Goal: Task Accomplishment & Management: Manage account settings

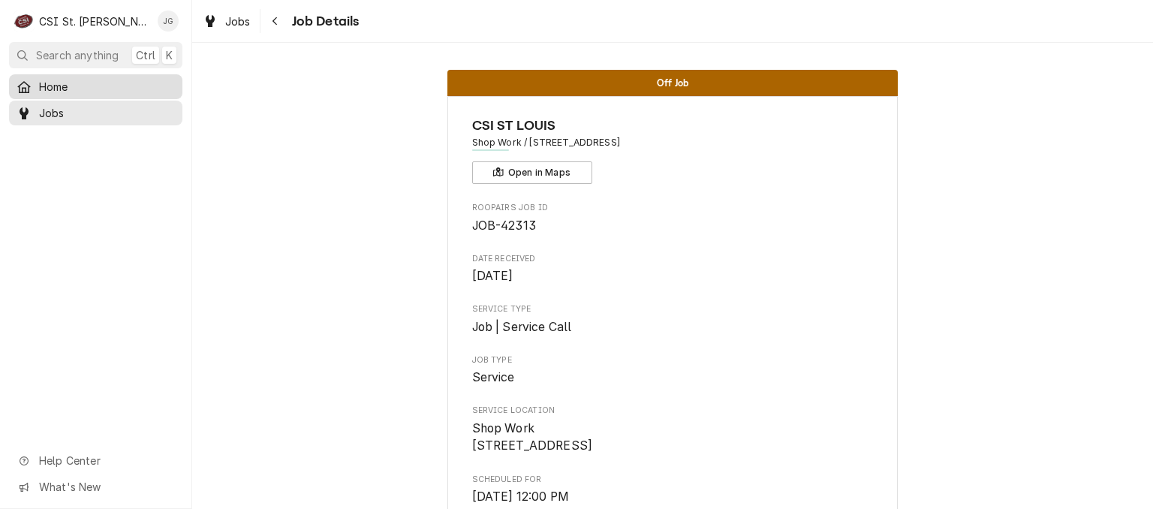
click at [66, 86] on span "Home" at bounding box center [107, 87] width 136 height 16
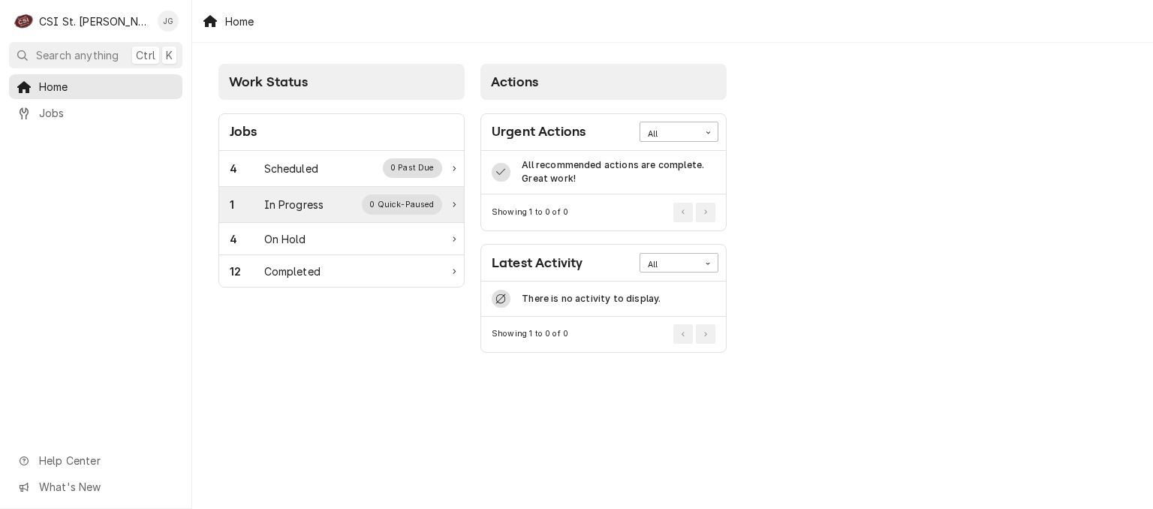
click at [277, 208] on div "In Progress" at bounding box center [294, 205] width 60 height 16
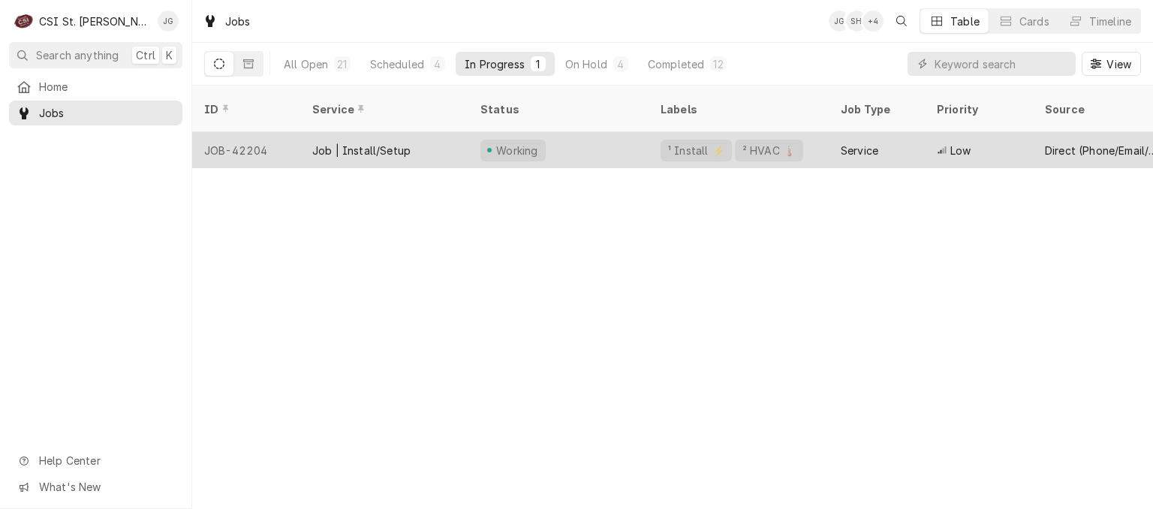
click at [349, 143] on div "Job | Install/Setup" at bounding box center [361, 151] width 98 height 16
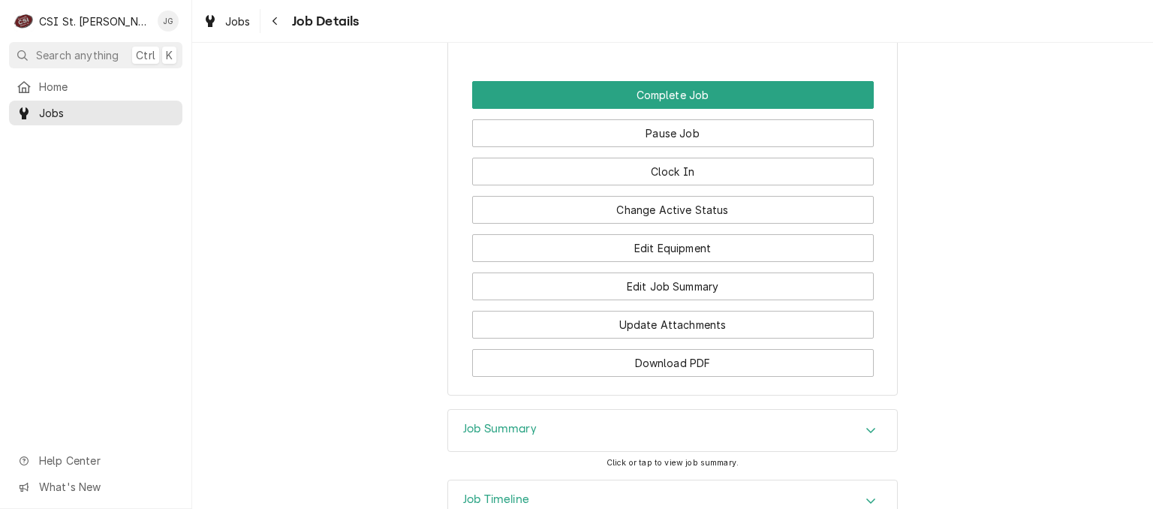
scroll to position [2159, 0]
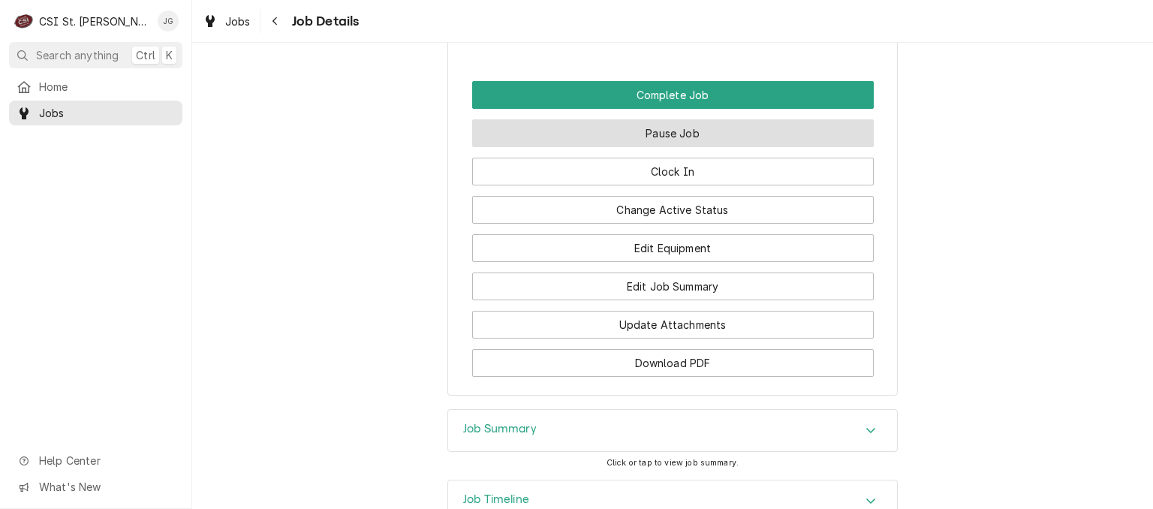
click at [722, 147] on button "Pause Job" at bounding box center [673, 133] width 402 height 28
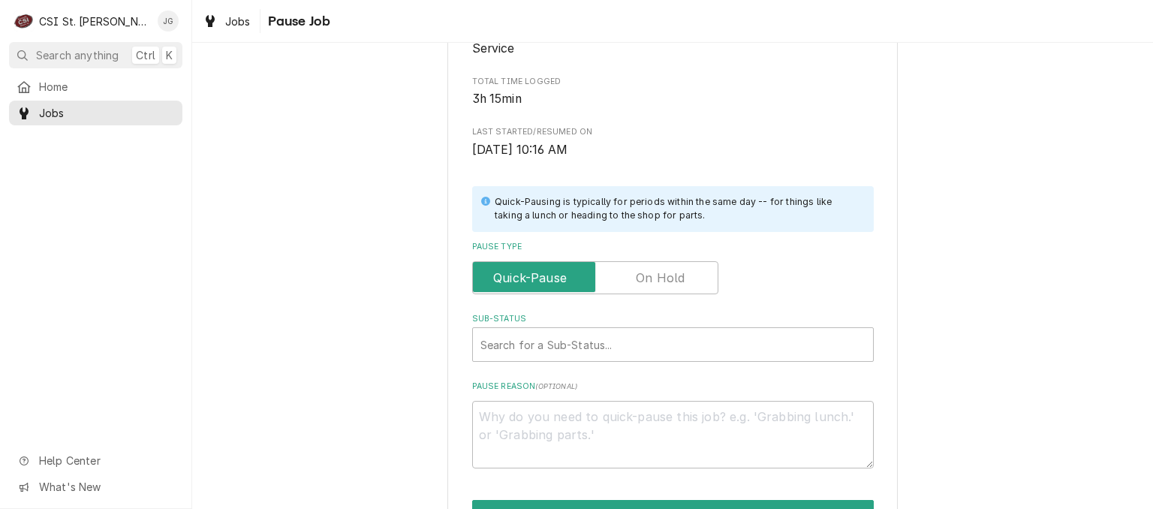
scroll to position [204, 0]
drag, startPoint x: 644, startPoint y: 283, endPoint x: 617, endPoint y: 280, distance: 27.2
click at [617, 280] on input "Pause Type" at bounding box center [595, 277] width 233 height 33
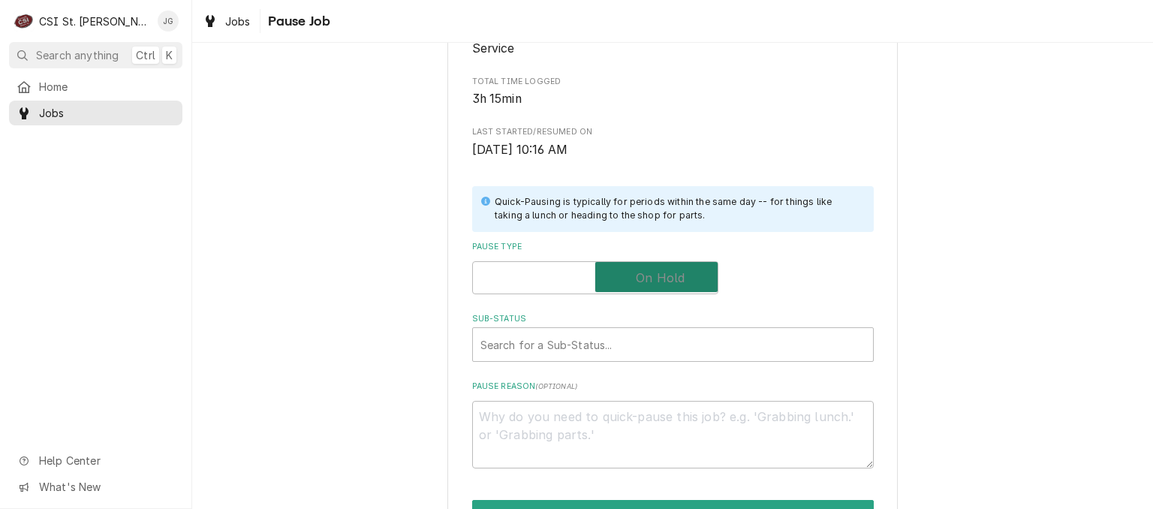
checkbox input "true"
click at [580, 353] on div "Sub-Status" at bounding box center [673, 344] width 385 height 27
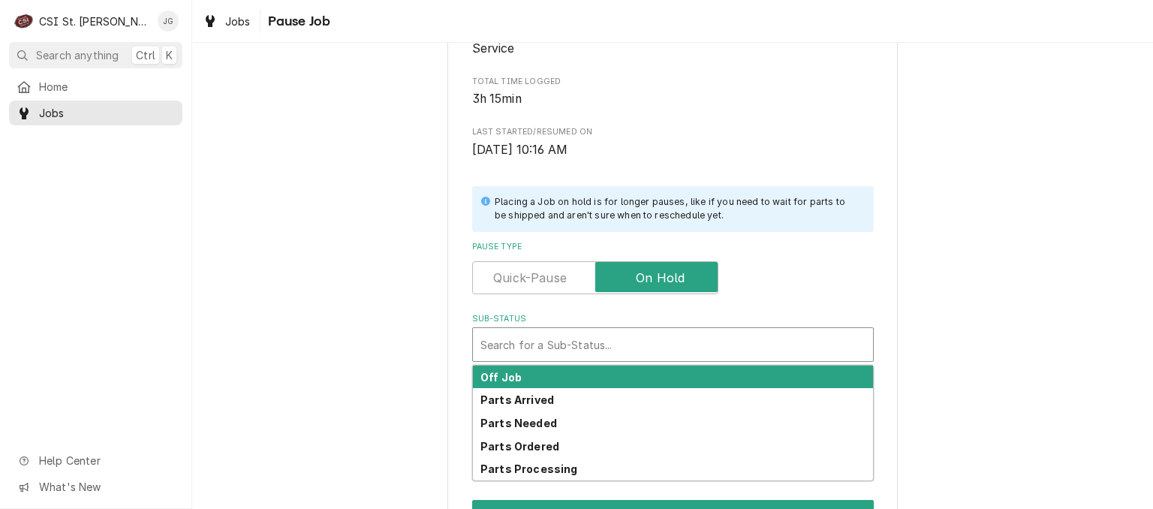
click at [562, 378] on div "Off Job" at bounding box center [673, 377] width 400 height 23
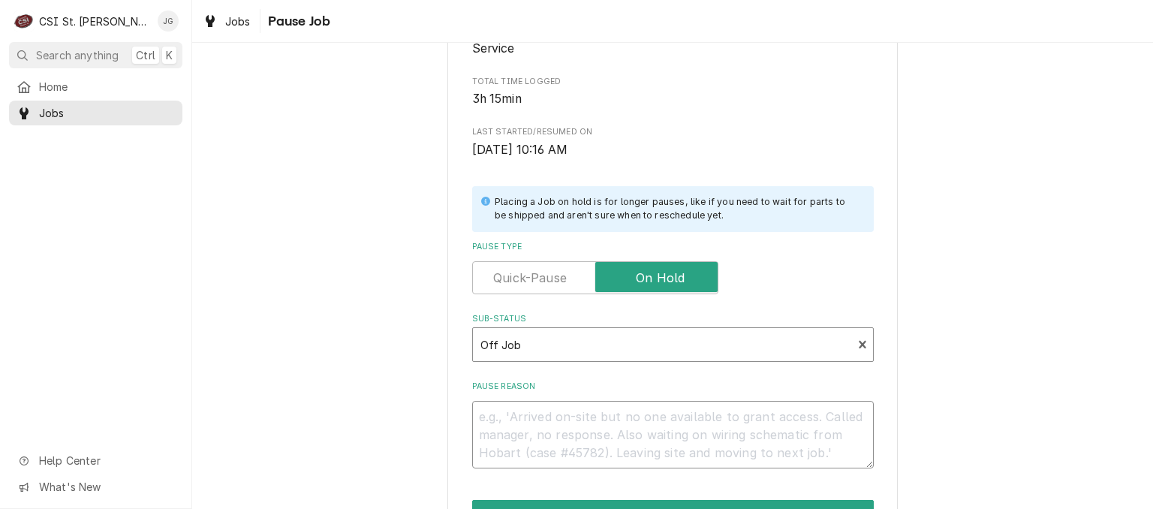
click at [534, 436] on textarea "Pause Reason" at bounding box center [673, 435] width 402 height 68
drag, startPoint x: 534, startPoint y: 436, endPoint x: 521, endPoint y: 409, distance: 29.9
click at [521, 409] on textarea "Pause Reason" at bounding box center [673, 435] width 402 height 68
type textarea "x"
type textarea "j"
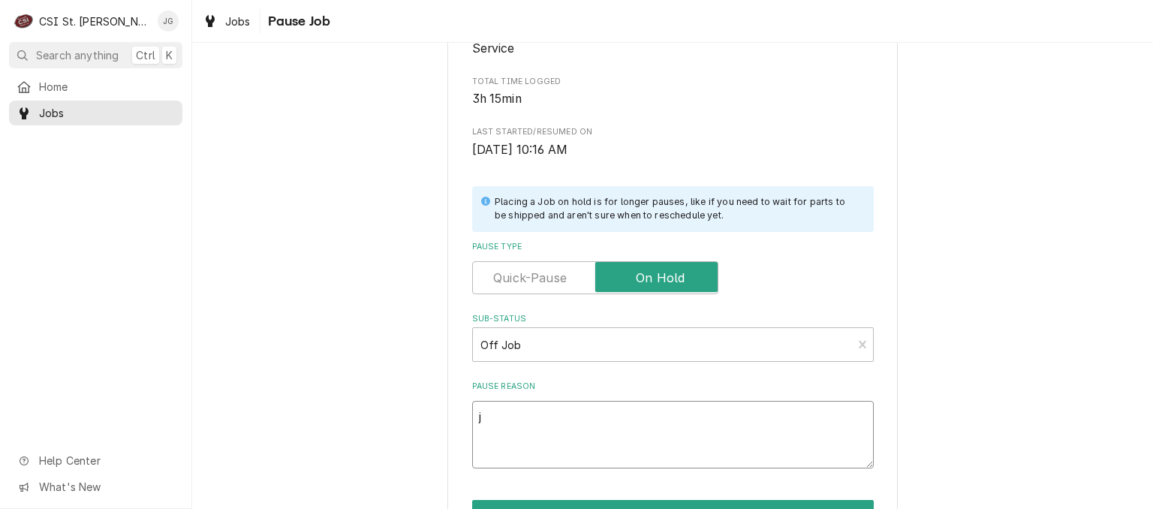
type textarea "x"
type textarea "jo"
type textarea "x"
type textarea "job"
type textarea "x"
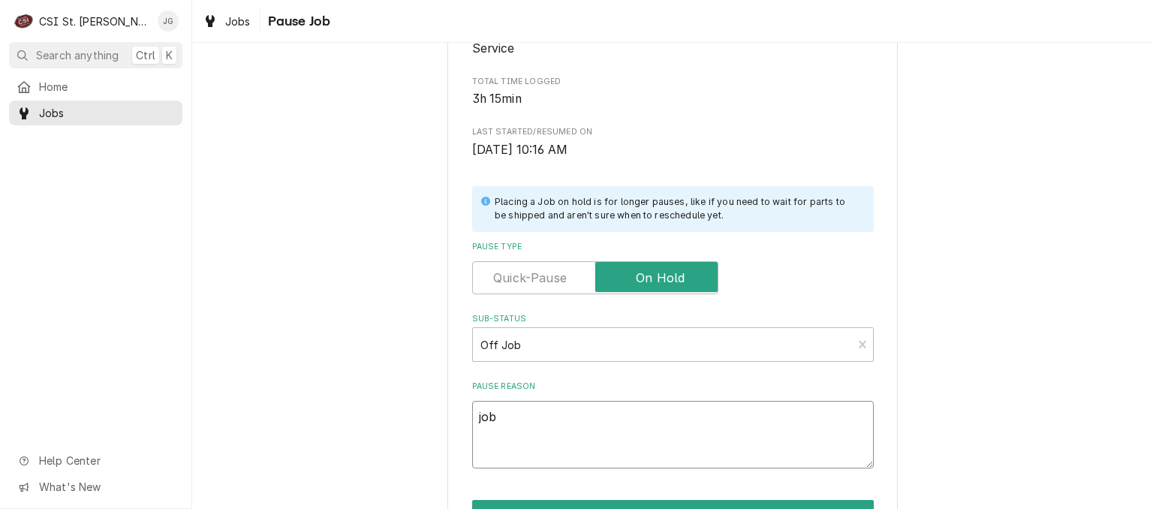
type textarea "job"
type textarea "x"
type textarea "job s"
type textarea "x"
type textarea "job sty"
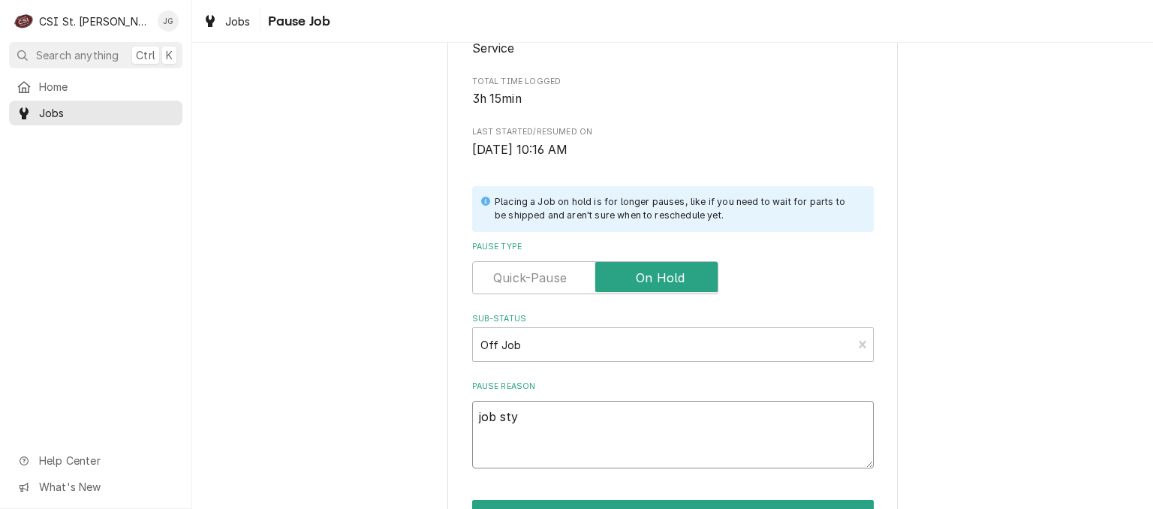
type textarea "x"
type textarea "job stya"
type textarea "x"
type textarea "job styar"
type textarea "x"
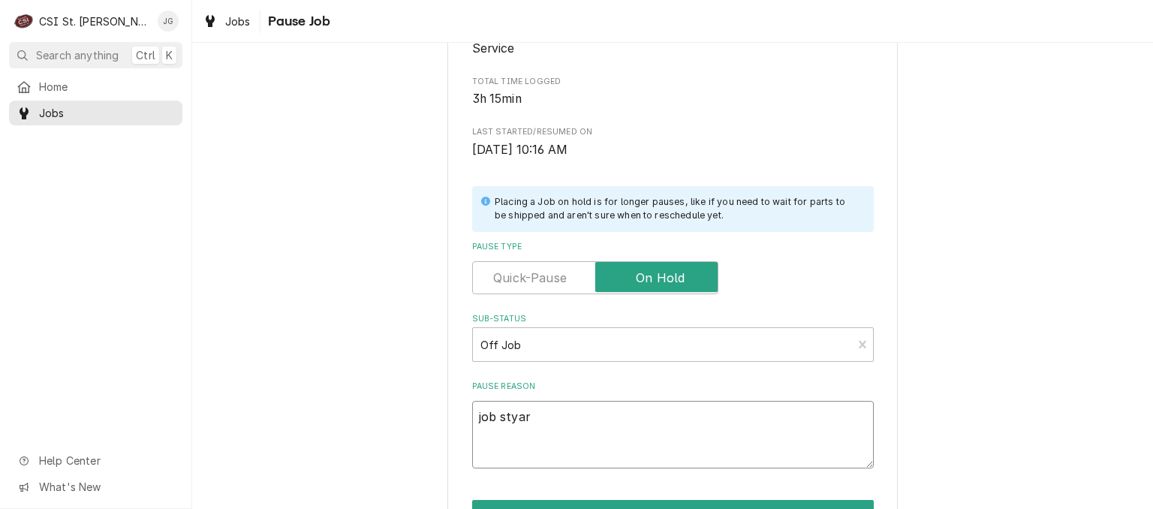
type textarea "job styart"
type textarea "x"
type textarea "job styar"
type textarea "x"
type textarea "job stya"
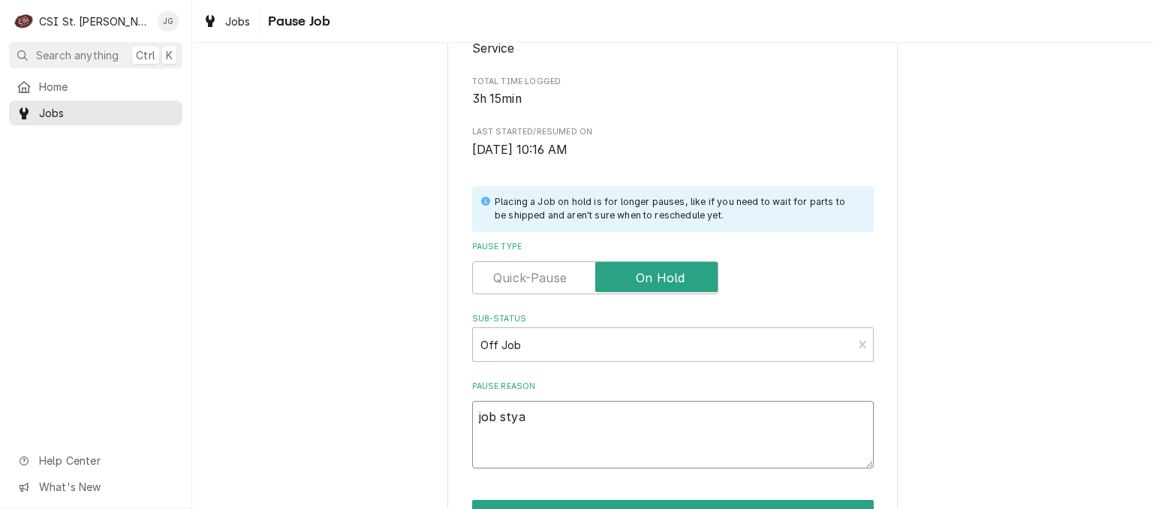
type textarea "x"
type textarea "job sty"
type textarea "x"
type textarea "job st"
type textarea "x"
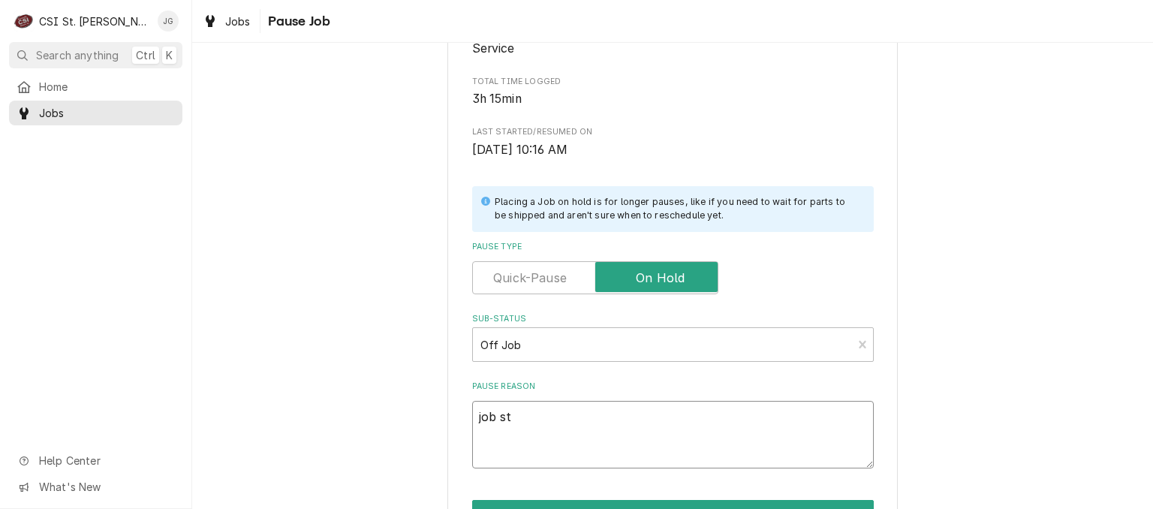
type textarea "job s"
type textarea "x"
type textarea "job st"
type textarea "x"
type textarea "job sta"
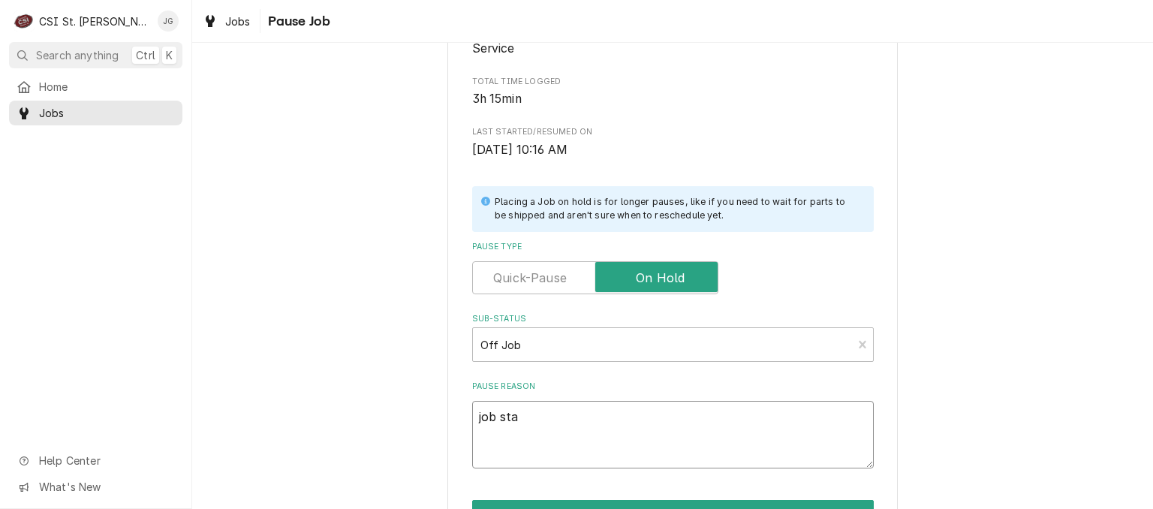
type textarea "x"
type textarea "job star"
type textarea "x"
type textarea "job start"
type textarea "x"
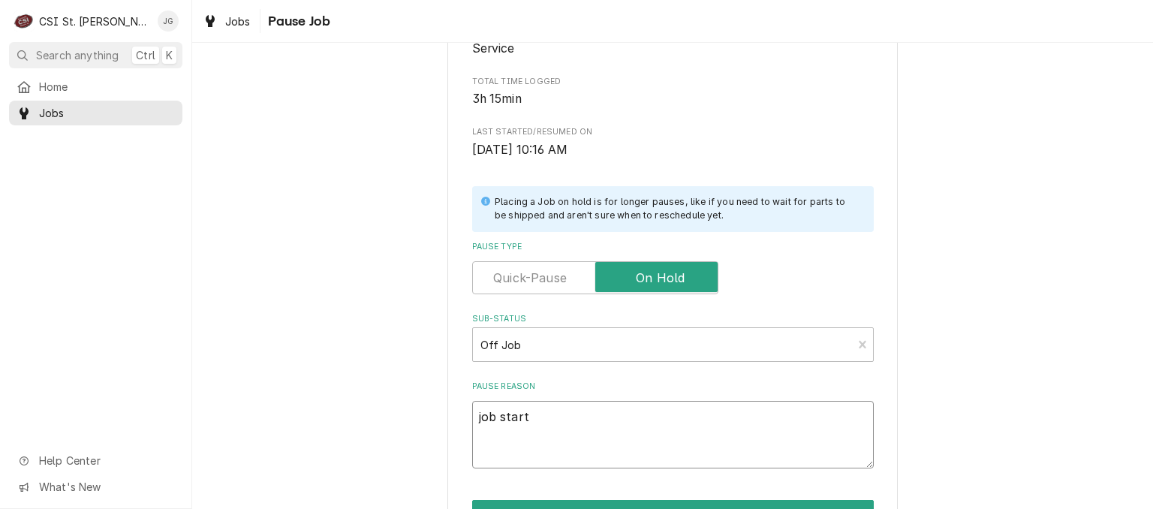
type textarea "job starts"
type textarea "x"
type textarea "job starts"
type textarea "x"
type textarea "job starts t"
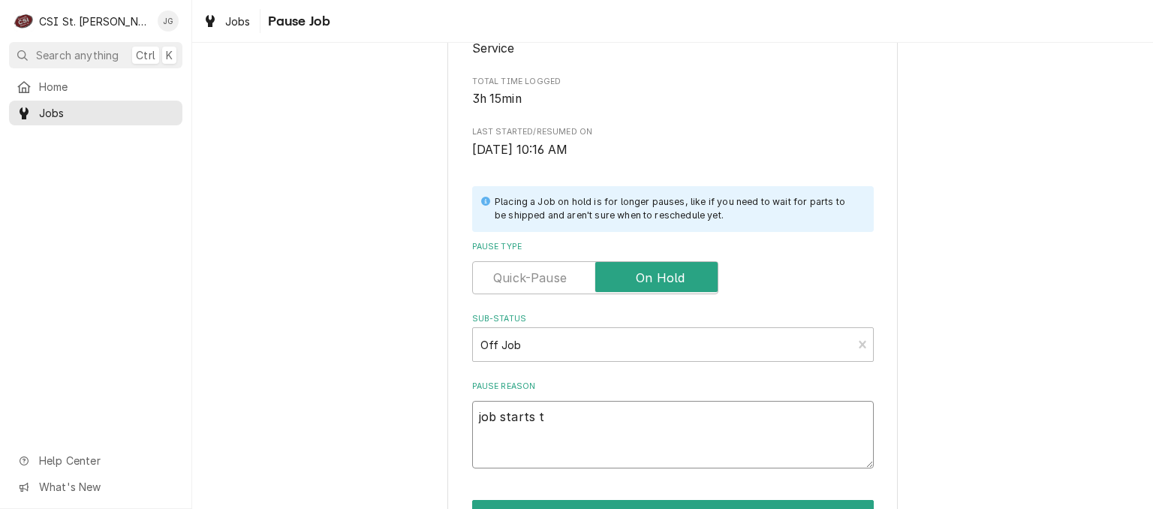
type textarea "x"
type textarea "job starts to"
type textarea "x"
type textarea "job starts tom"
type textarea "x"
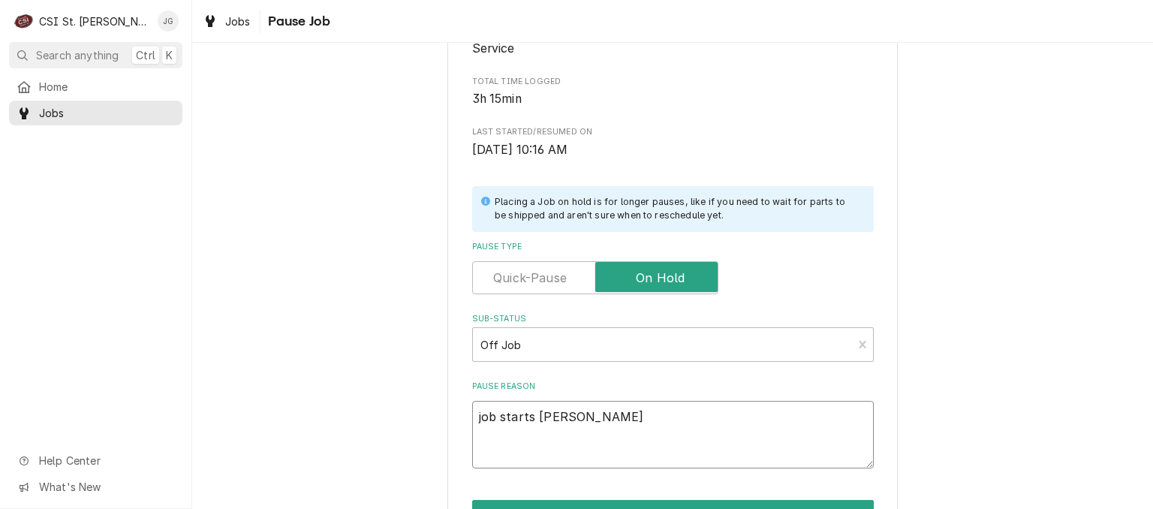
type textarea "job starts tomo"
type textarea "x"
type textarea "job starts tomor"
type textarea "x"
type textarea "job starts tomorr"
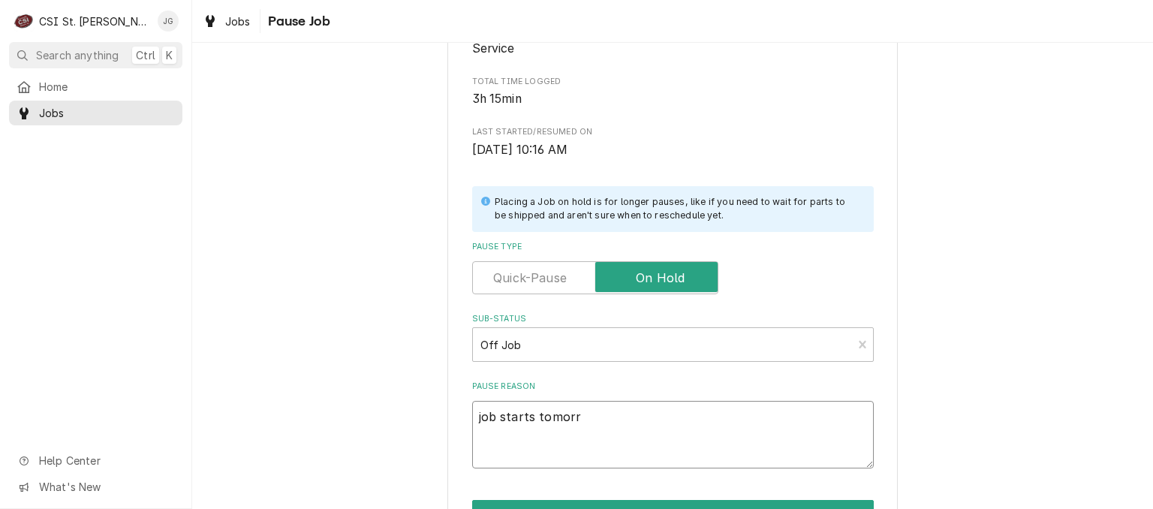
type textarea "x"
type textarea "job starts tomorro"
type textarea "x"
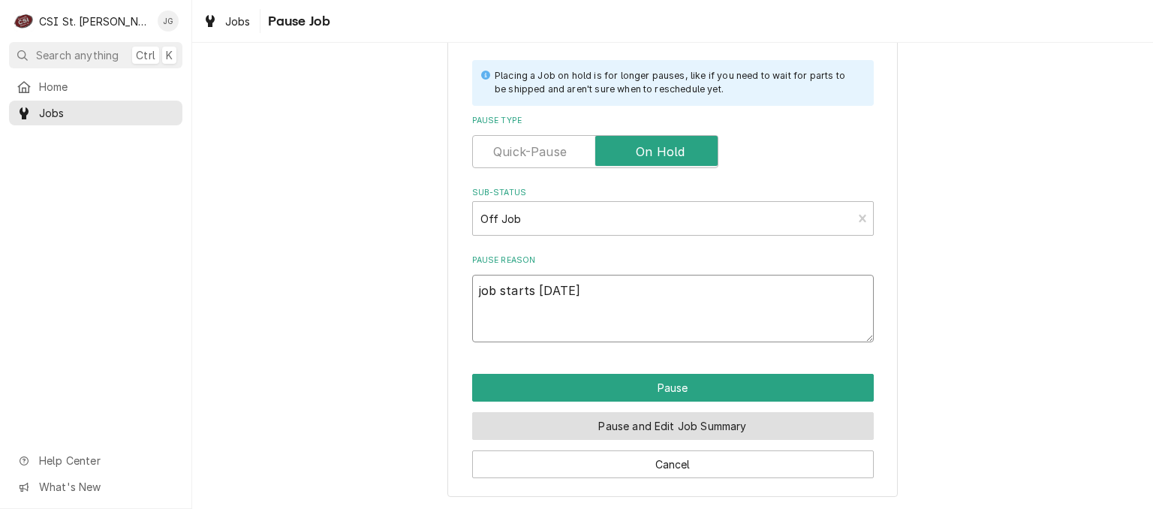
type textarea "job starts tomorrow"
click at [598, 430] on button "Pause and Edit Job Summary" at bounding box center [673, 426] width 402 height 28
type textarea "x"
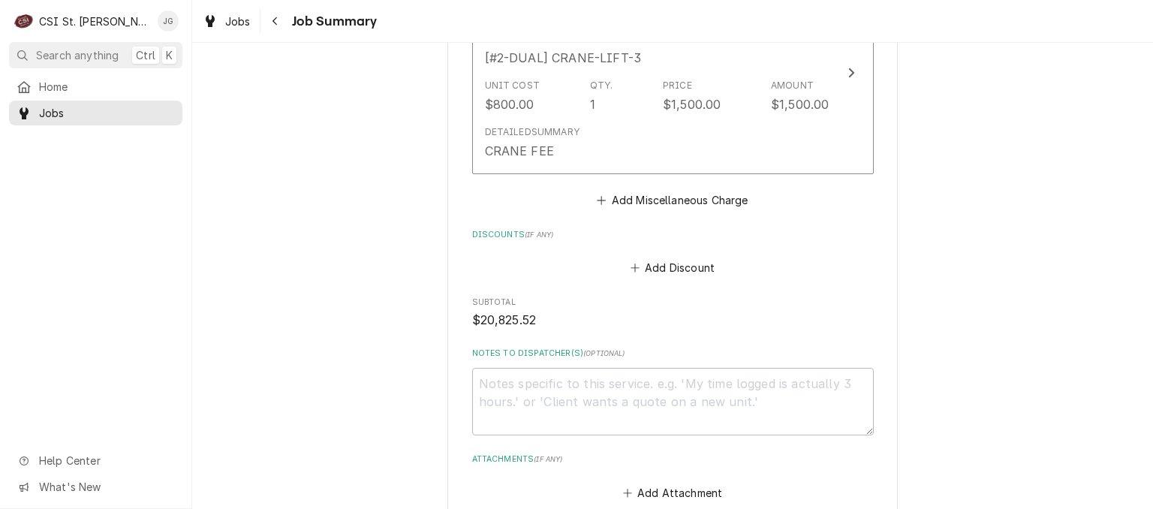
scroll to position [4027, 0]
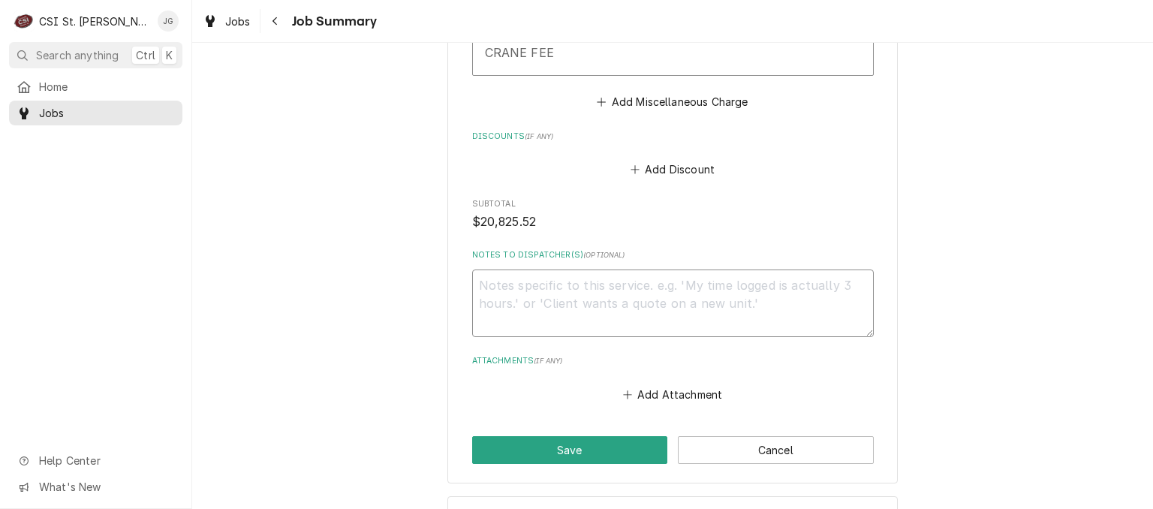
click at [582, 270] on textarea "Notes to Dispatcher(s) ( optional )" at bounding box center [673, 304] width 402 height 68
type textarea "x"
type textarea "8"
type textarea "x"
type textarea "8/"
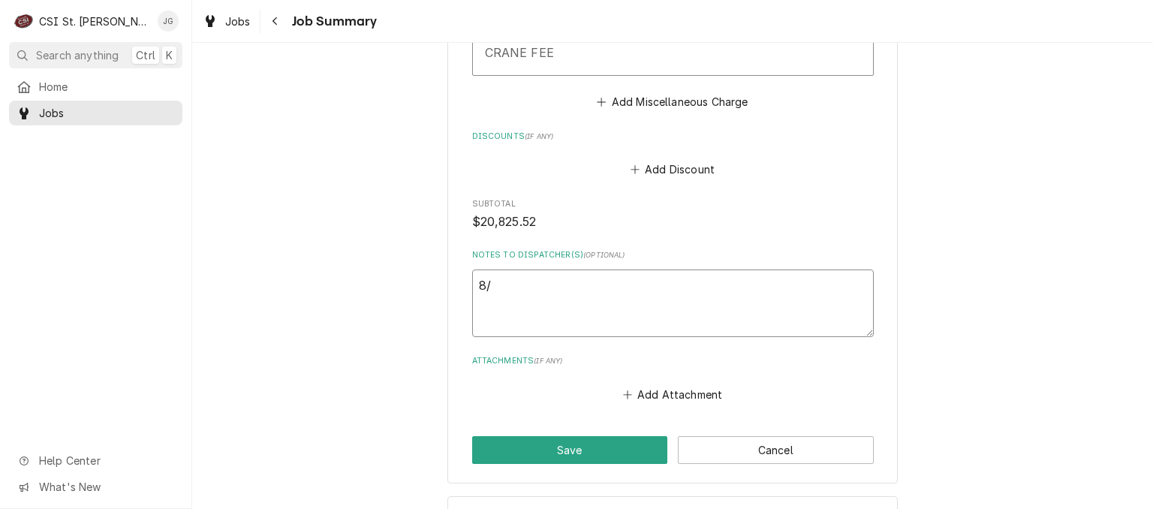
type textarea "x"
type textarea "8/2"
type textarea "x"
type textarea "8/28"
type textarea "x"
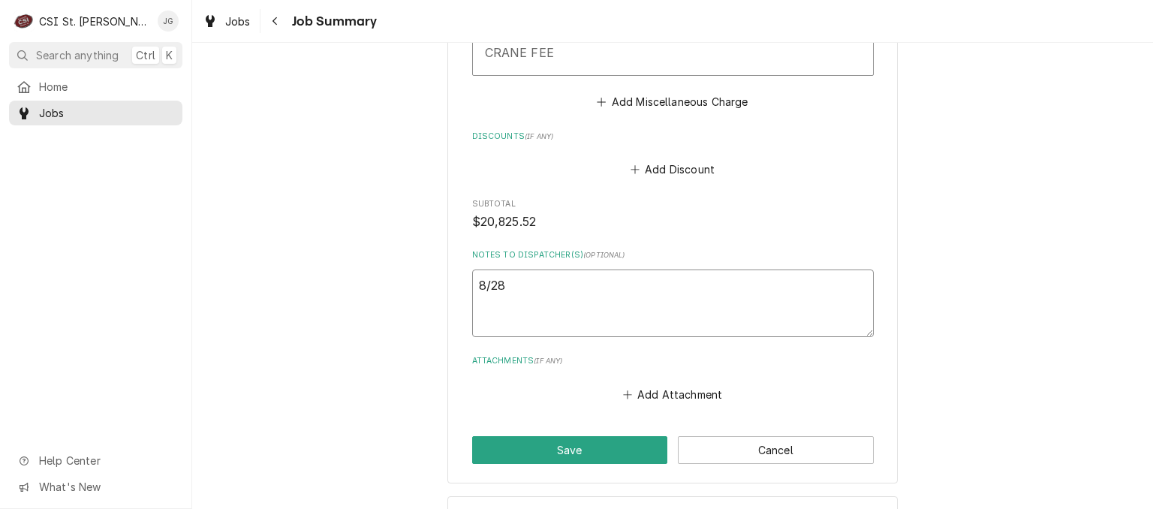
type textarea "8/28"
type textarea "x"
type textarea "8/28 J"
type textarea "x"
type textarea "8/28 JE"
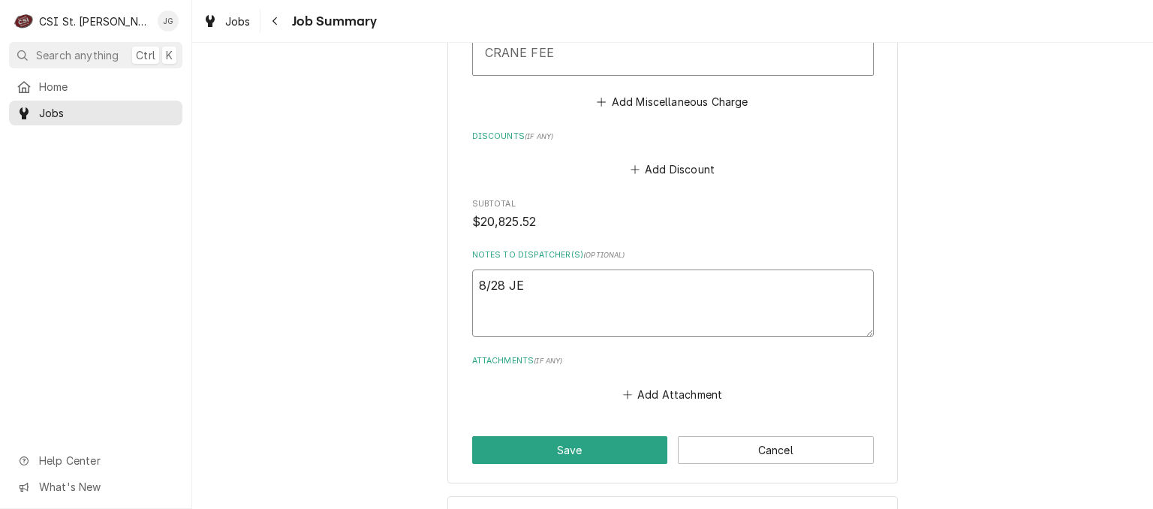
type textarea "x"
type textarea "8/28 JEF"
type textarea "x"
type textarea "8/28 JEFF"
type textarea "x"
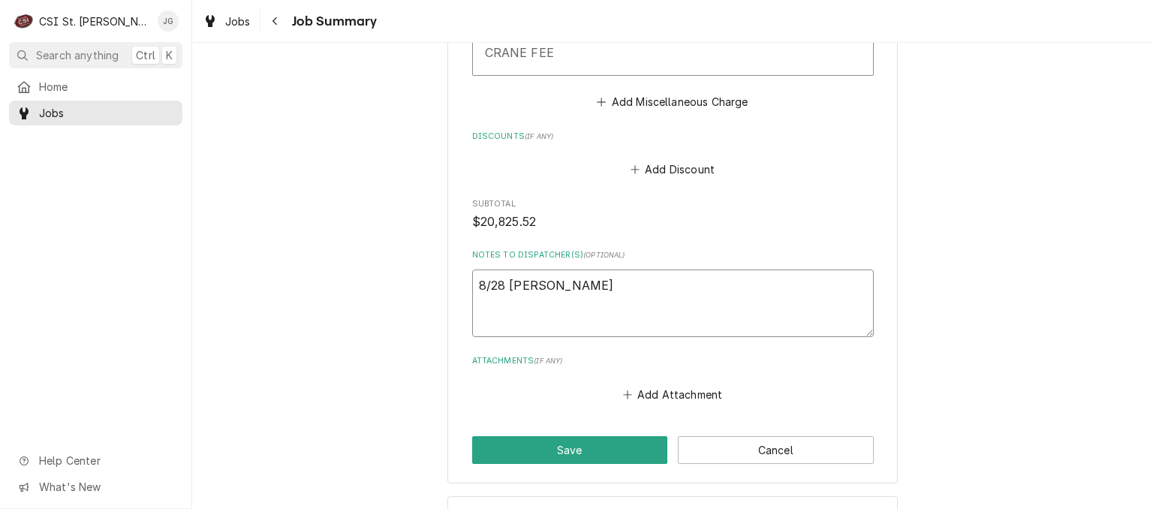
type textarea "8/28 JEFFG"
type textarea "x"
type textarea "8/28 JEFFG"
type textarea "x"
type textarea "8/28 JEFFG 1"
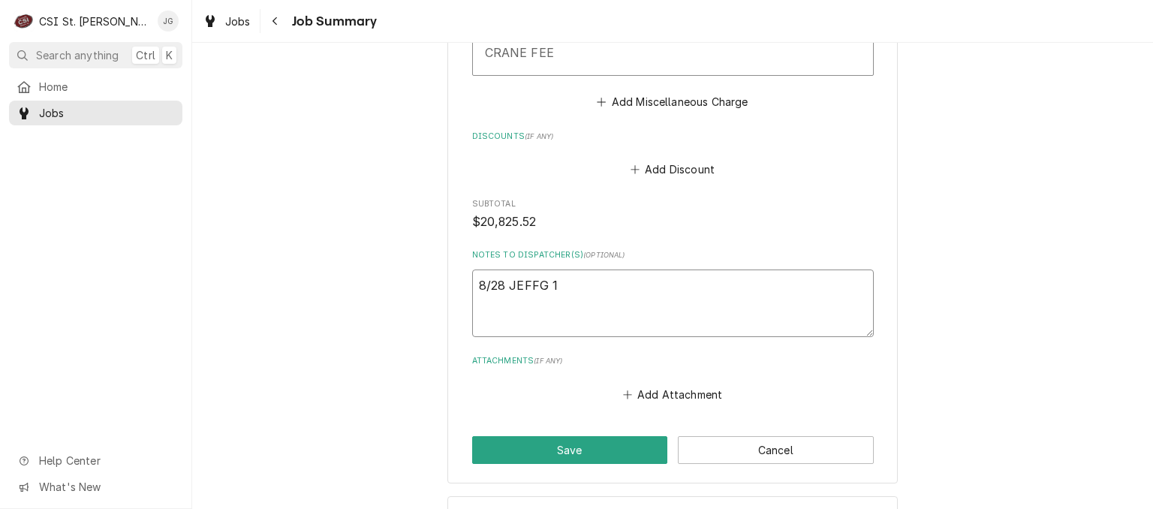
type textarea "x"
type textarea "8/28 JEFFG 10"
type textarea "x"
type textarea "8/28 JEFFG 100"
type textarea "x"
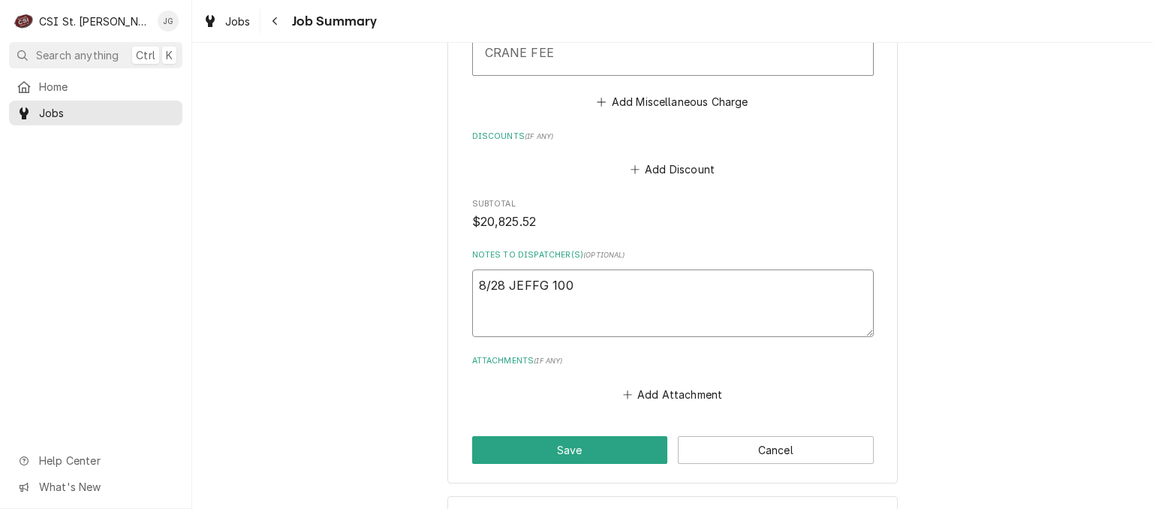
type textarea "8/28 JEFFG 1000"
type textarea "x"
type textarea "8/28 JEFFG 1000/"
type textarea "x"
type textarea "8/28 JEFFG 1000/1"
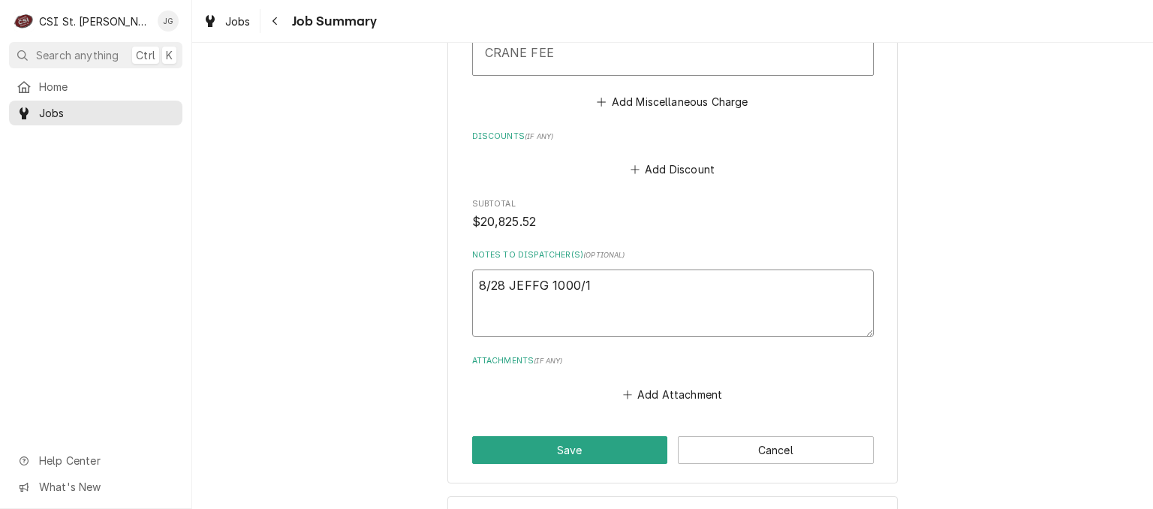
type textarea "x"
type textarea "8/28 JEFFG 1000/10"
type textarea "x"
type textarea "8/28 JEFFG 1000/100"
type textarea "x"
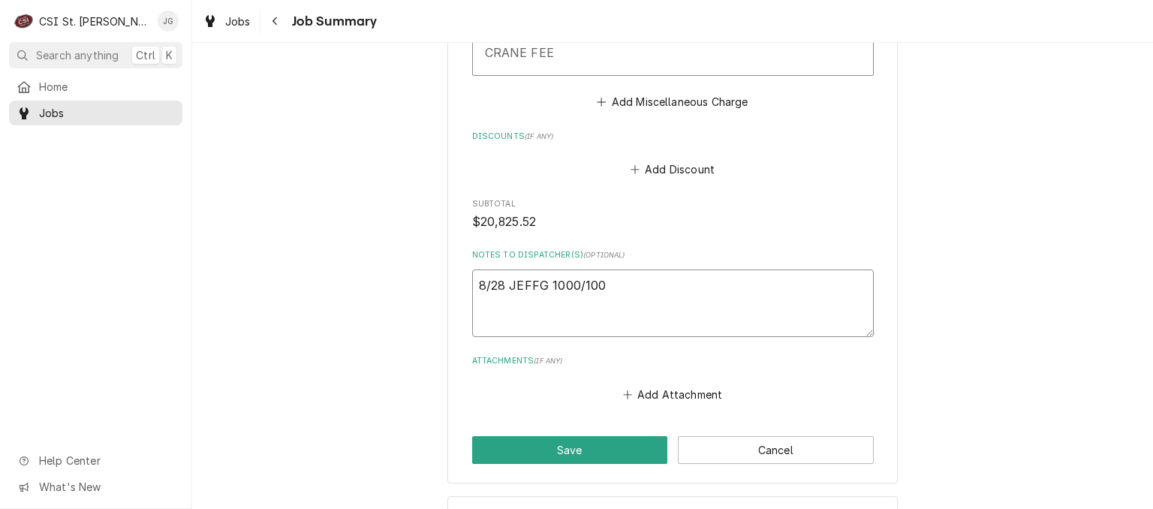
type textarea "8/28 JEFFG 1000/1000"
type textarea "x"
type textarea "8/28 JEFFG 1000/1000/"
type textarea "x"
type textarea "8/28 JEFFG 1000/1000/1"
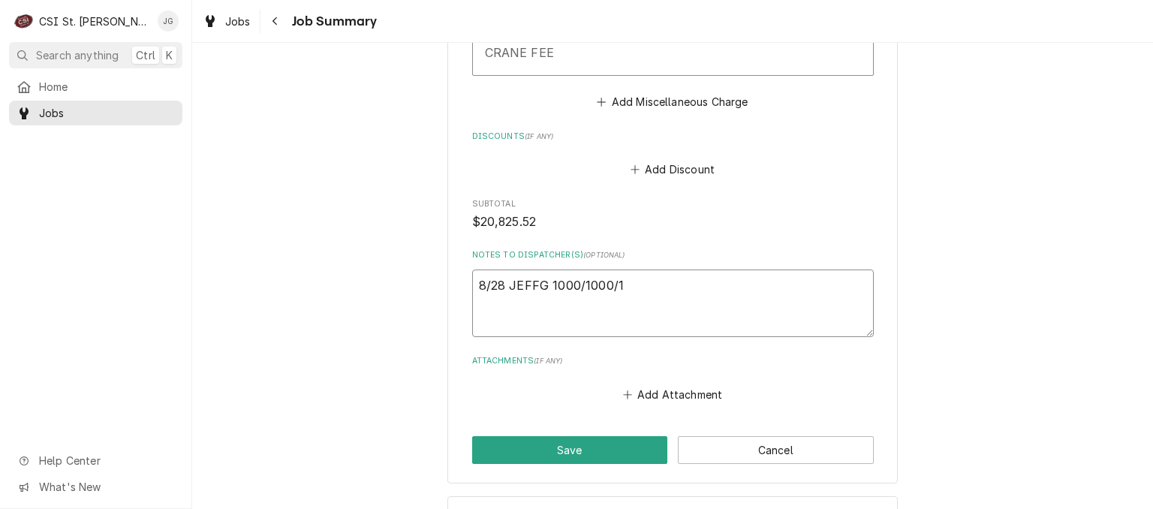
type textarea "x"
type textarea "8/28 JEFFG 1000/1000/13"
type textarea "x"
type textarea "8/28 JEFFG 1000/1000/130"
click at [643, 270] on textarea "8/28 JEFFG 1000/1000/130" at bounding box center [673, 304] width 402 height 68
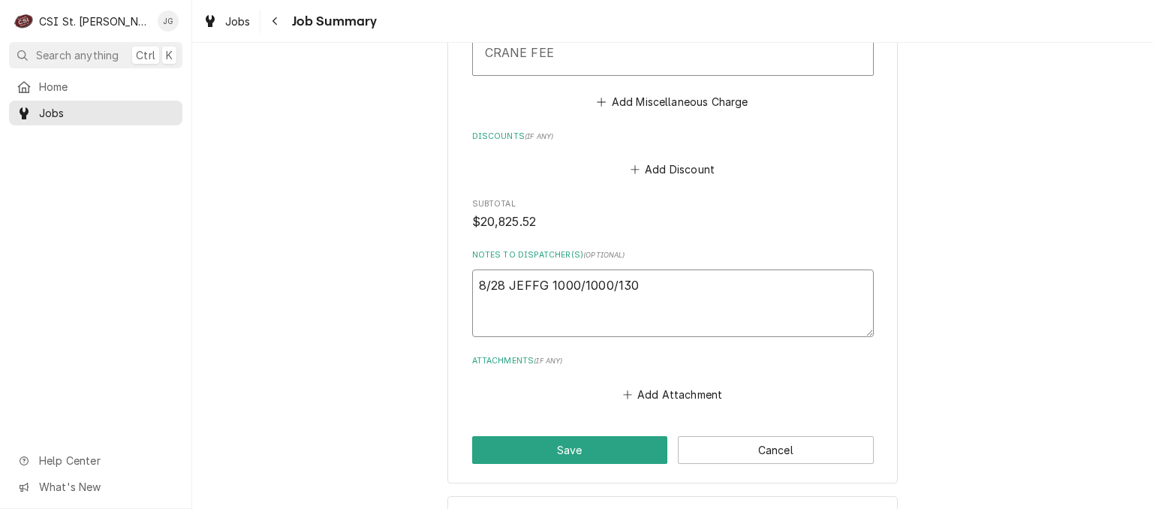
type textarea "x"
type textarea "8/28 JEFFG 1000/1000/130"
type textarea "x"
type textarea "8/28 JEFFG 1000/1000/130 Pi"
type textarea "x"
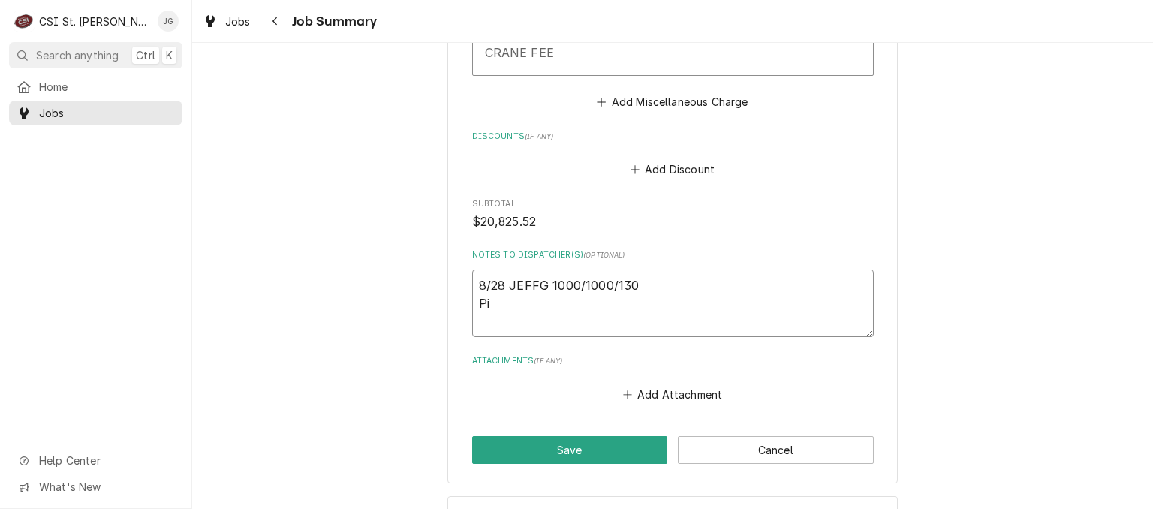
type textarea "8/28 JEFFG 1000/1000/130 Pic"
type textarea "x"
type textarea "8/28 JEFFG 1000/1000/130 Picke"
type textarea "x"
type textarea "8/28 JEFFG 1000/1000/130 Picked"
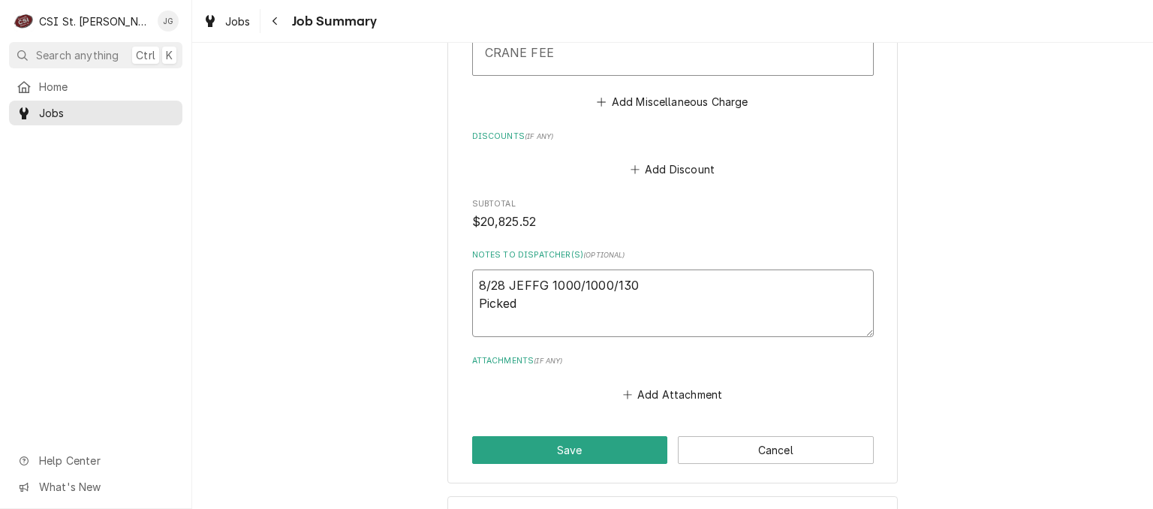
type textarea "x"
type textarea "8/28 JEFFG 1000/1000/130 Picked"
type textarea "x"
type textarea "8/28 JEFFG 1000/1000/130 Picked u"
type textarea "x"
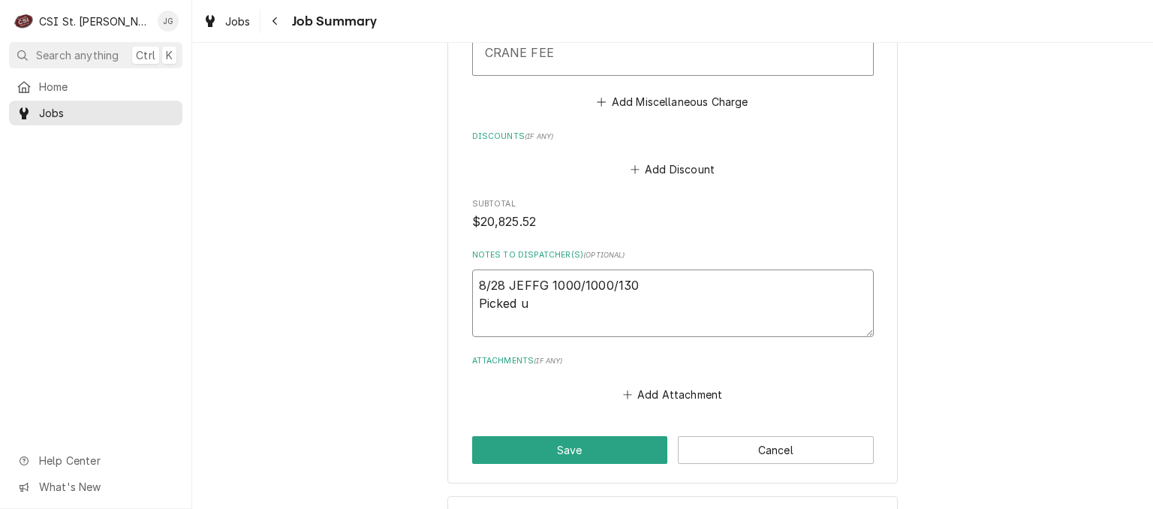
type textarea "8/28 JEFFG 1000/1000/130 Picked up"
type textarea "x"
type textarea "8/28 JEFFG 1000/1000/130 Picked up"
type textarea "x"
type textarea "8/28 JEFFG 1000/1000/130 Picked up t"
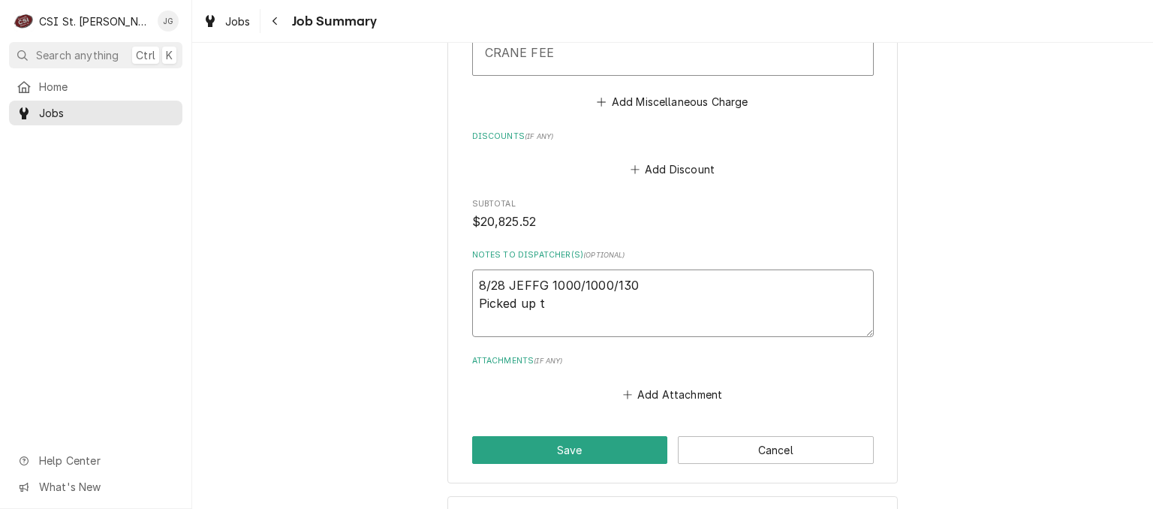
type textarea "x"
type textarea "8/28 JEFFG 1000/1000/130 Picked up tr"
type textarea "x"
type textarea "8/28 JEFFG 1000/1000/130 Picked up tra"
type textarea "x"
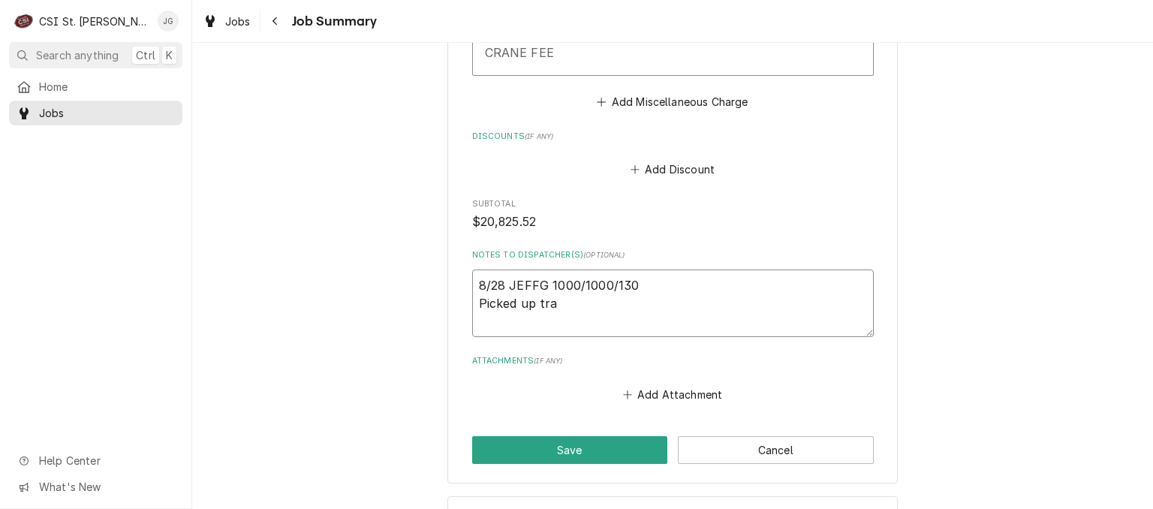
type textarea "8/28 JEFFG 1000/1000/130 Picked up trai"
type textarea "x"
type textarea "8/28 JEFFG 1000/1000/130 Picked up trail"
type textarea "x"
type textarea "8/28 JEFFG 1000/1000/130 Picked up traile"
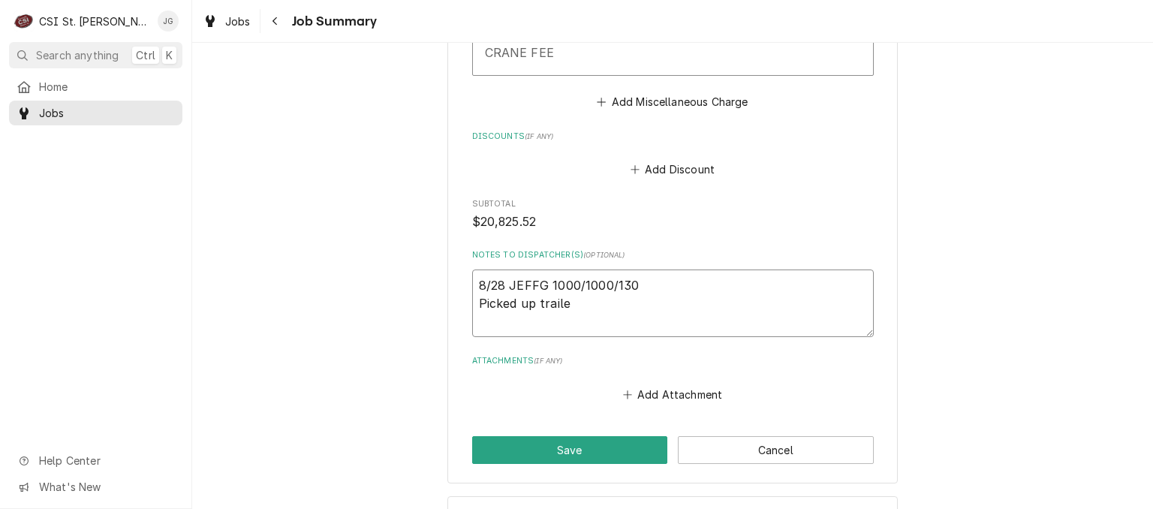
type textarea "x"
type textarea "8/28 JEFFG 1000/1000/130 Picked up trailer"
type textarea "x"
type textarea "8/28 JEFFG 1000/1000/130 Picked up trailer a"
type textarea "x"
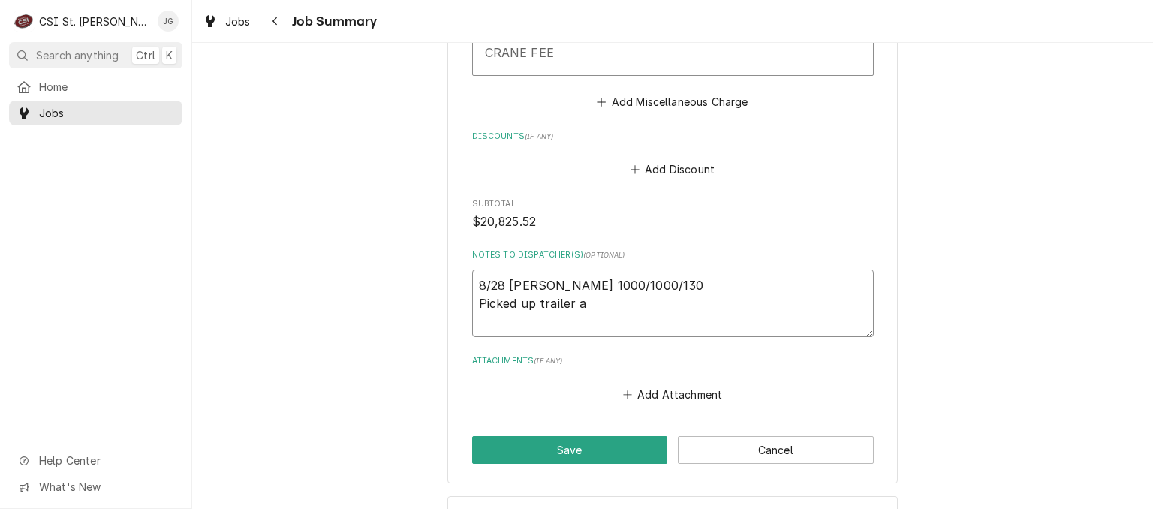
type textarea "8/28 JEFFG 1000/1000/130 Picked up trailer an"
type textarea "x"
type textarea "8/28 JEFFG 1000/1000/130 Picked up trailer and"
type textarea "x"
type textarea "8/28 JEFFG 1000/1000/130 Picked up trailer and"
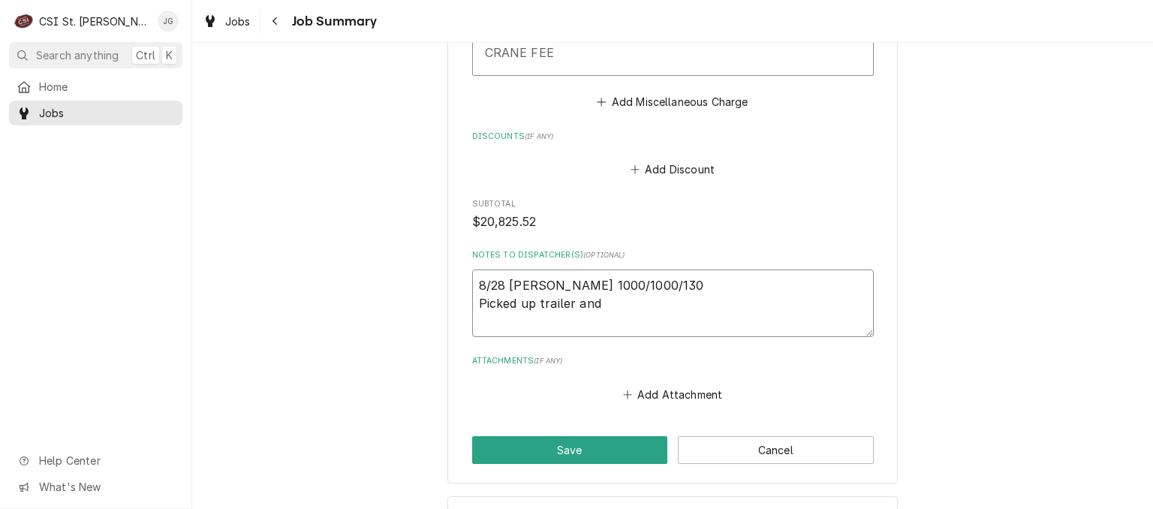
type textarea "x"
type textarea "8/28 JEFFG 1000/1000/130 Picked up trailer and"
type textarea "x"
type textarea "8/28 JEFFG 1000/1000/130 Picked up trailer an"
type textarea "x"
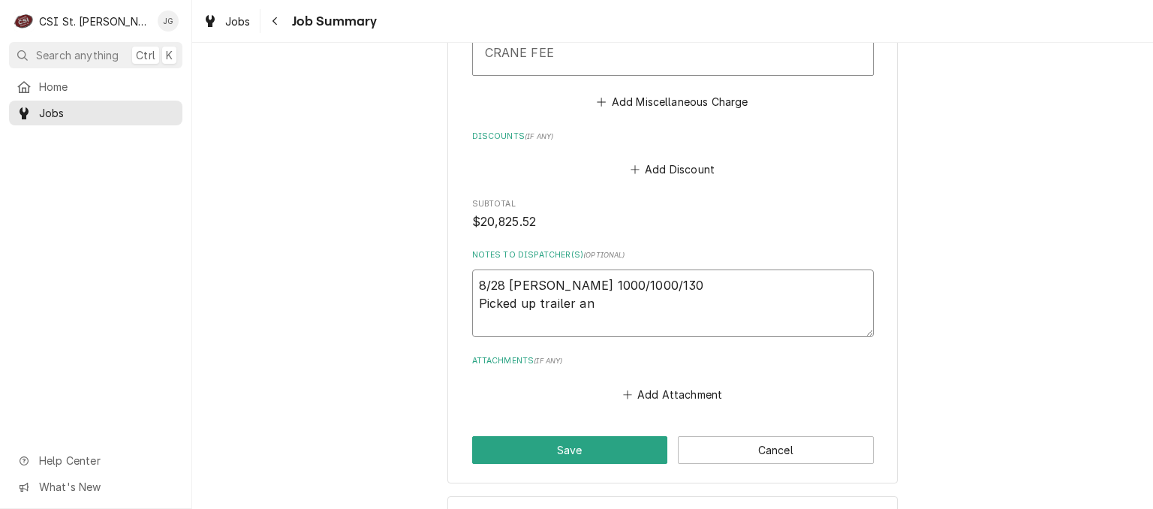
type textarea "8/28 JEFFG 1000/1000/130 Picked up trailer a"
type textarea "x"
type textarea "8/28 JEFFG 1000/1000/130 Picked up trailer"
type textarea "x"
type textarea "8/28 JEFFG 1000/1000/130 Picked up trailer"
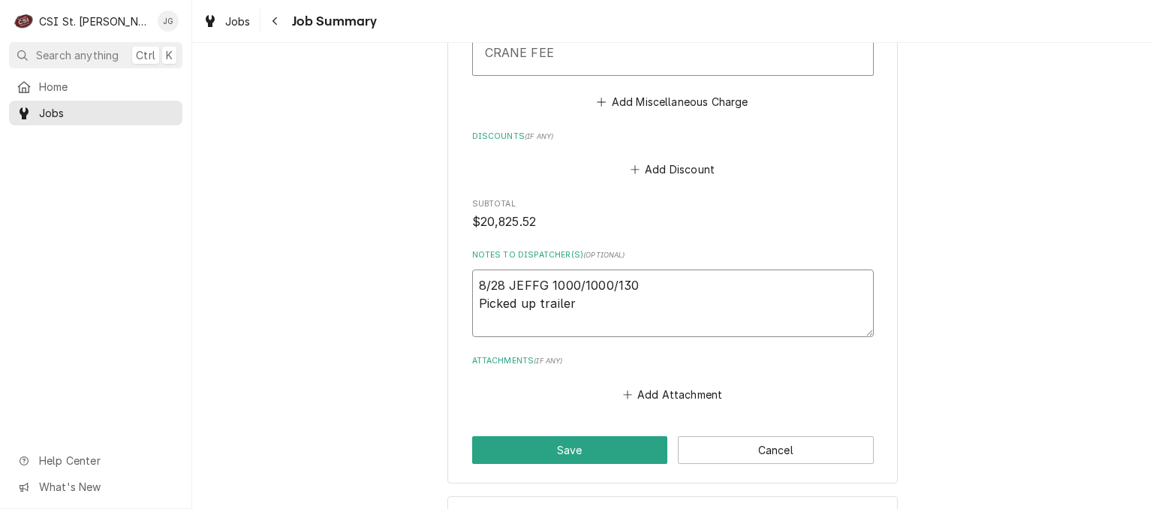
type textarea "x"
type textarea "8/28 JEFFG 1000/1000/130 Picked up traile"
type textarea "x"
type textarea "8/28 JEFFG 1000/1000/130 Picked up trail"
type textarea "x"
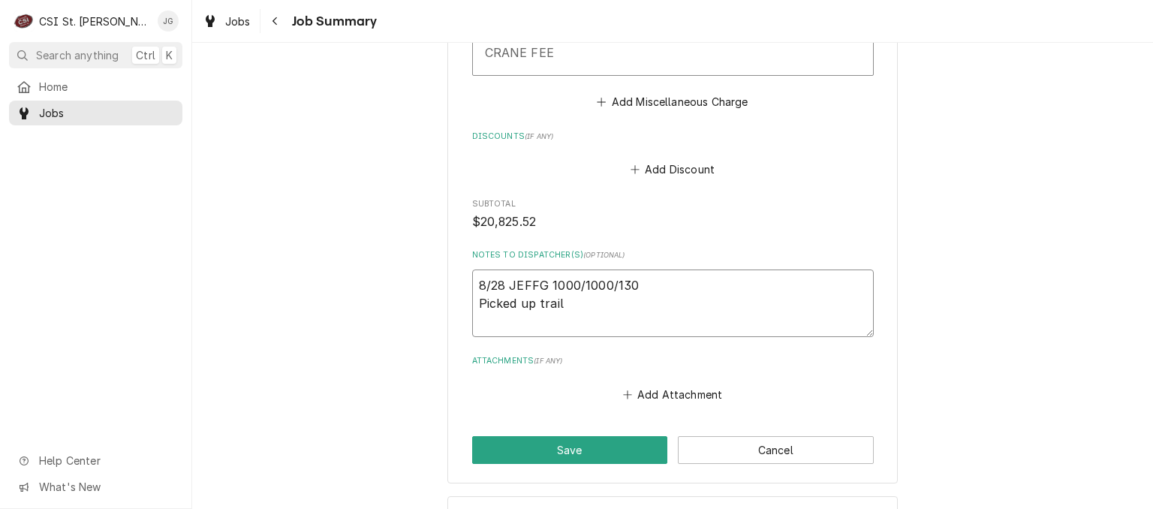
type textarea "8/28 JEFFG 1000/1000/130 Picked up trai"
type textarea "x"
type textarea "8/28 JEFFG 1000/1000/130 Picked up tra"
type textarea "x"
type textarea "8/28 JEFFG 1000/1000/130 Picked up tr"
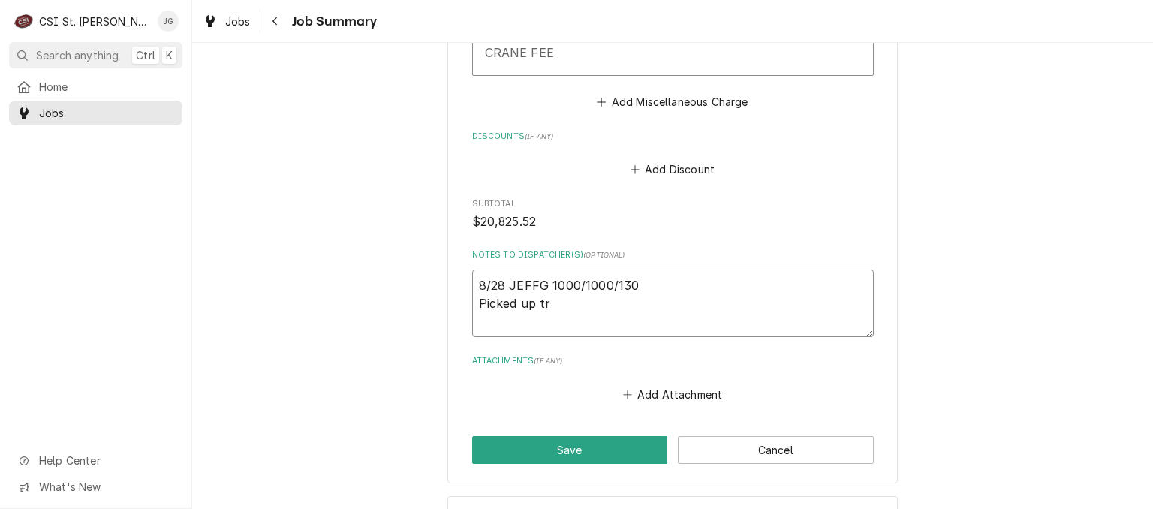
type textarea "x"
type textarea "8/28 JEFFG 1000/1000/130 Picked up t"
type textarea "x"
type textarea "8/28 JEFFG 1000/1000/130 Picked up"
type textarea "x"
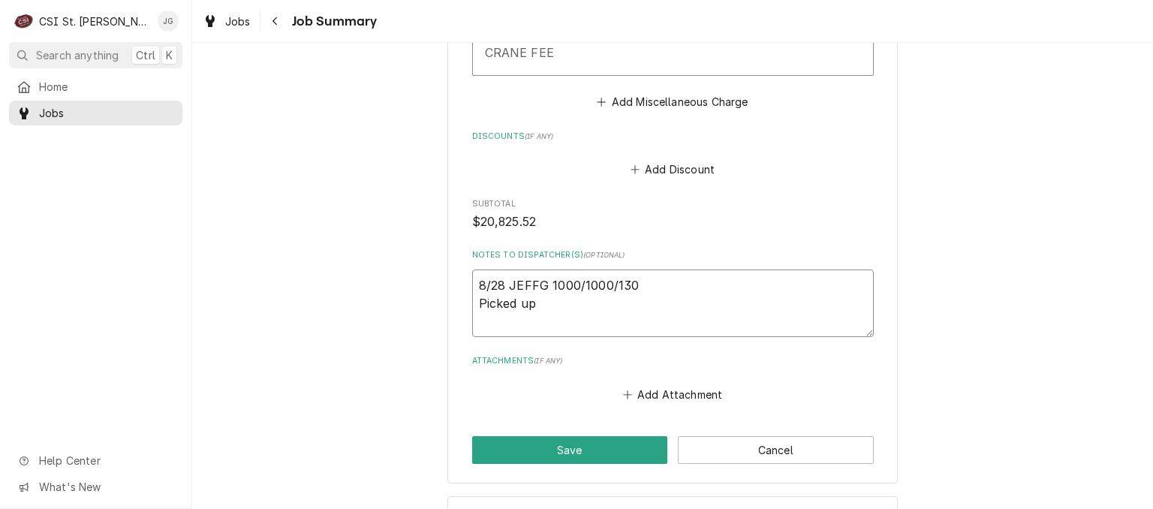
type textarea "8/28 JEFFG 1000/1000/130 Picked up a"
type textarea "x"
type textarea "8/28 JEFFG 1000/1000/130 Picked up an"
type textarea "x"
type textarea "8/28 JEFFG 1000/1000/130 Picked up and"
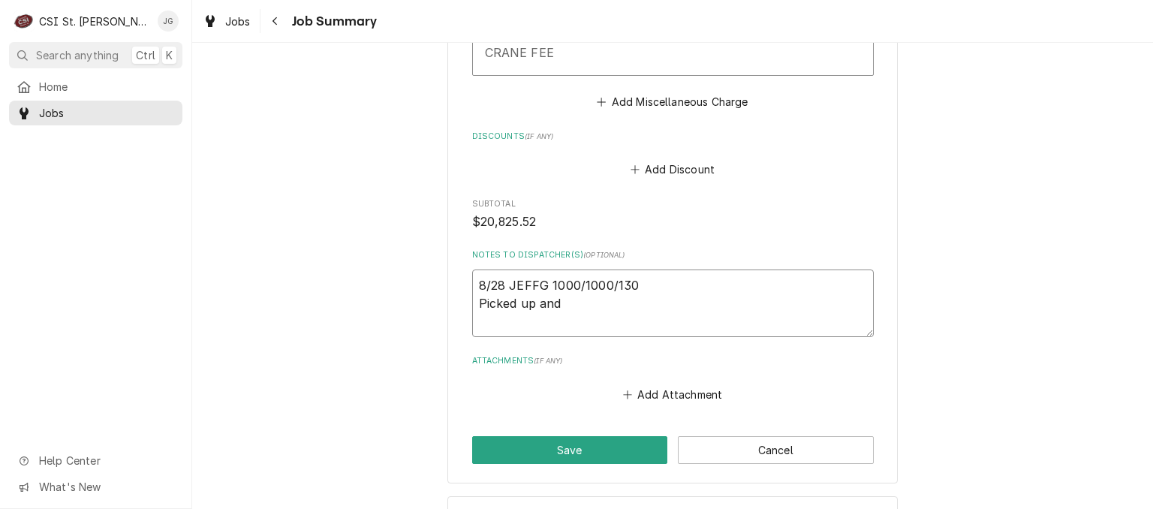
type textarea "x"
type textarea "8/28 JEFFG 1000/1000/130 Picked up and l"
type textarea "x"
type textarea "8/28 JEFFG 1000/1000/130 Picked up and lo"
type textarea "x"
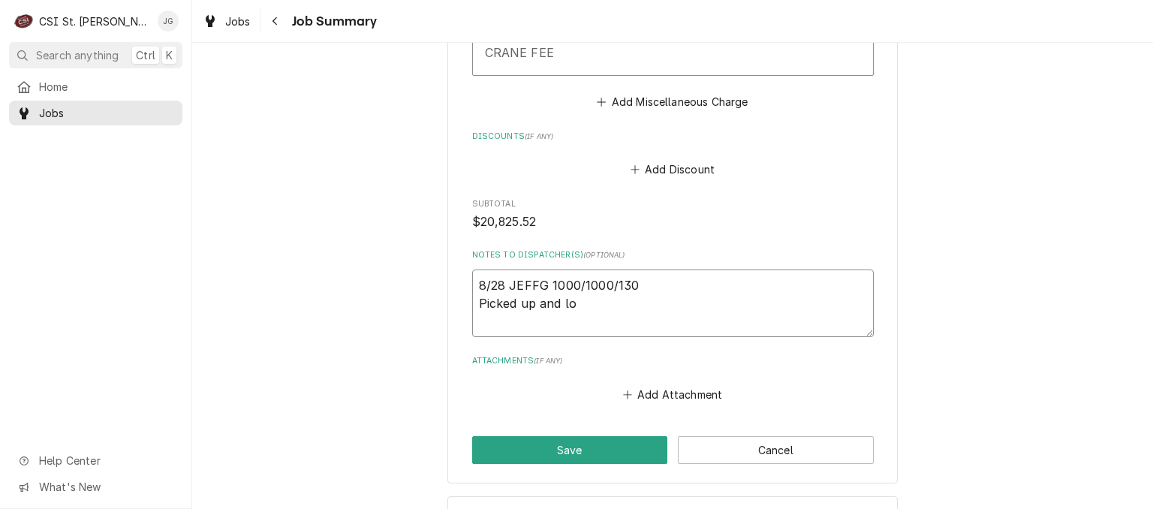
type textarea "8/28 JEFFG 1000/1000/130 Picked up and loa"
type textarea "x"
type textarea "8/28 JEFFG 1000/1000/130 Picked up and load"
type textarea "x"
type textarea "8/28 JEFFG 1000/1000/130 Picked up and loade"
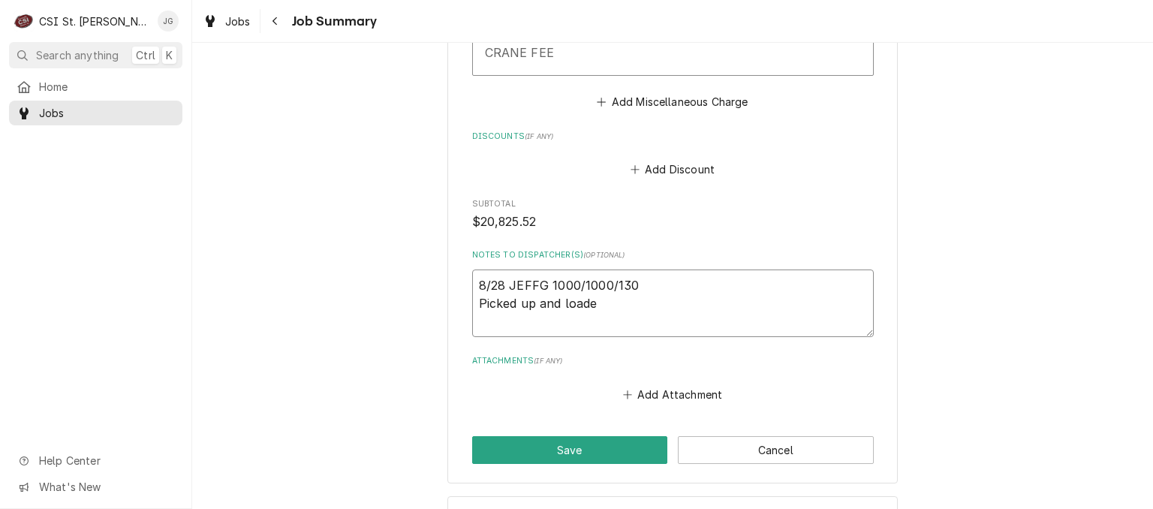
type textarea "x"
type textarea "8/28 JEFFG 1000/1000/130 Picked up and loaded"
type textarea "x"
type textarea "8/28 JEFFG 1000/1000/130 Picked up and loaded"
type textarea "x"
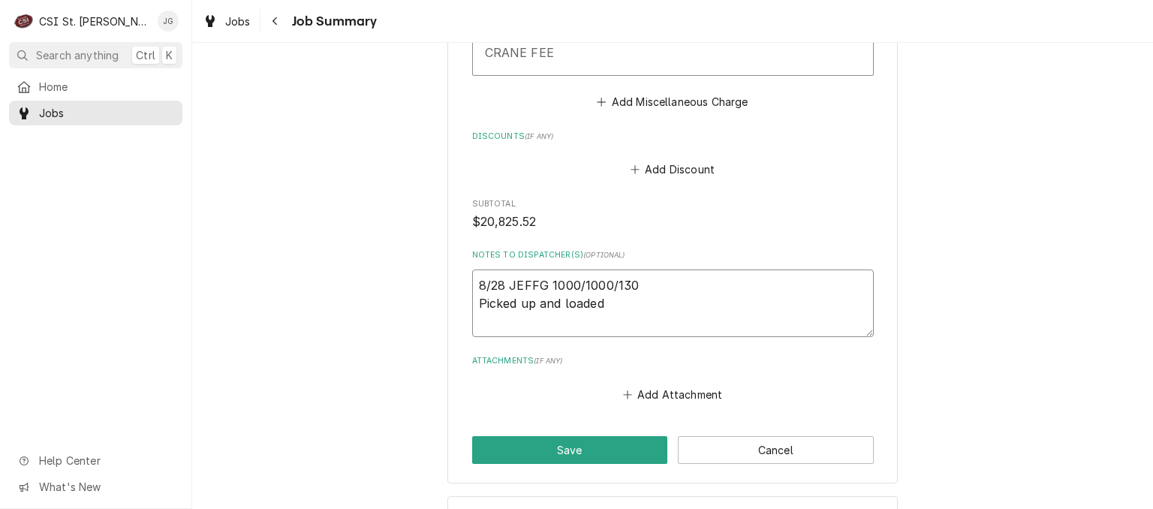
type textarea "8/28 JEFFG 1000/1000/130 Picked up and loaded t"
type textarea "x"
type textarea "8/28 JEFFG 1000/1000/130 Picked up and loaded tr"
type textarea "x"
type textarea "8/28 JEFFG 1000/1000/130 Picked up and loaded tra"
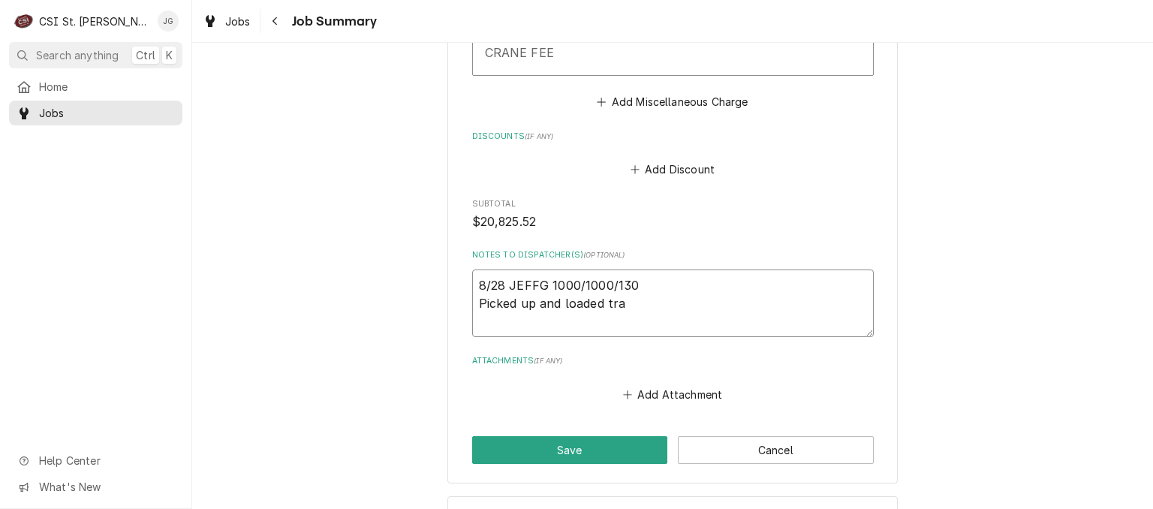
type textarea "x"
type textarea "8/28 JEFFG 1000/1000/130 Picked up and loaded trai"
type textarea "x"
type textarea "8/28 JEFFG 1000/1000/130 Picked up and loaded trail"
type textarea "x"
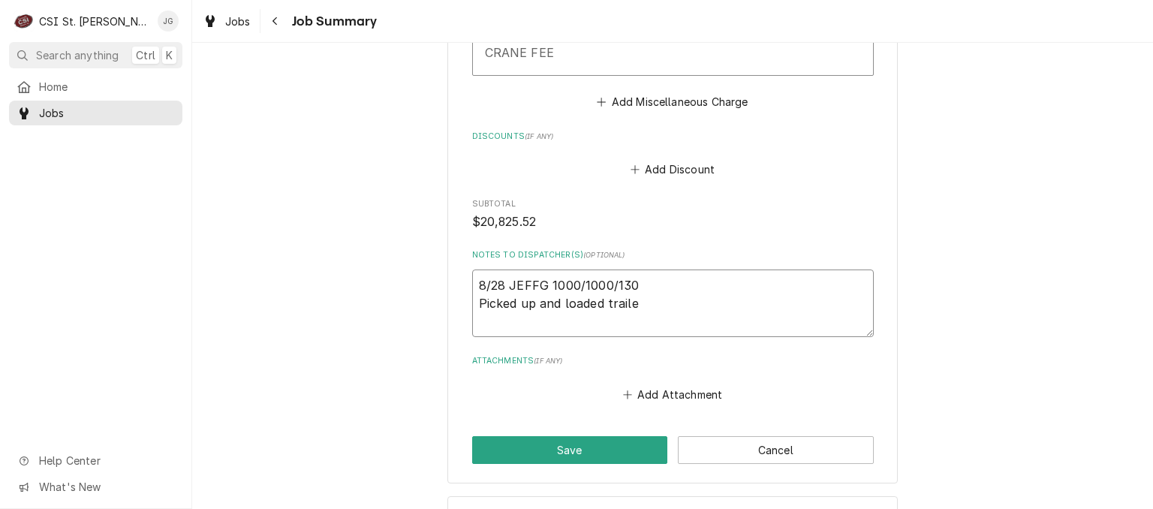
type textarea "8/28 JEFFG 1000/1000/130 Picked up and loaded trailer"
type textarea "x"
type textarea "8/28 JEFFG 1000/1000/130 Picked up and loaded trailer"
type textarea "x"
type textarea "8/28 JEFFG 1000/1000/130 Picked up and loaded trailer"
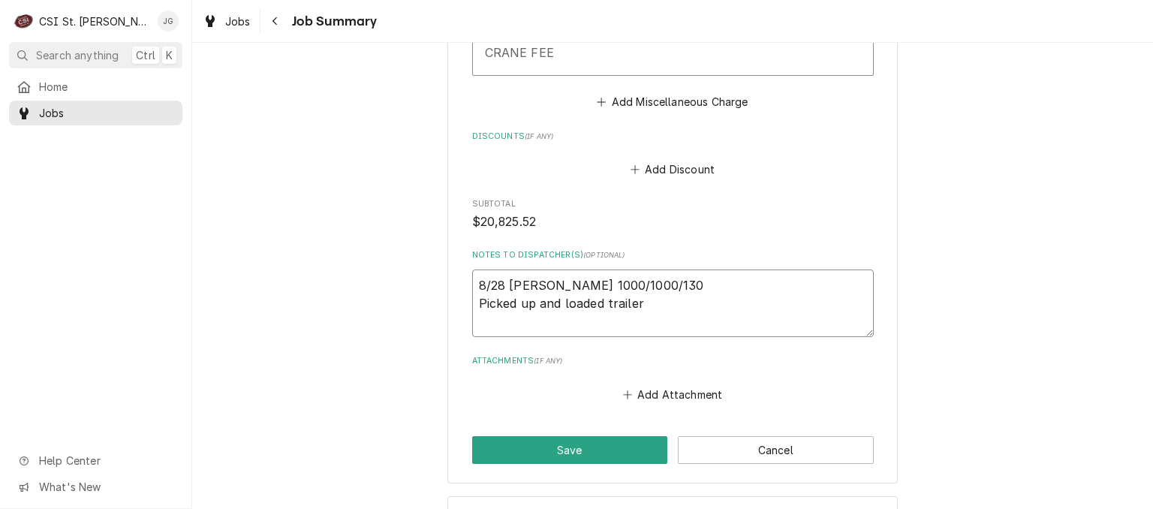
type textarea "x"
type textarea "8/28 JEFFG 1000/1000/130 Picked up and loaded traile"
type textarea "x"
type textarea "8/28 JEFFG 1000/1000/130 Picked up and loaded trail"
type textarea "x"
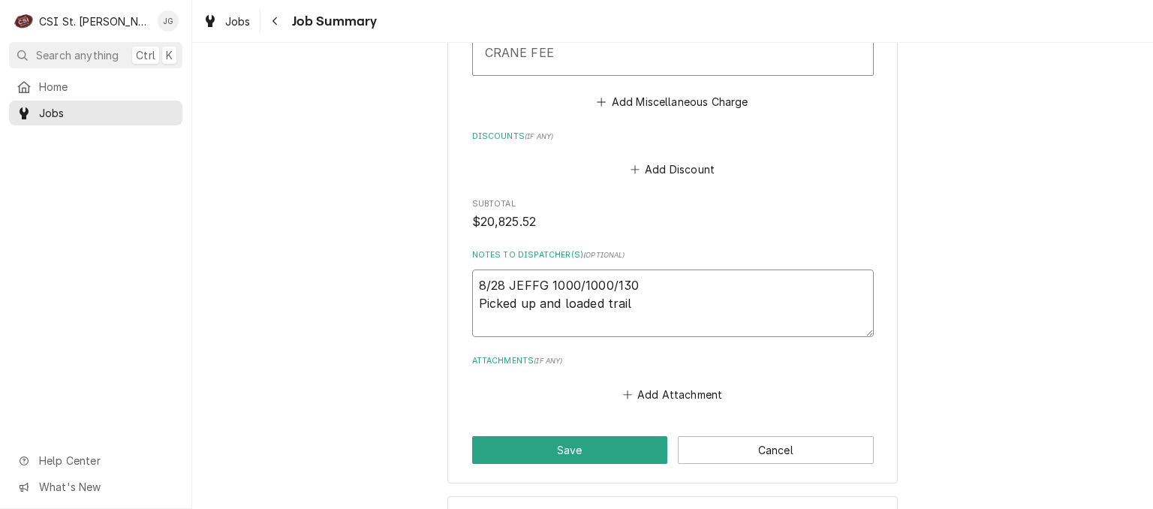
type textarea "8/28 JEFFG 1000/1000/130 Picked up and loaded trai"
type textarea "x"
type textarea "8/28 JEFFG 1000/1000/130 Picked up and loaded tra"
type textarea "x"
type textarea "8/28 JEFFG 1000/1000/130 Picked up and loaded tr"
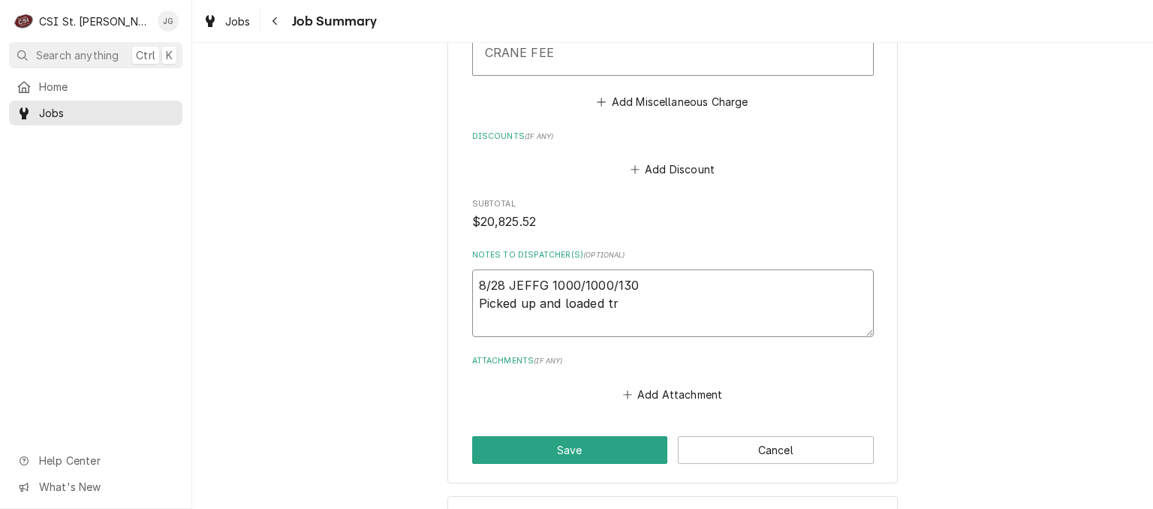
type textarea "x"
type textarea "8/28 JEFFG 1000/1000/130 Picked up and loaded t"
type textarea "x"
type textarea "8/28 JEFFG 1000/1000/130 Picked up and loaded"
type textarea "x"
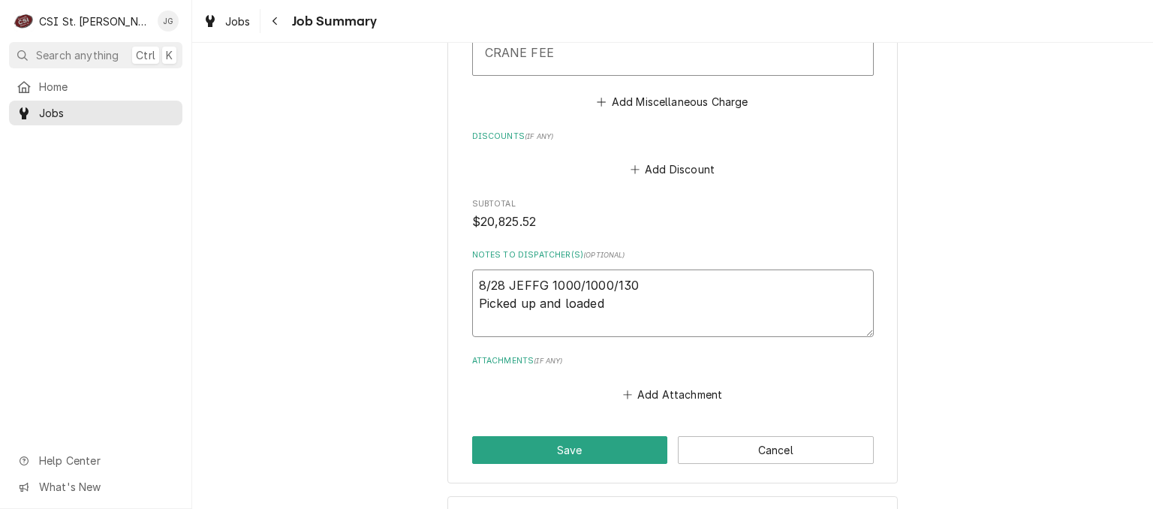
type textarea "8/28 JEFFG 1000/1000/130 Picked up and loaded"
type textarea "x"
type textarea "8/28 JEFFG 1000/1000/130 Picked up and loade"
type textarea "x"
type textarea "8/28 JEFFG 1000/1000/130 Picked up and load"
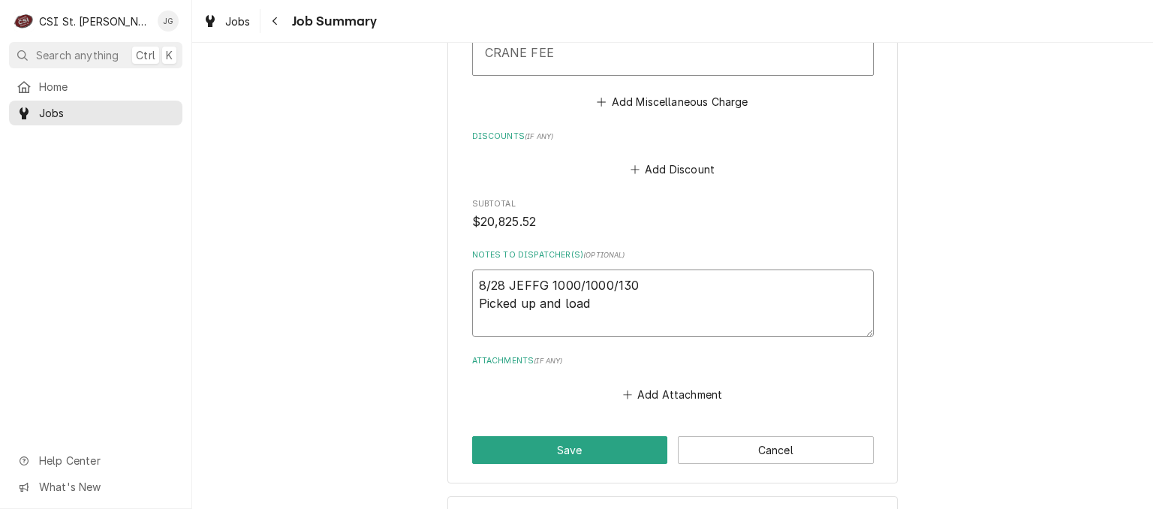
type textarea "x"
type textarea "8/28 JEFFG 1000/1000/130 Picked up and loa"
type textarea "x"
type textarea "8/28 JEFFG 1000/1000/130 Picked up and lo"
type textarea "x"
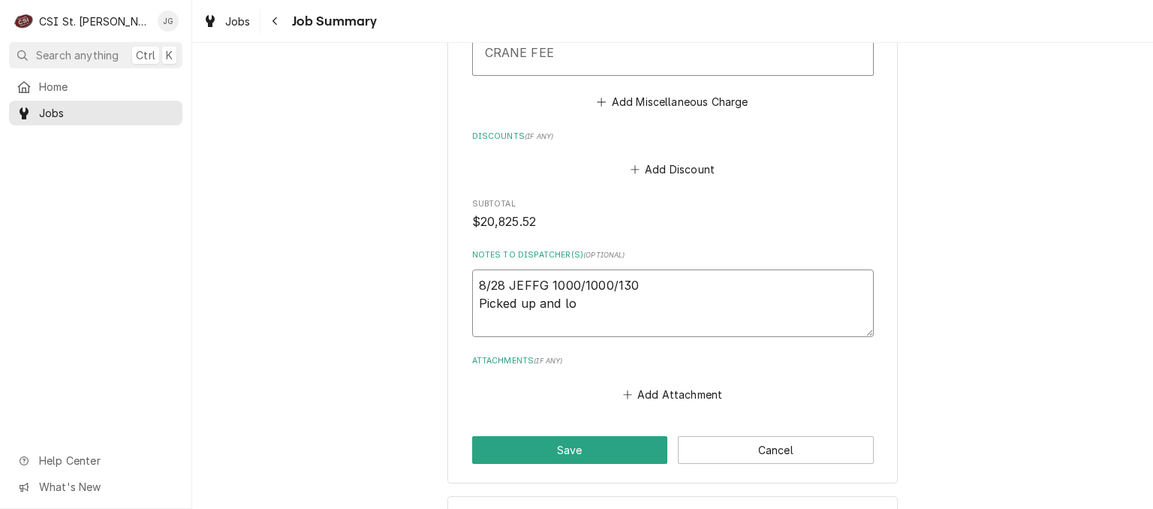
type textarea "8/28 JEFFG 1000/1000/130 Picked up and l"
type textarea "x"
type textarea "8/28 JEFFG 1000/1000/130 Picked up and"
type textarea "x"
type textarea "8/28 JEFFG 1000/1000/130 Picked up and"
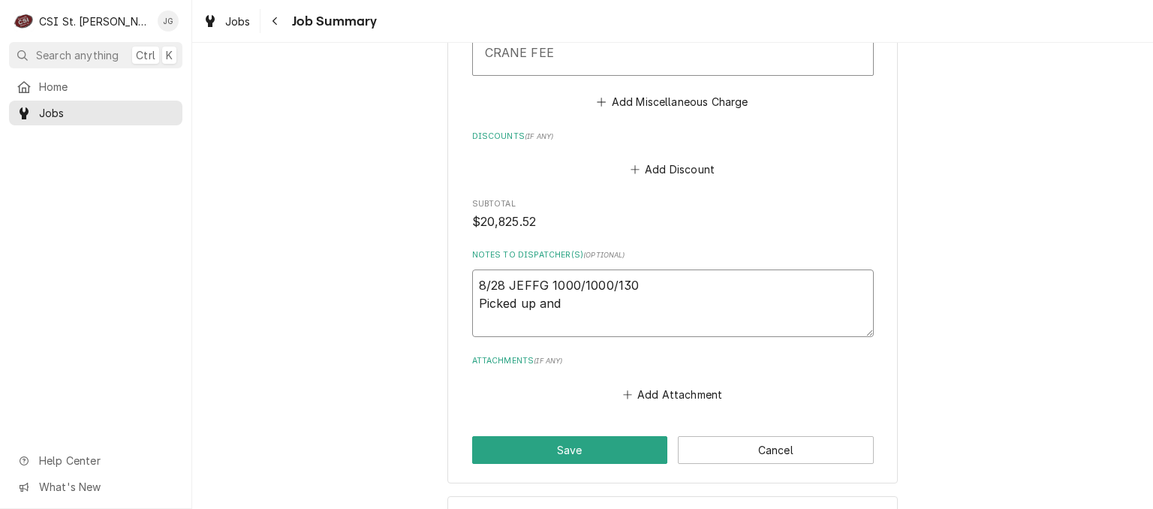
type textarea "x"
type textarea "8/28 JEFFG 1000/1000/130 Picked up an"
type textarea "x"
type textarea "8/28 JEFFG 1000/1000/130 Picked up a"
type textarea "x"
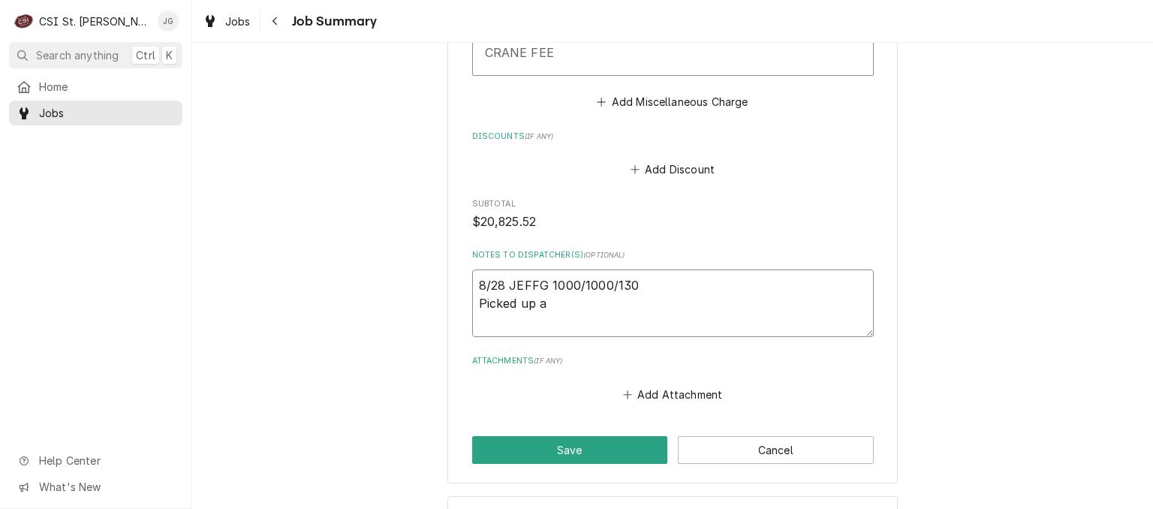
type textarea "8/28 JEFFG 1000/1000/130 Picked up"
type textarea "x"
type textarea "8/28 JEFFG 1000/1000/130 Picked up"
type textarea "x"
type textarea "8/28 JEFFG 1000/1000/130 Picked u"
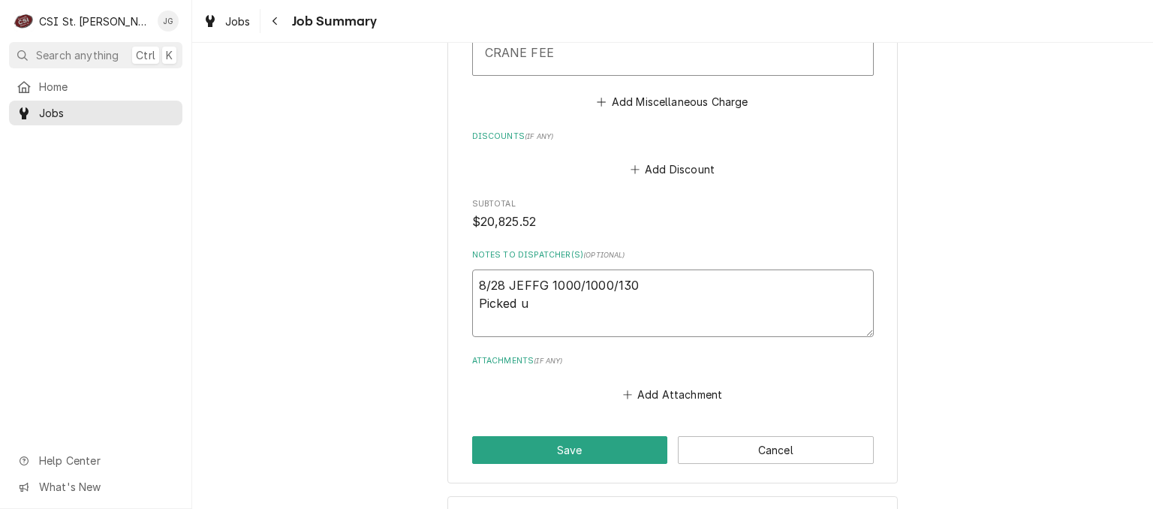
type textarea "x"
type textarea "8/28 JEFFG 1000/1000/130 Picked"
type textarea "x"
type textarea "8/28 JEFFG 1000/1000/130 Picked"
type textarea "x"
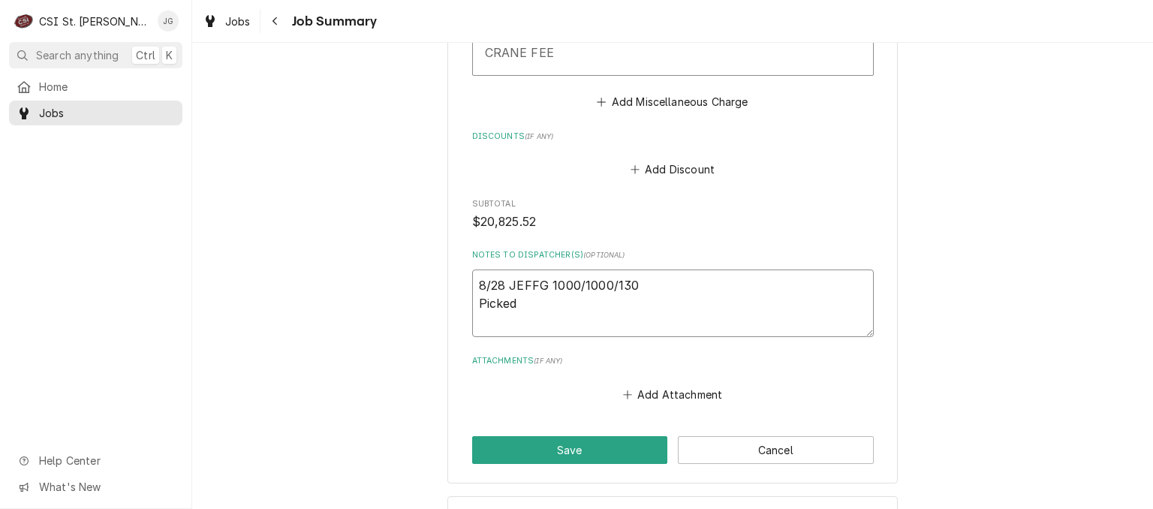
type textarea "8/28 JEFFG 1000/1000/130 Picke"
type textarea "x"
type textarea "8/28 JEFFG 1000/1000/130 Pick"
type textarea "x"
type textarea "8/28 JEFFG 1000/1000/130 Pic"
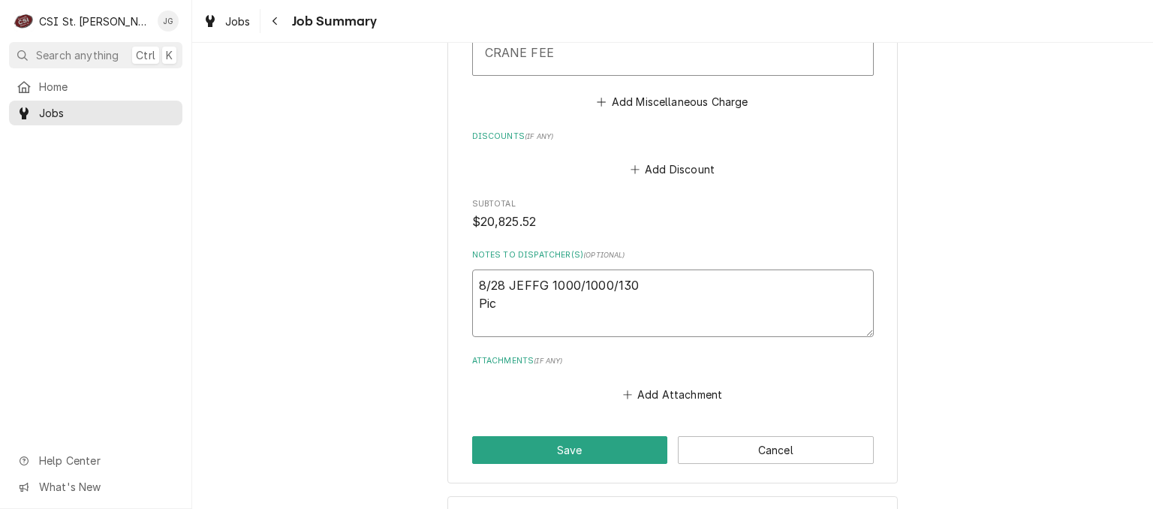
type textarea "x"
type textarea "8/28 JEFFG 1000/1000/130 Pi"
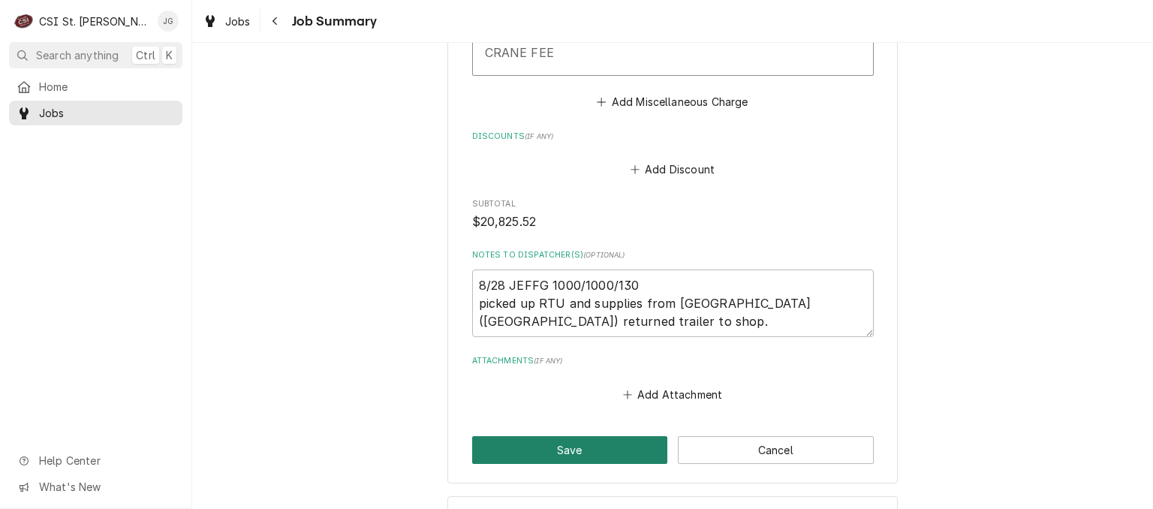
click at [538, 436] on button "Save" at bounding box center [570, 450] width 196 height 28
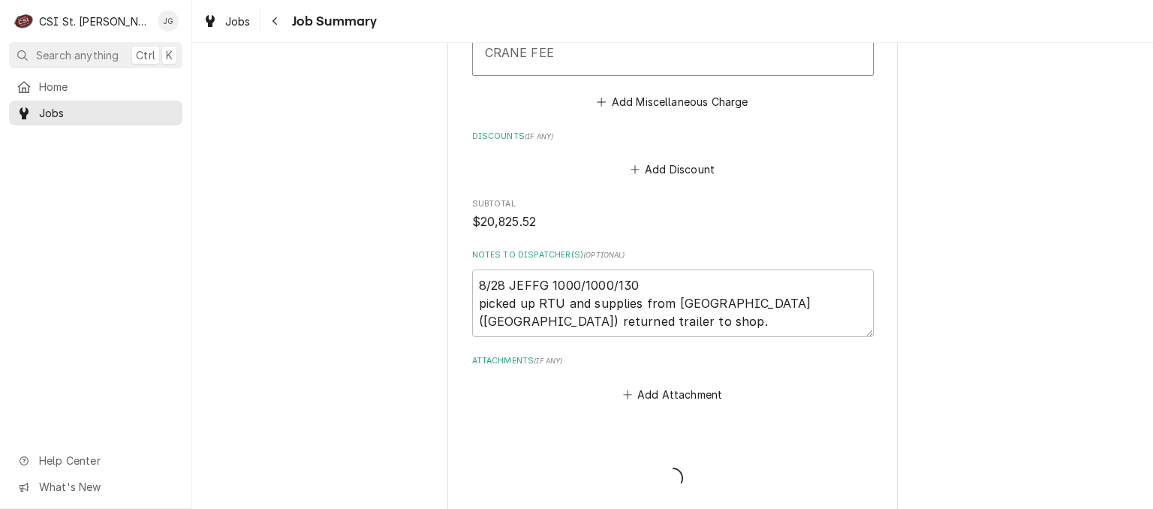
scroll to position [4592, 0]
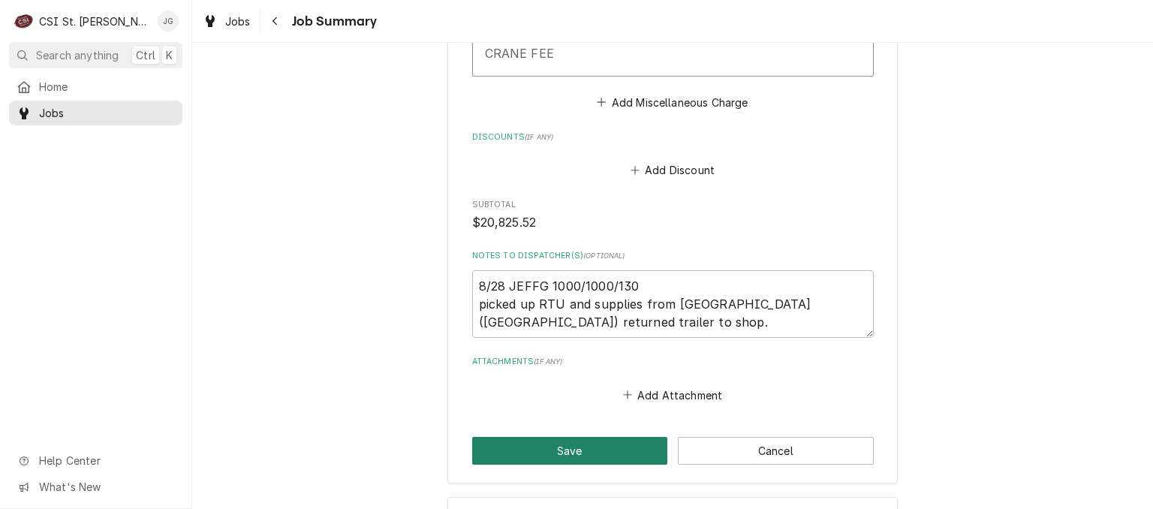
drag, startPoint x: 538, startPoint y: 396, endPoint x: 499, endPoint y: 399, distance: 39.2
click at [499, 437] on button "Save" at bounding box center [570, 451] width 196 height 28
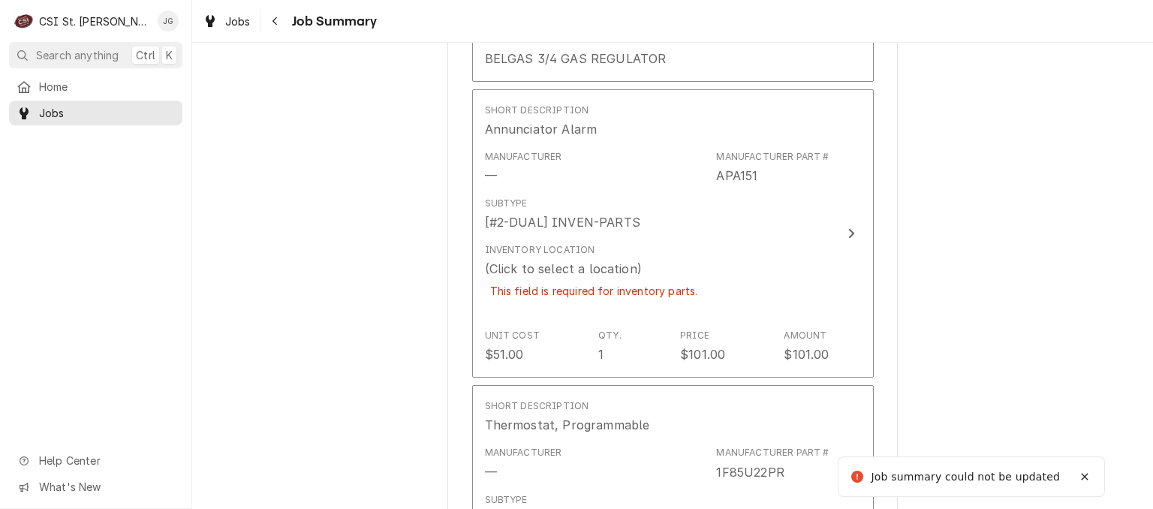
scroll to position [3118, 0]
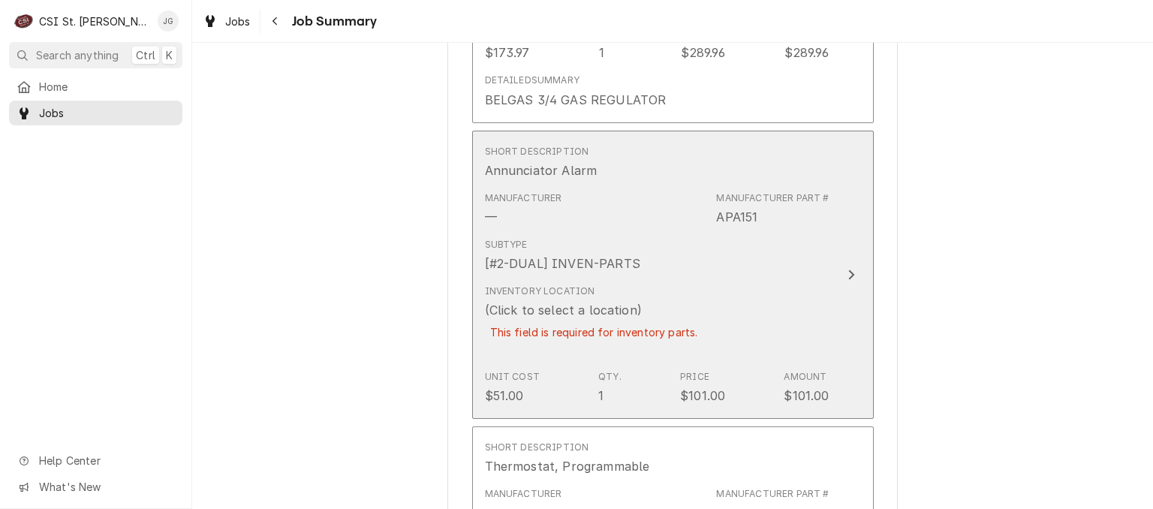
click at [553, 319] on div "This field is required for inventory parts." at bounding box center [594, 332] width 218 height 26
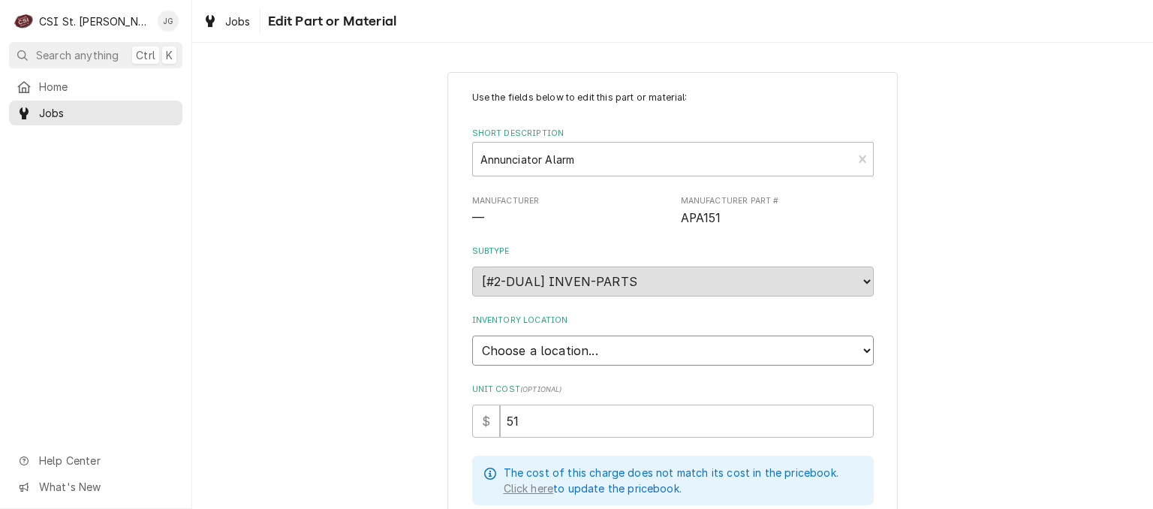
click at [546, 351] on select "Choose a location... 00 | STL WAREHOUSE 01 | CHUCK WAMBOLDT V#93 01 | COURTNEY …" at bounding box center [673, 351] width 402 height 30
click at [472, 336] on select "Choose a location... 00 | STL WAREHOUSE 01 | CHUCK WAMBOLDT V#93 01 | COURTNEY …" at bounding box center [673, 351] width 402 height 30
click at [342, 311] on div "Use the fields below to edit this part or material: Short Description Annunciat…" at bounding box center [672, 438] width 961 height 759
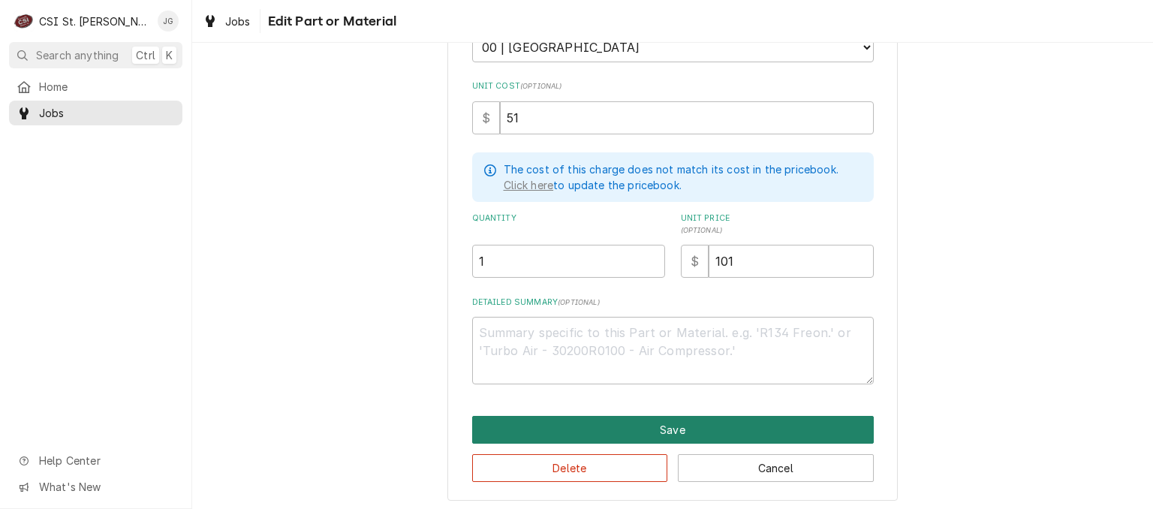
click at [788, 424] on button "Save" at bounding box center [673, 430] width 402 height 28
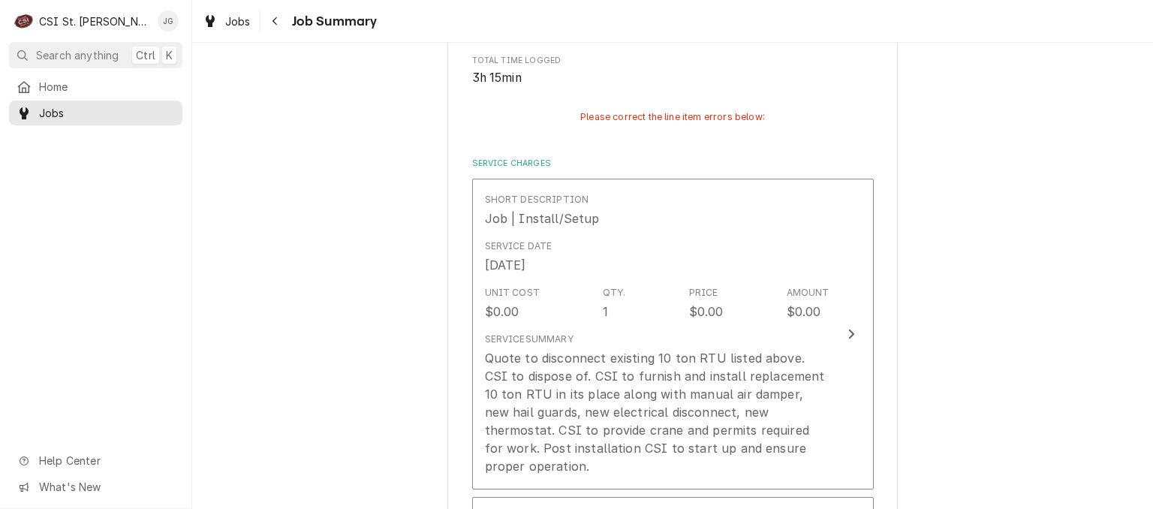
scroll to position [3538, 0]
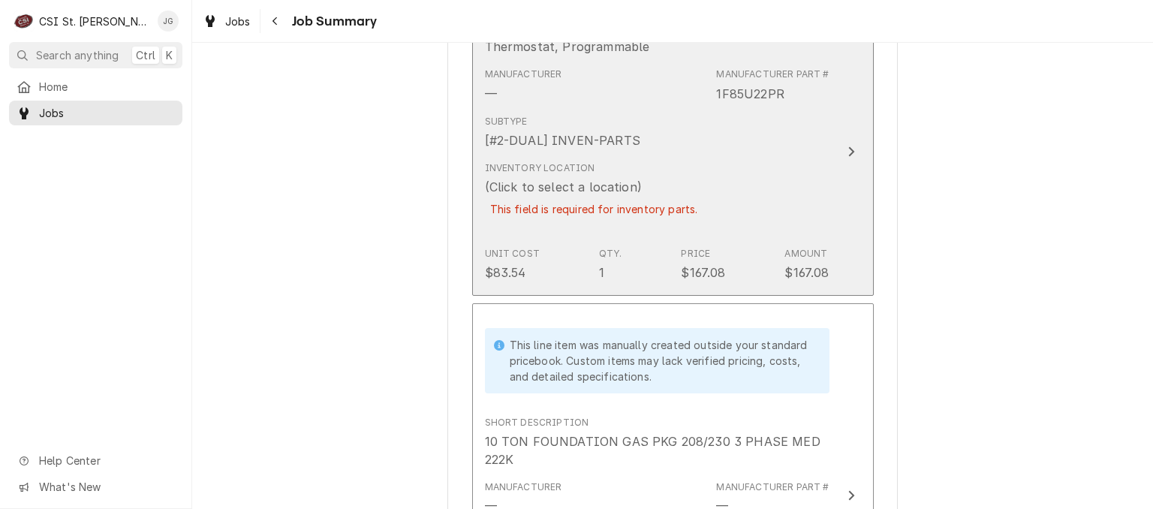
click at [520, 196] on div "This field is required for inventory parts." at bounding box center [594, 209] width 218 height 26
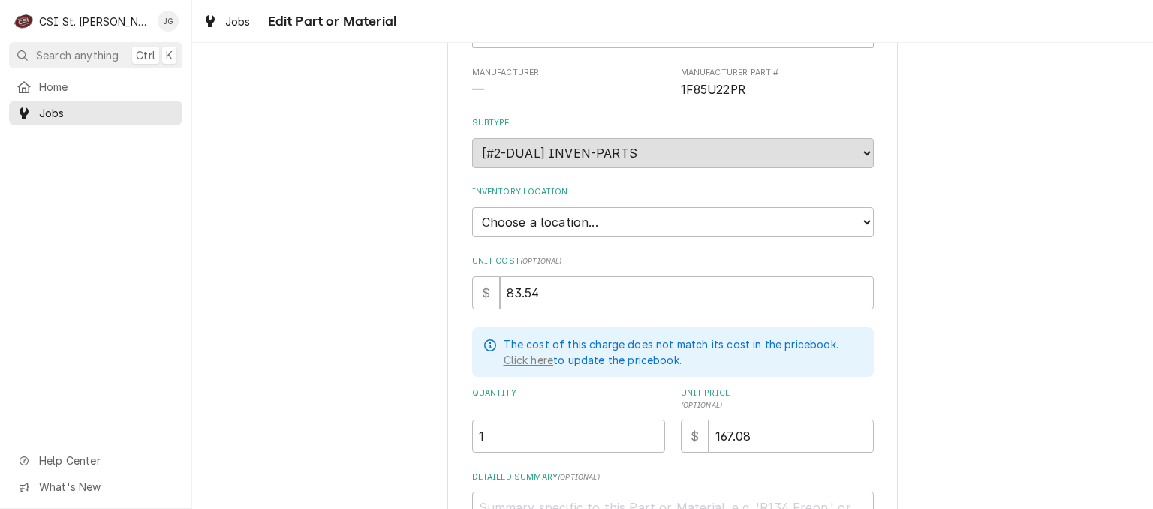
scroll to position [303, 0]
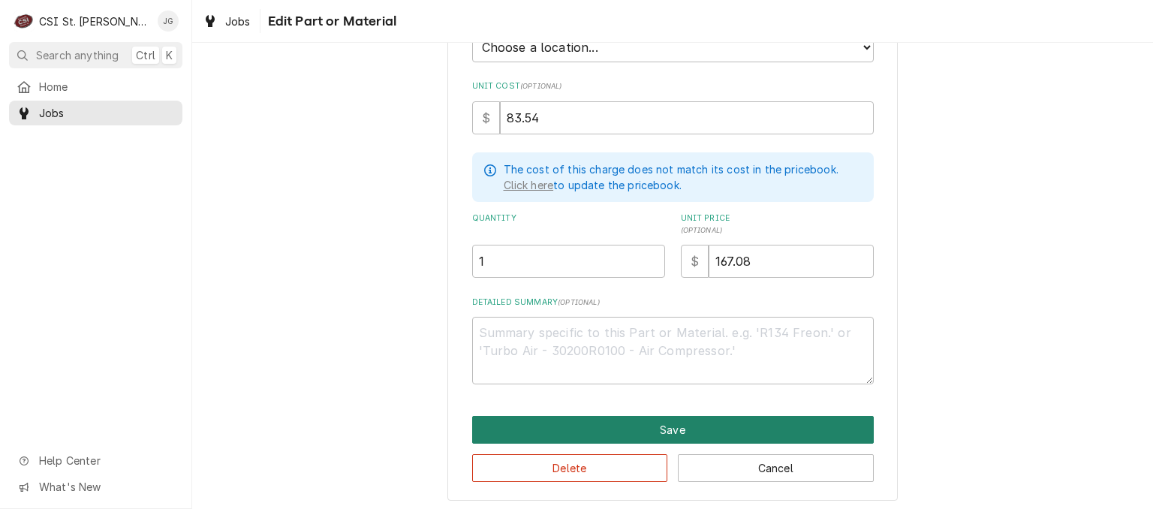
click at [577, 424] on button "Save" at bounding box center [673, 430] width 402 height 28
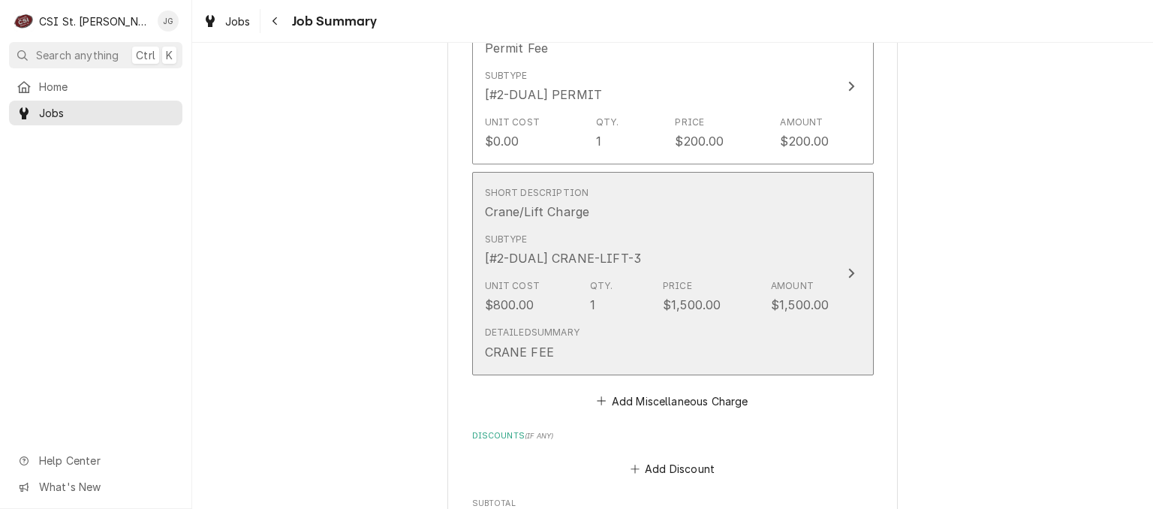
scroll to position [4592, 0]
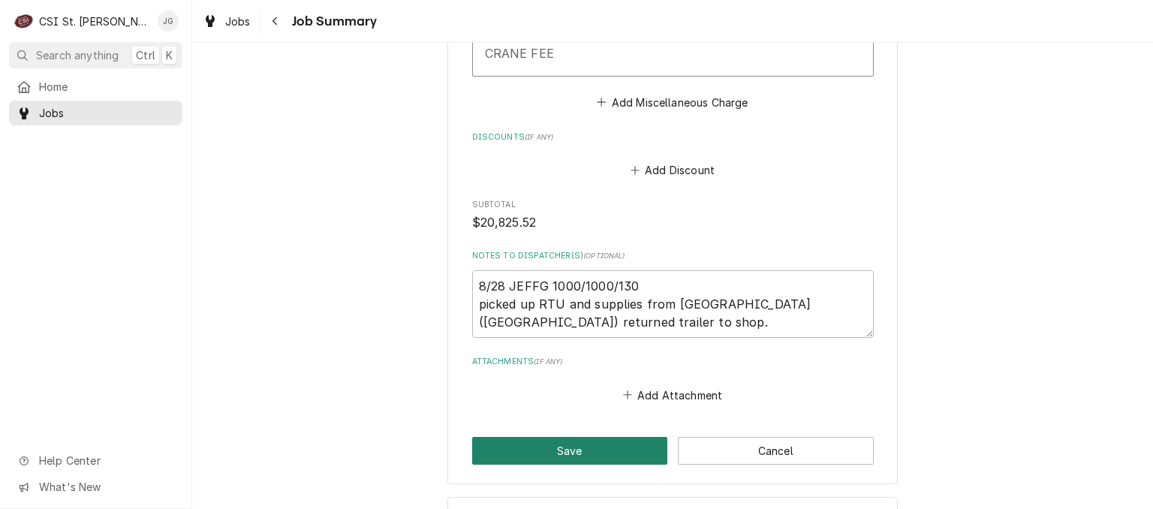
click at [595, 437] on button "Save" at bounding box center [570, 451] width 196 height 28
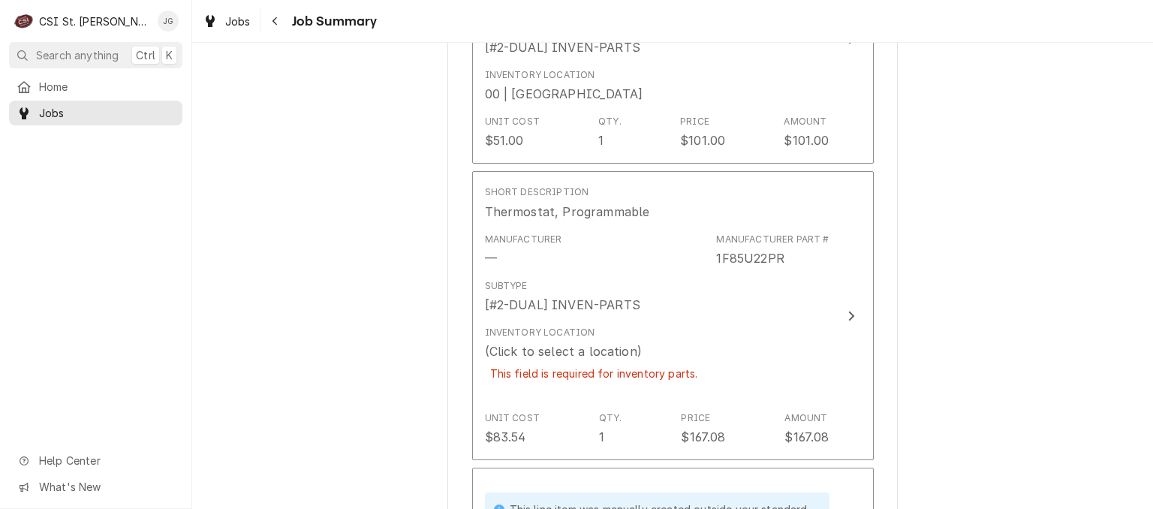
scroll to position [3331, 0]
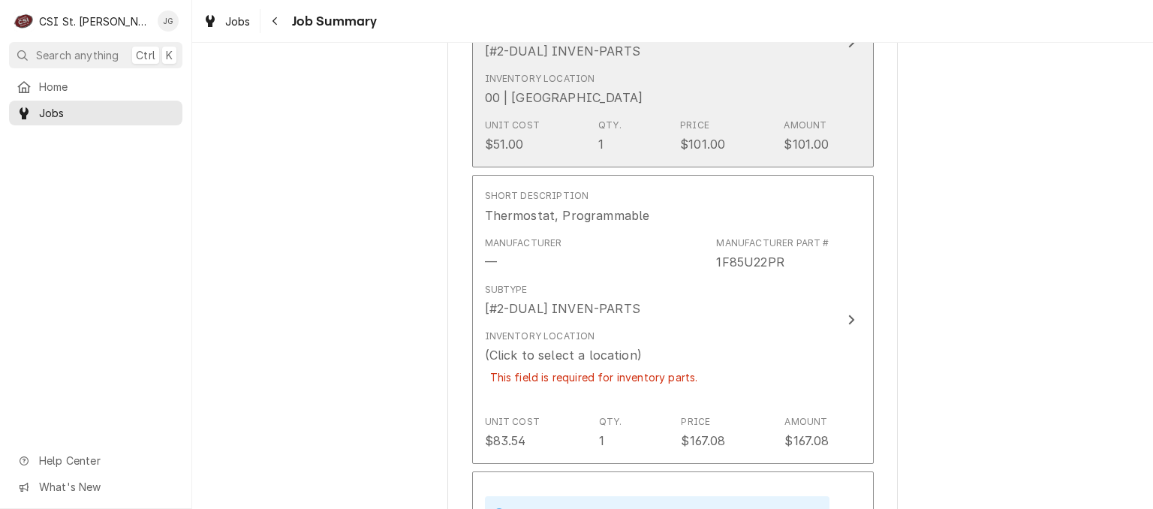
click at [631, 109] on button "Short Description Annunciator Alarm Manufacturer — Manufacturer Part # APA151 S…" at bounding box center [673, 43] width 402 height 250
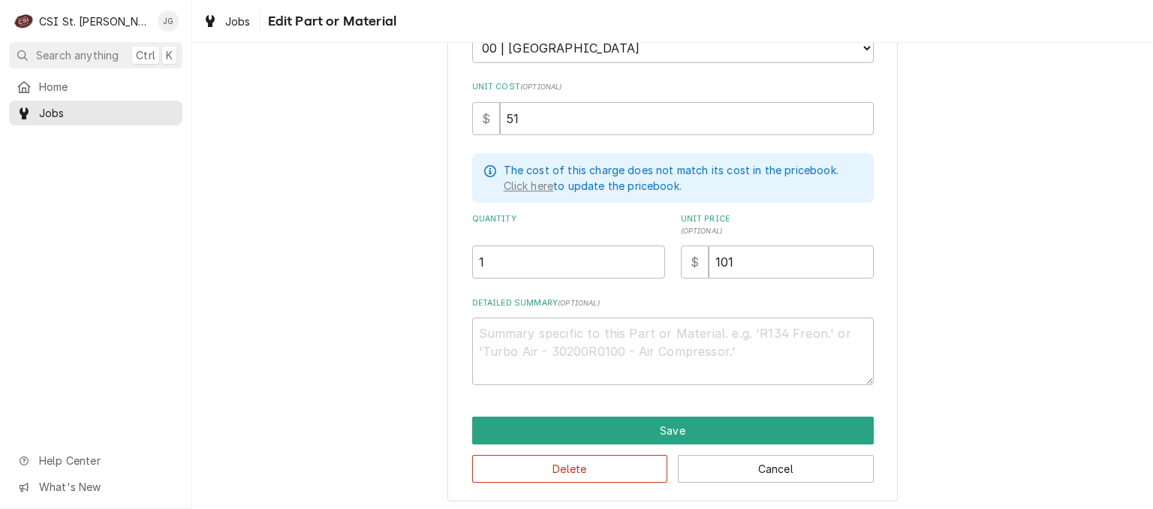
scroll to position [303, 0]
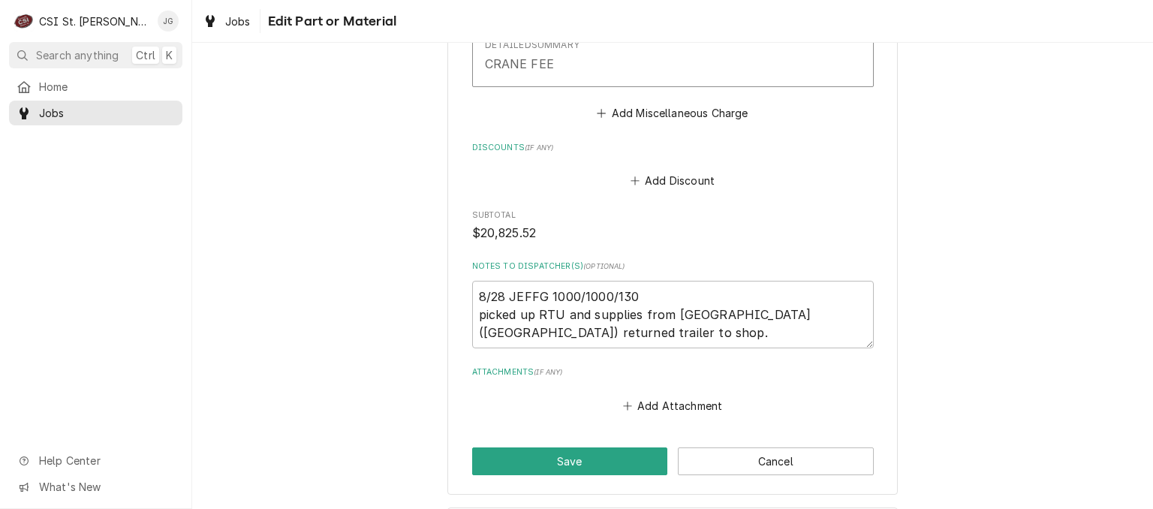
scroll to position [4554, 0]
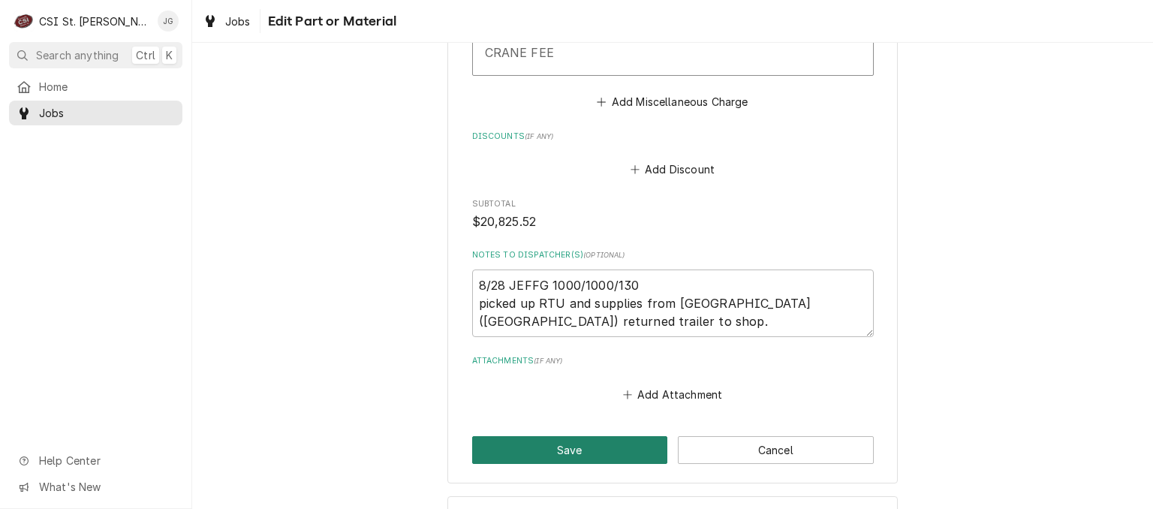
click at [592, 436] on button "Save" at bounding box center [570, 450] width 196 height 28
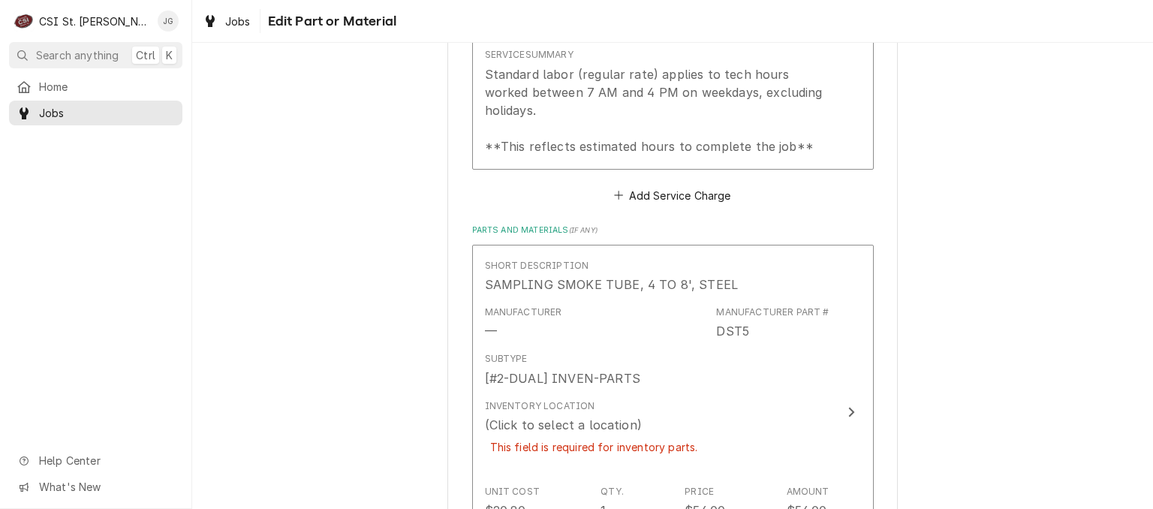
scroll to position [1005, 0]
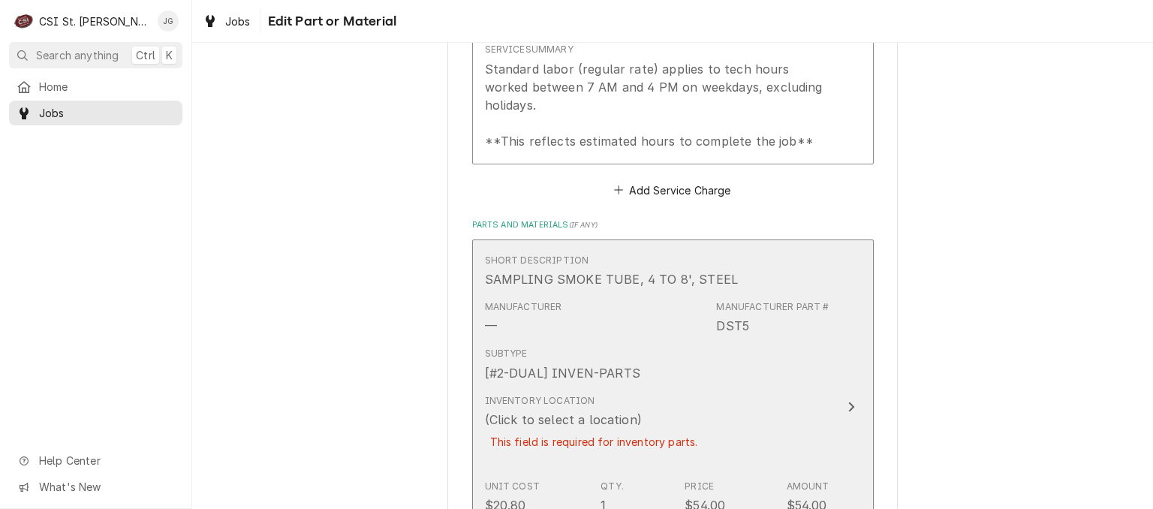
drag, startPoint x: 577, startPoint y: 272, endPoint x: 601, endPoint y: 381, distance: 111.5
click at [601, 411] on div "(Click to select a location)" at bounding box center [563, 420] width 157 height 18
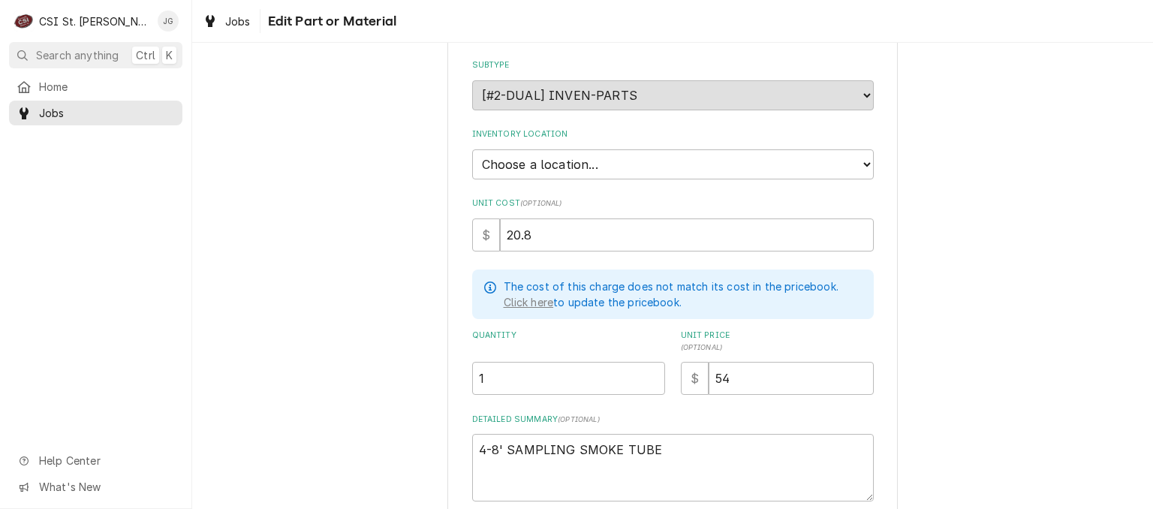
scroll to position [185, 0]
click at [865, 164] on select "Choose a location... 00 | STL WAREHOUSE 01 | CHUCK WAMBOLDT V#93 01 | COURTNEY …" at bounding box center [673, 166] width 402 height 30
drag, startPoint x: 961, startPoint y: 127, endPoint x: 652, endPoint y: 155, distance: 309.8
click at [652, 155] on select "Choose a location... 00 | STL WAREHOUSE 01 | CHUCK WAMBOLDT V#93 01 | COURTNEY …" at bounding box center [673, 166] width 402 height 30
click at [472, 151] on select "Choose a location... 00 | STL WAREHOUSE 01 | CHUCK WAMBOLDT V#93 01 | COURTNEY …" at bounding box center [673, 166] width 402 height 30
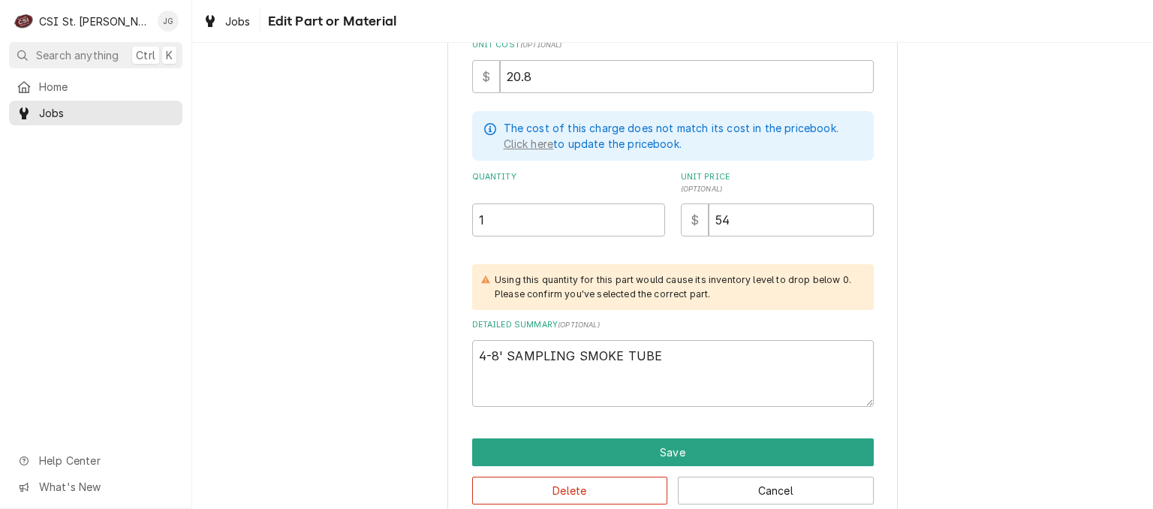
scroll to position [367, 0]
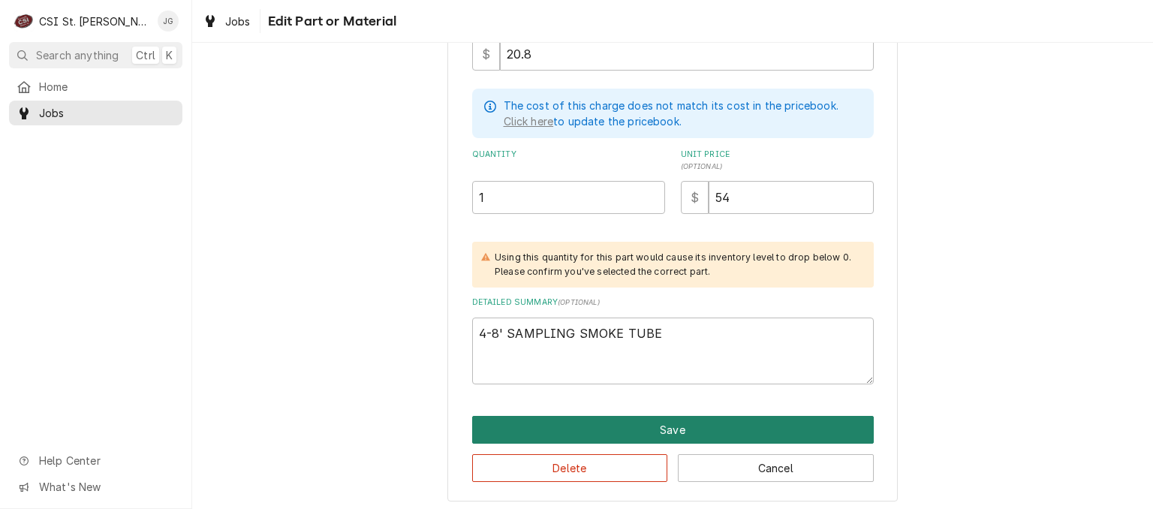
click at [634, 423] on button "Save" at bounding box center [673, 430] width 402 height 28
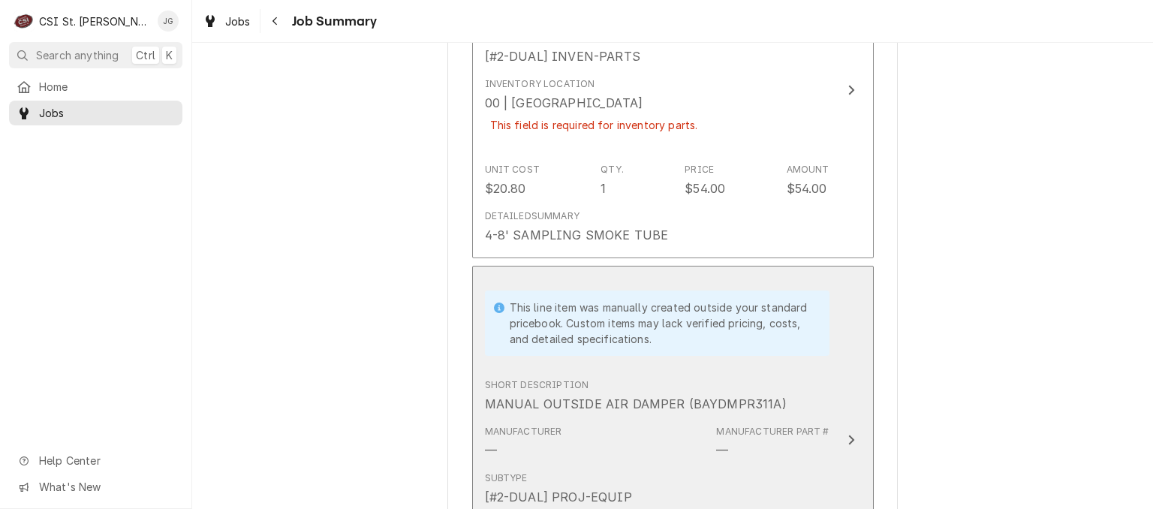
scroll to position [1264, 0]
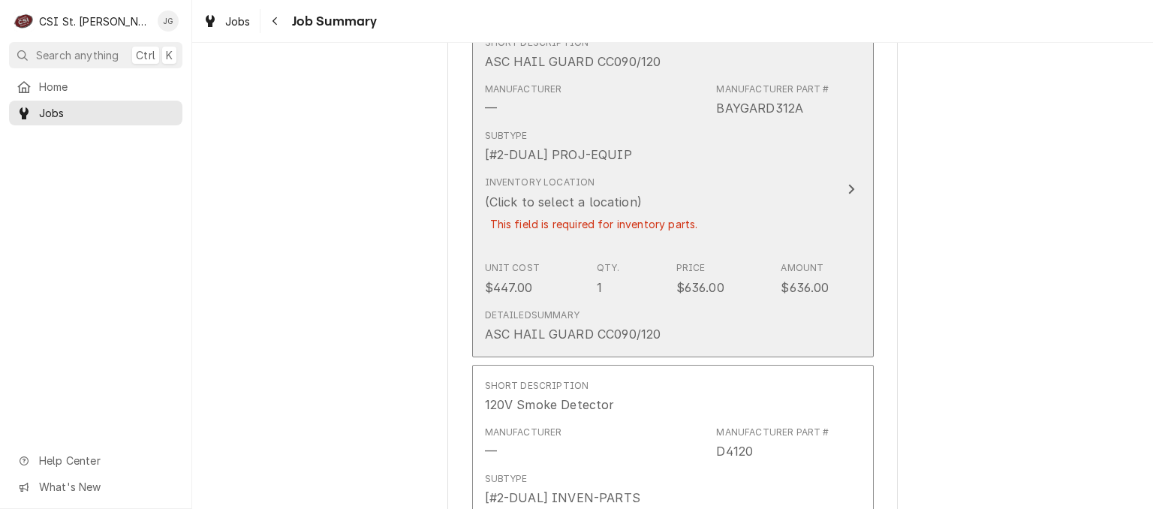
click at [600, 211] on div "This field is required for inventory parts." at bounding box center [594, 224] width 218 height 26
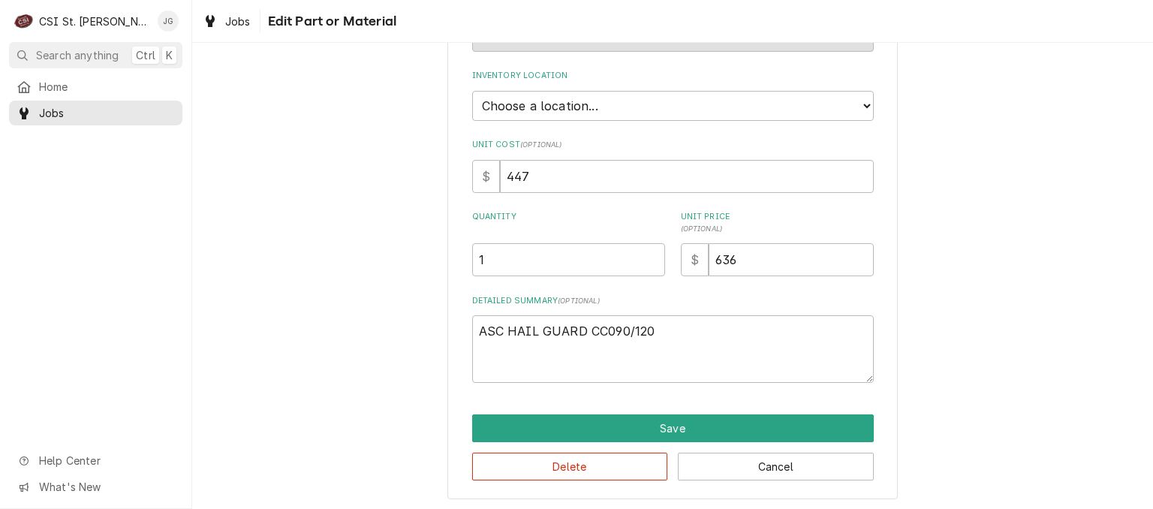
scroll to position [163, 0]
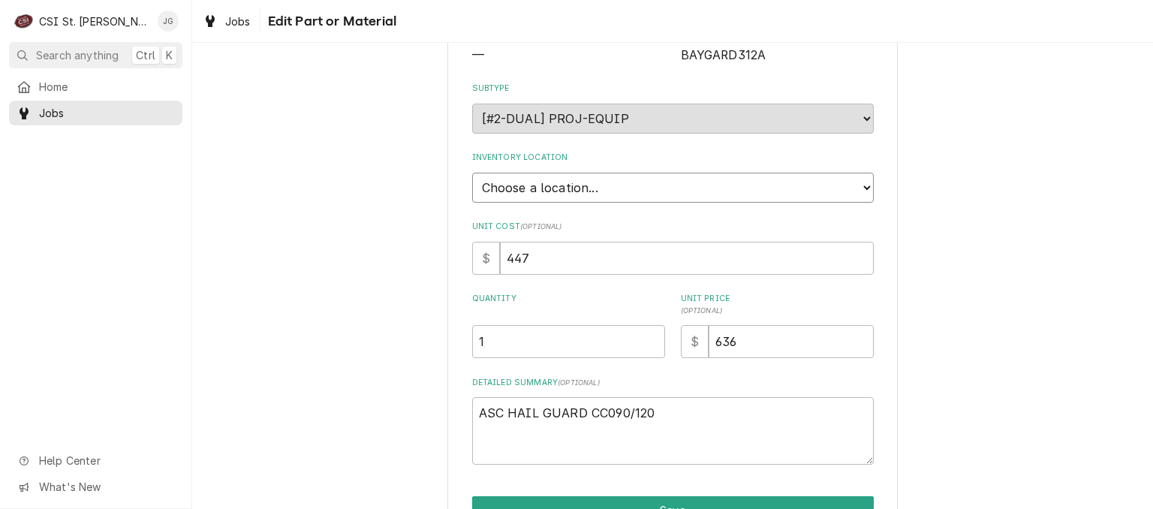
click at [631, 182] on select "Choose a location... 00 | STL WAREHOUSE 01 | CHUCK WAMBOLDT V#93 01 | COURTNEY …" at bounding box center [673, 188] width 402 height 30
click at [472, 173] on select "Choose a location... 00 | STL WAREHOUSE 01 | CHUCK WAMBOLDT V#93 01 | COURTNEY …" at bounding box center [673, 188] width 402 height 30
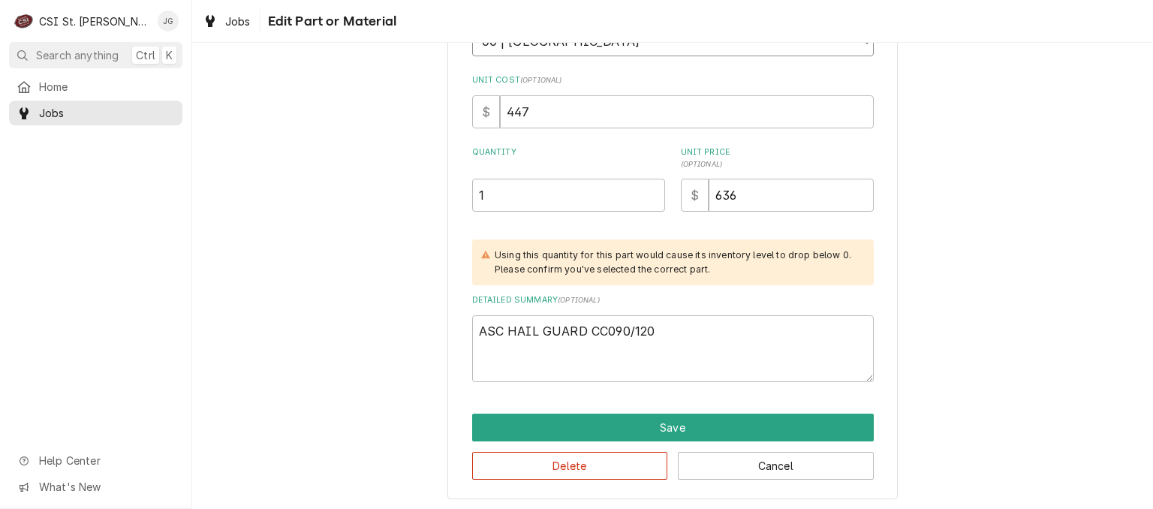
scroll to position [309, 0]
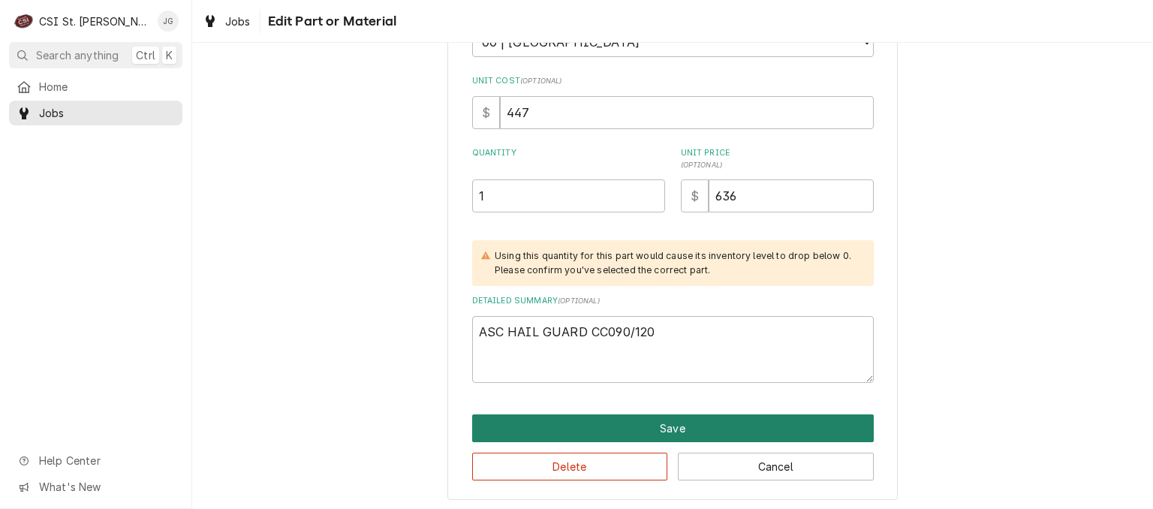
click at [614, 427] on button "Save" at bounding box center [673, 428] width 402 height 28
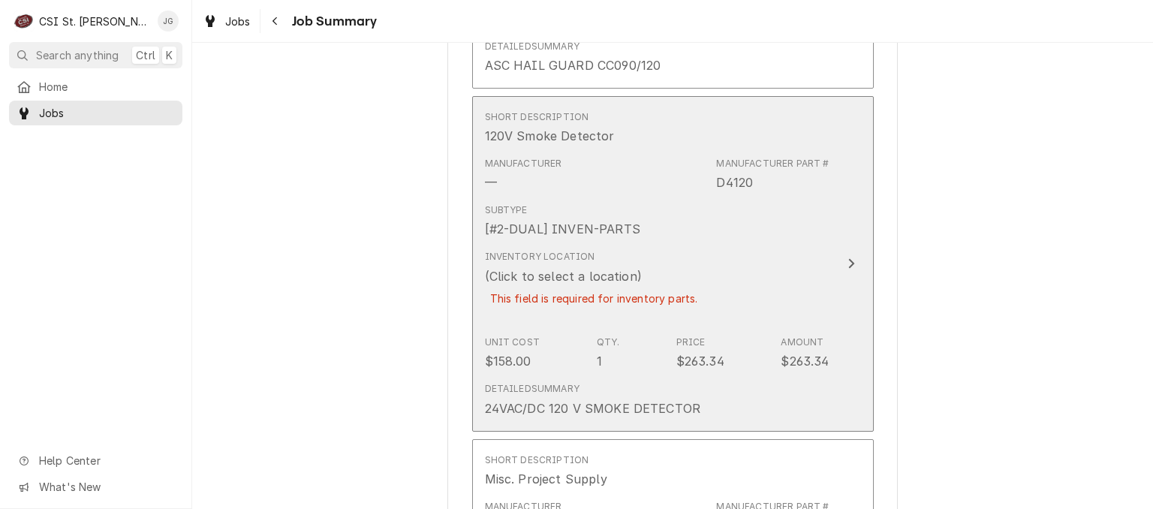
scroll to position [2192, 0]
click at [565, 285] on div "This field is required for inventory parts." at bounding box center [594, 298] width 218 height 26
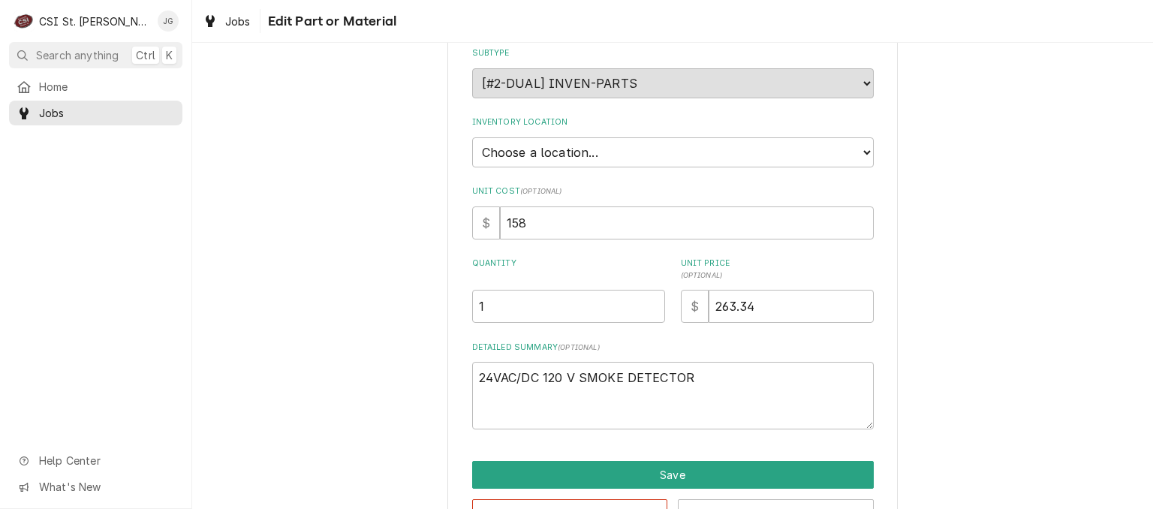
scroll to position [199, 0]
click at [600, 154] on select "Choose a location... 00 | STL WAREHOUSE 01 | CHUCK WAMBOLDT V#93 01 | COURTNEY …" at bounding box center [673, 152] width 402 height 30
click at [472, 137] on select "Choose a location... 00 | STL WAREHOUSE 01 | CHUCK WAMBOLDT V#93 01 | COURTNEY …" at bounding box center [673, 152] width 402 height 30
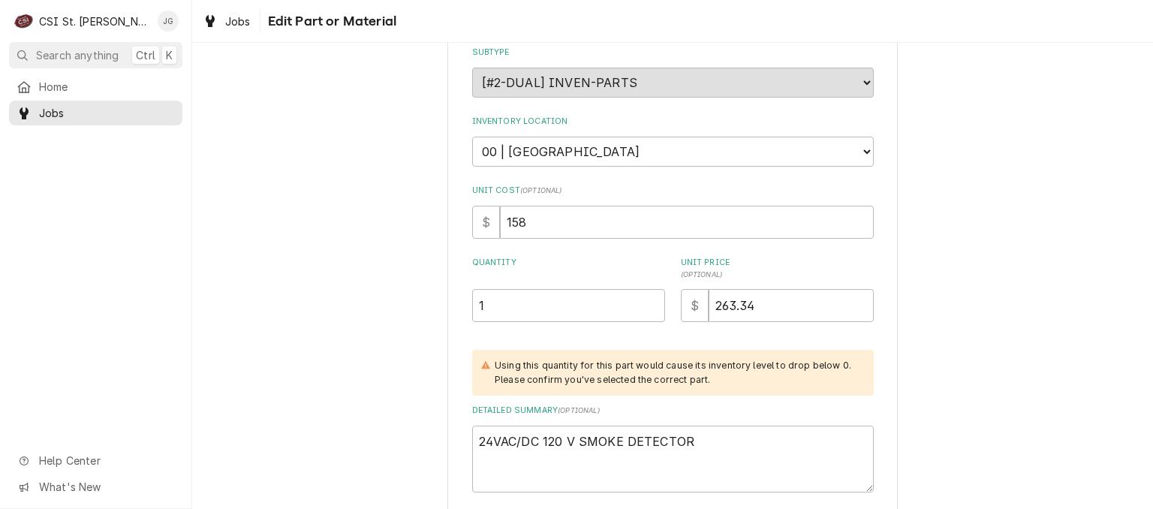
click at [996, 171] on div "Use the fields below to edit this part or material: Short Description 120V Smok…" at bounding box center [672, 241] width 961 height 763
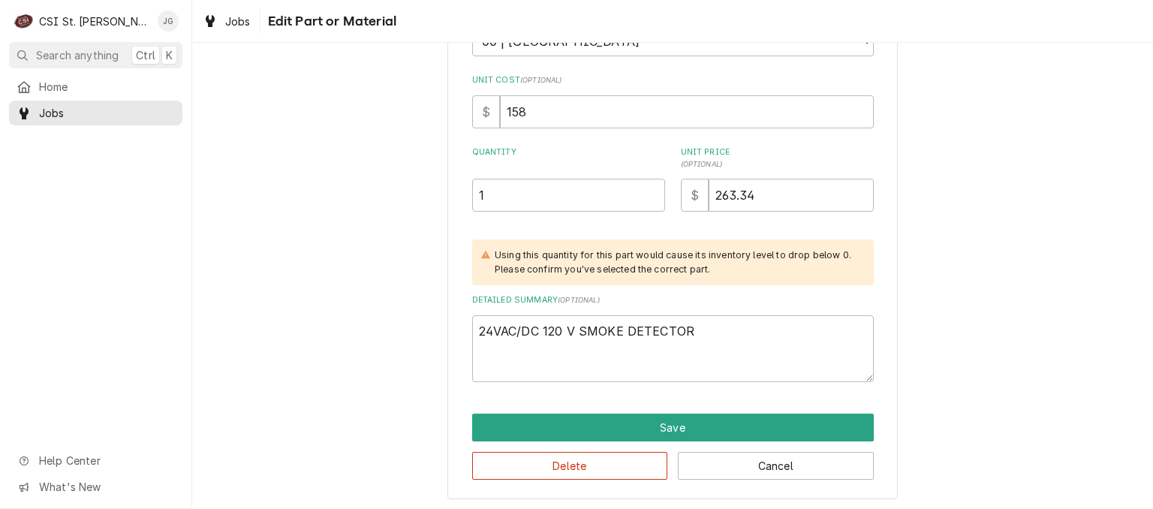
scroll to position [309, 0]
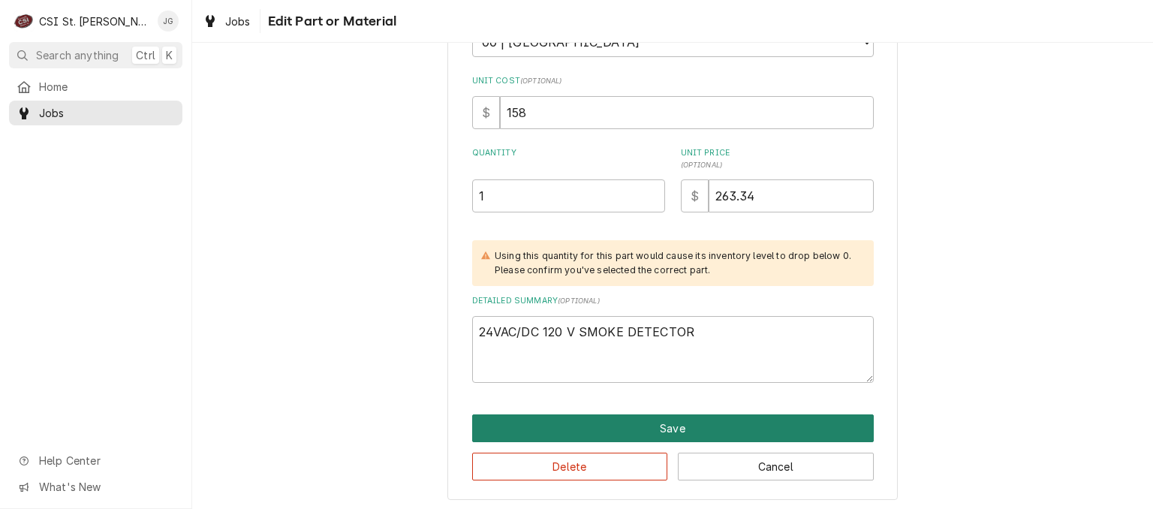
click at [658, 426] on button "Save" at bounding box center [673, 428] width 402 height 28
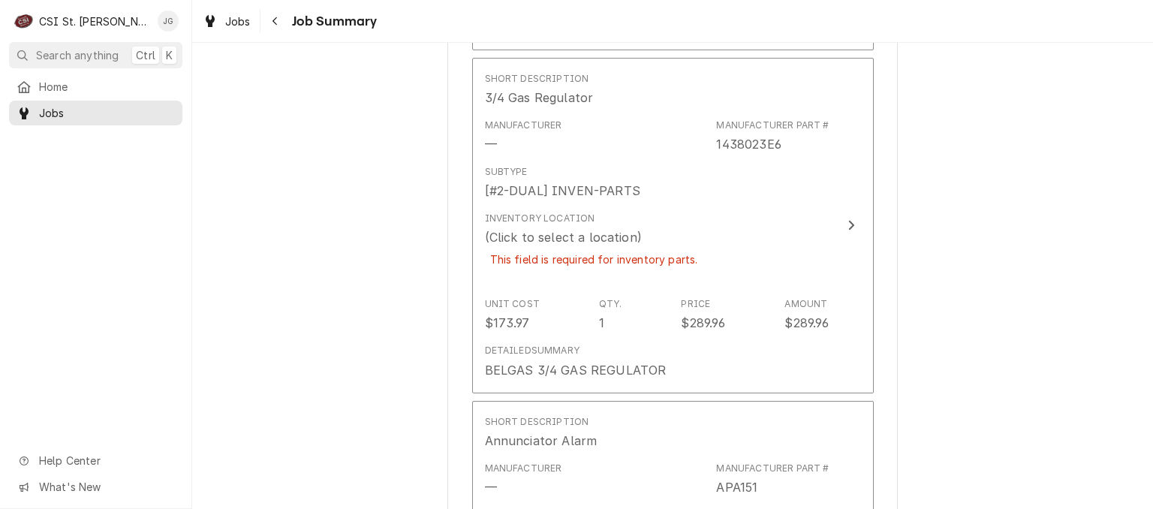
scroll to position [2856, 0]
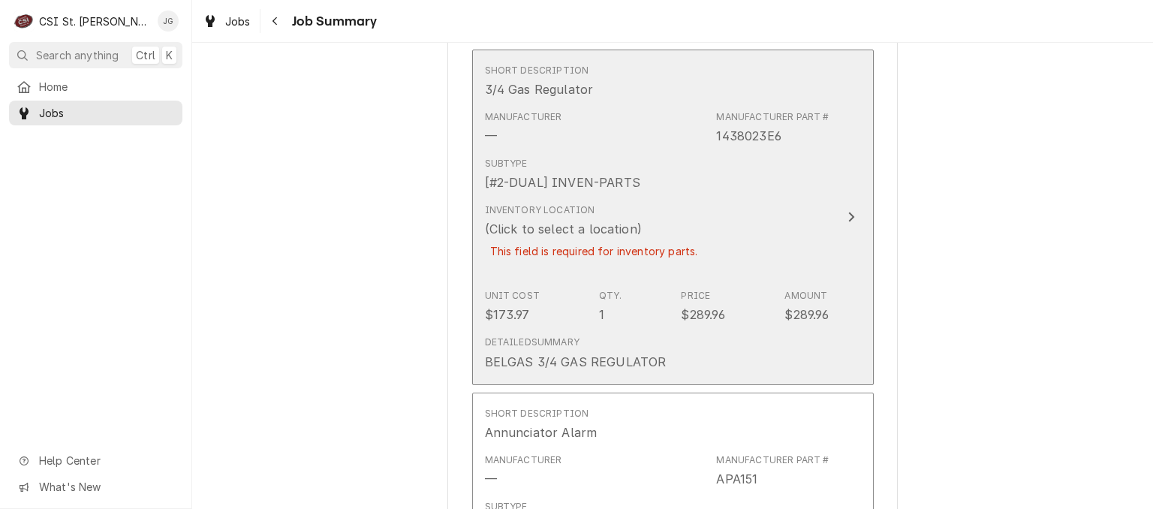
click at [538, 220] on div "(Click to select a location)" at bounding box center [563, 229] width 157 height 18
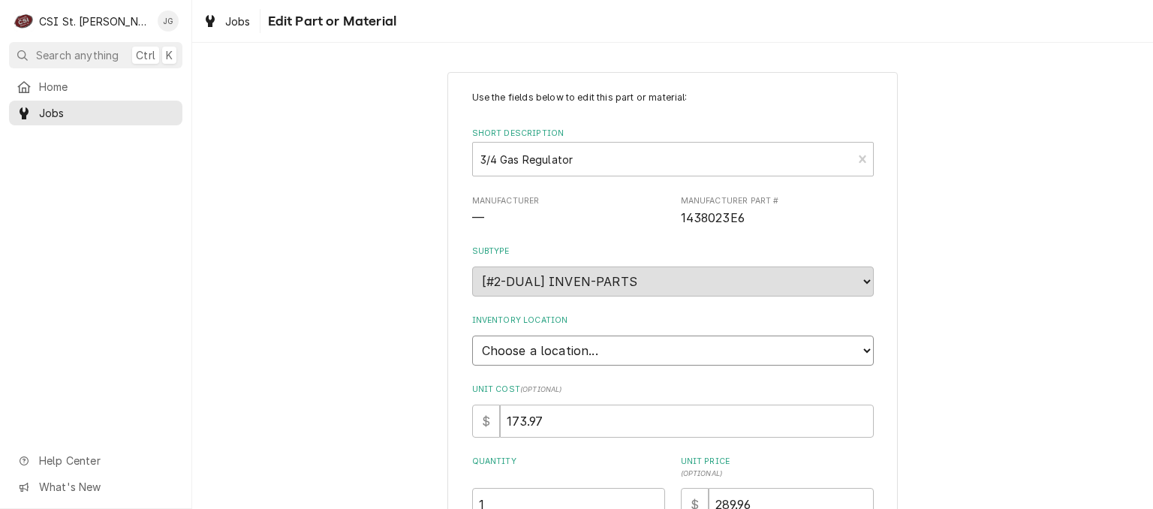
click at [860, 347] on select "Choose a location... 00 | STL WAREHOUSE 01 | CHUCK WAMBOLDT V#93 01 | COURTNEY …" at bounding box center [673, 351] width 402 height 30
click at [472, 336] on select "Choose a location... 00 | STL WAREHOUSE 01 | CHUCK WAMBOLDT V#93 01 | COURTNEY …" at bounding box center [673, 351] width 402 height 30
click at [969, 337] on div "Use the fields below to edit this part or material: Short Description 3/4 Gas R…" at bounding box center [672, 440] width 961 height 763
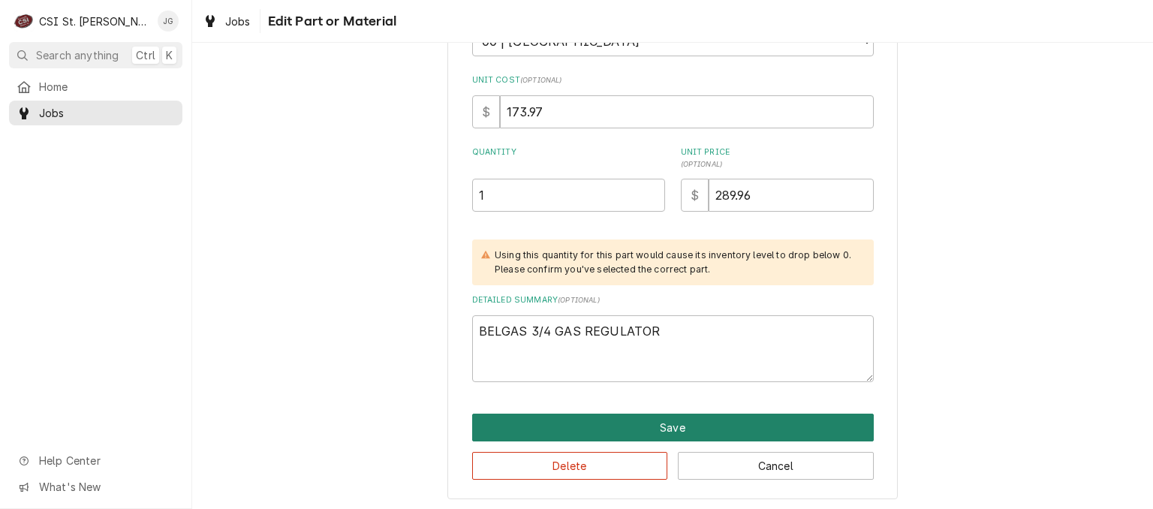
click at [682, 426] on button "Save" at bounding box center [673, 428] width 402 height 28
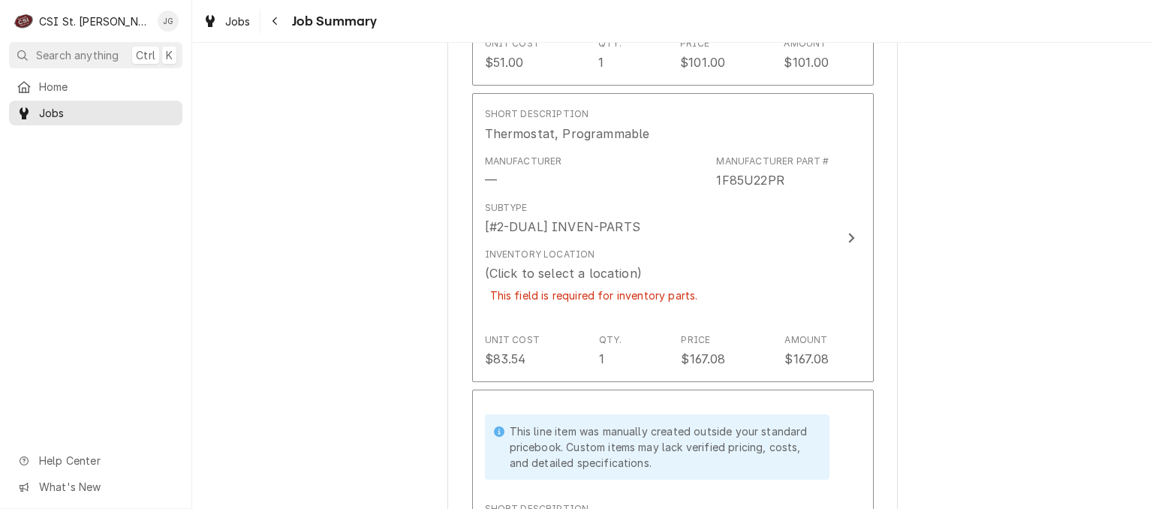
scroll to position [3412, 0]
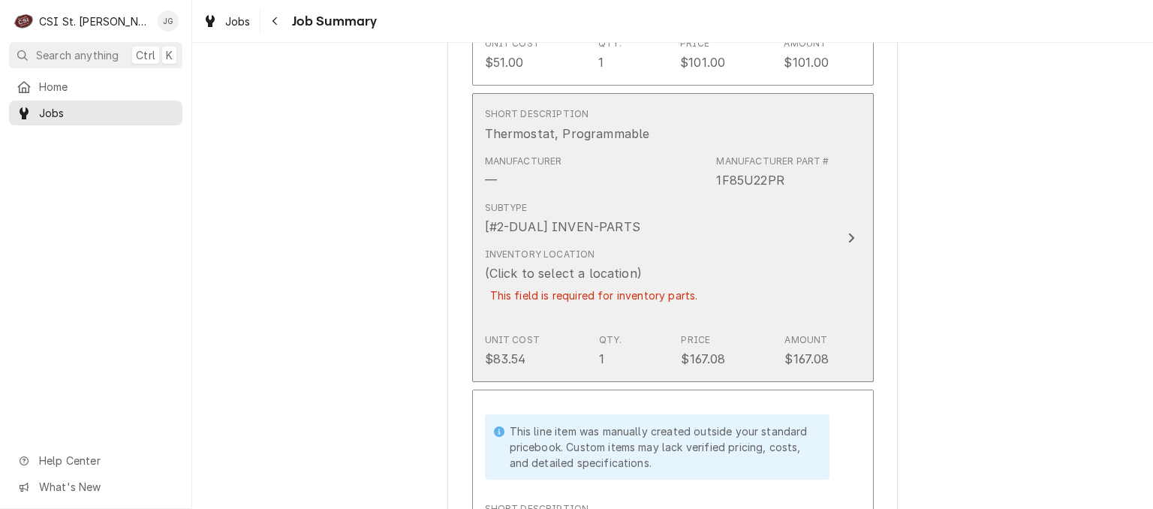
click at [500, 264] on div "(Click to select a location)" at bounding box center [563, 273] width 157 height 18
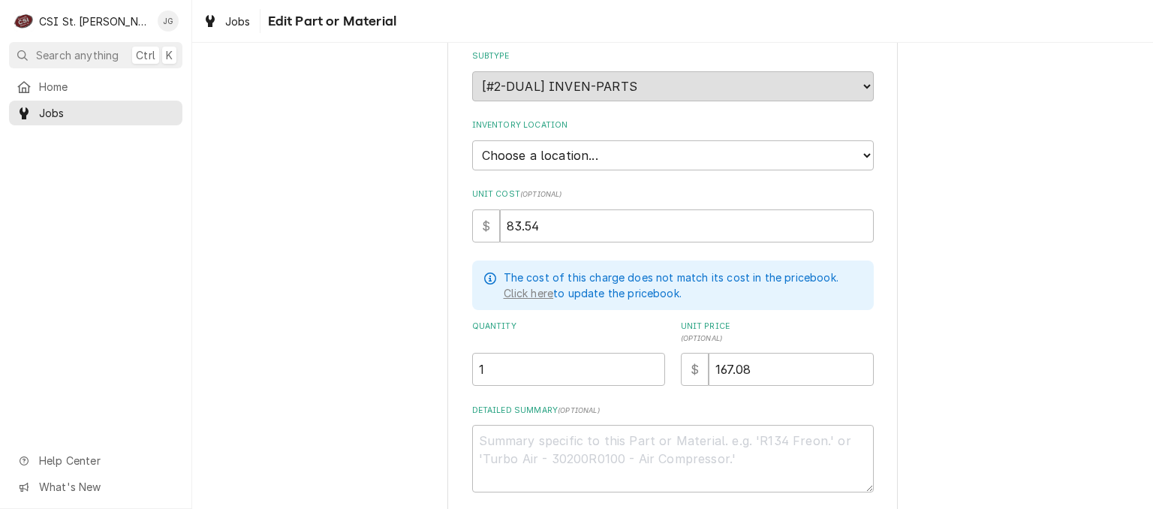
scroll to position [198, 0]
click at [760, 152] on select "Choose a location... 00 | STL WAREHOUSE 01 | CHUCK WAMBOLDT V#93 01 | COURTNEY …" at bounding box center [673, 152] width 402 height 30
click at [472, 137] on select "Choose a location... 00 | STL WAREHOUSE 01 | CHUCK WAMBOLDT V#93 01 | COURTNEY …" at bounding box center [673, 152] width 402 height 30
click at [1034, 279] on div "Use the fields below to edit this part or material: Short Description Thermosta…" at bounding box center [672, 239] width 961 height 759
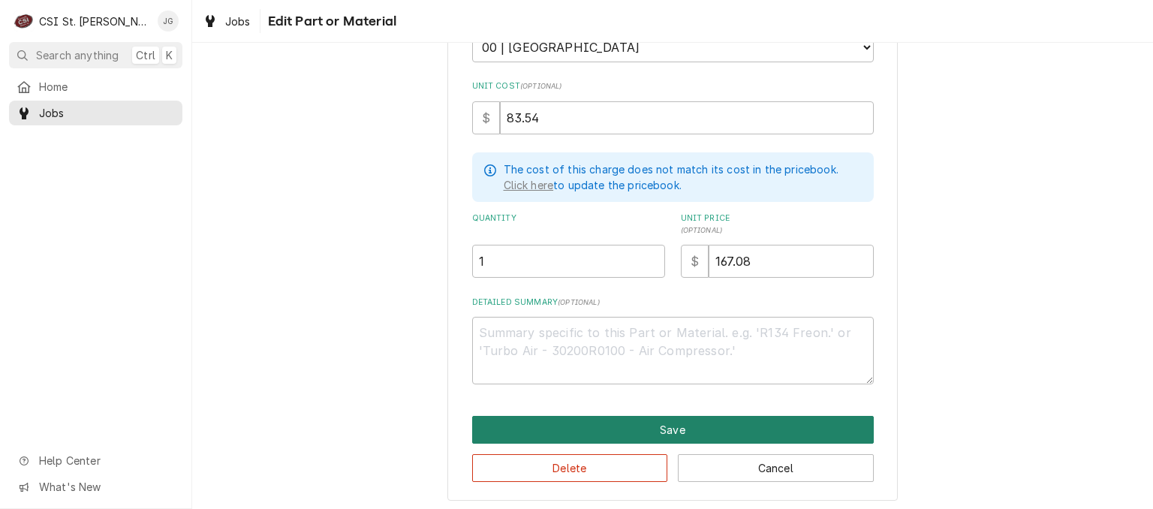
click at [667, 425] on button "Save" at bounding box center [673, 430] width 402 height 28
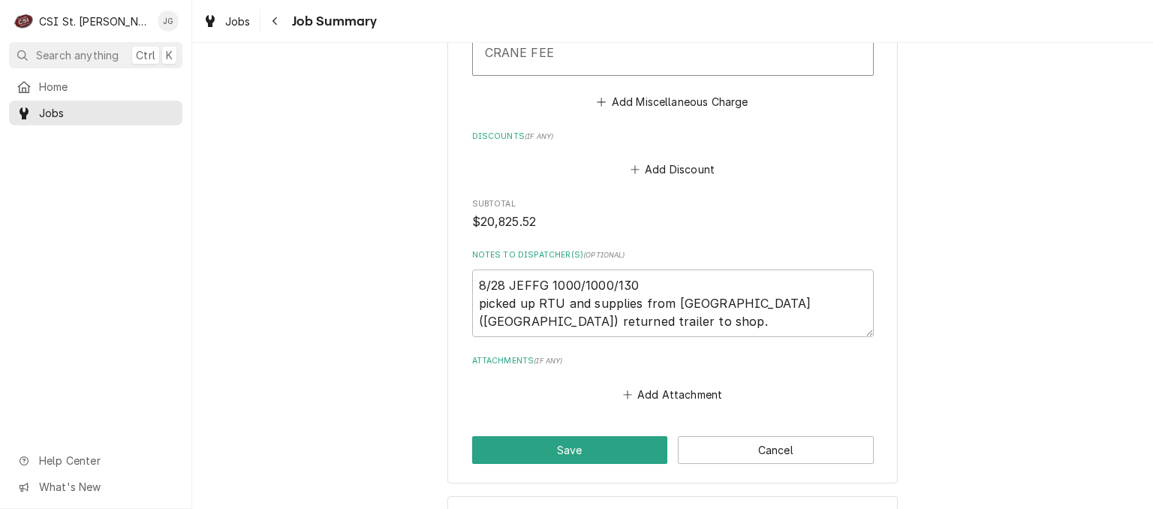
scroll to position [4553, 0]
click at [623, 437] on button "Save" at bounding box center [570, 451] width 196 height 28
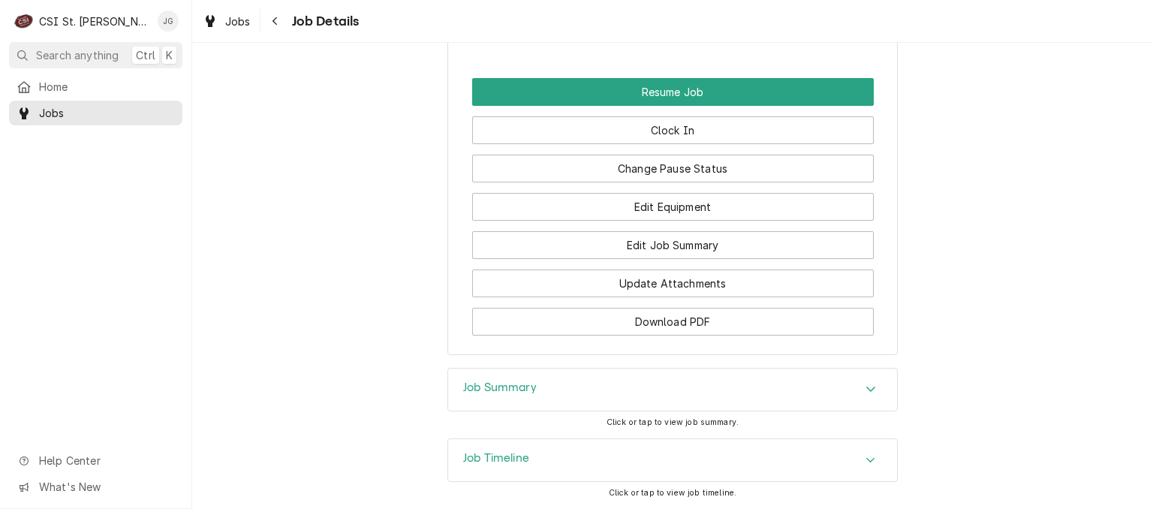
scroll to position [2219, 0]
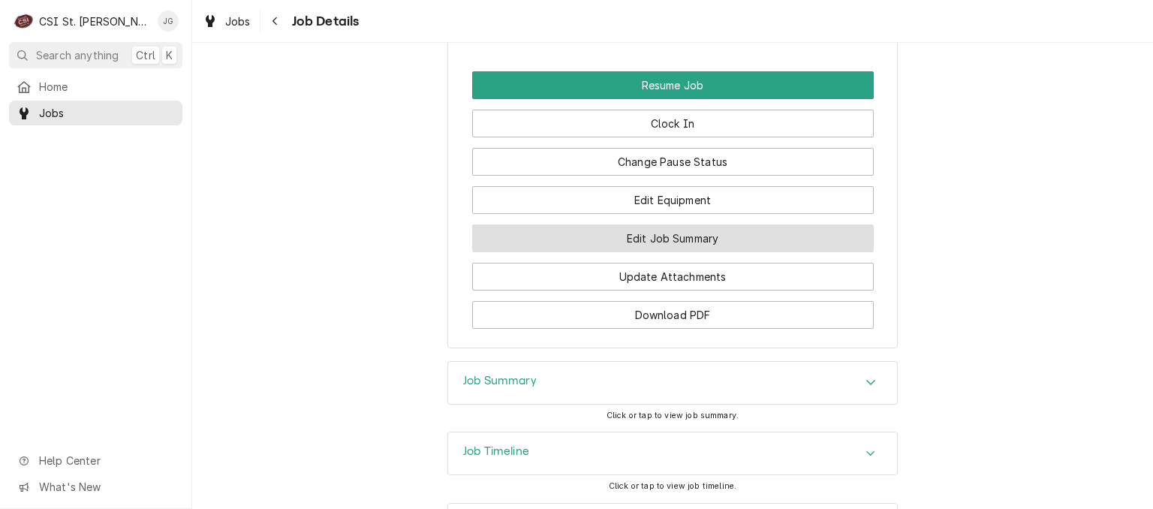
click at [673, 252] on button "Edit Job Summary" at bounding box center [673, 238] width 402 height 28
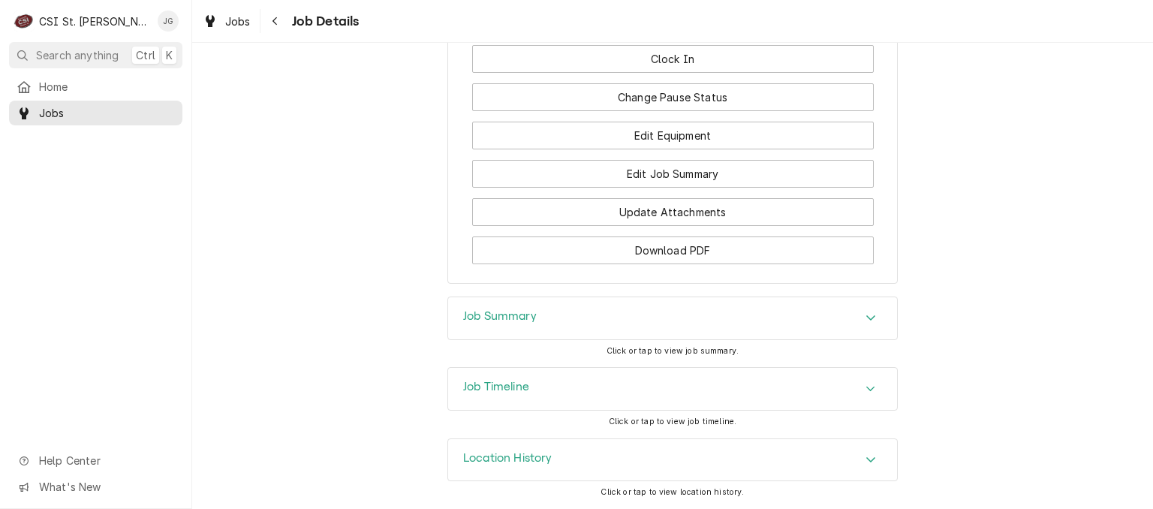
scroll to position [2297, 0]
click at [613, 383] on div "Job Timeline" at bounding box center [672, 389] width 449 height 42
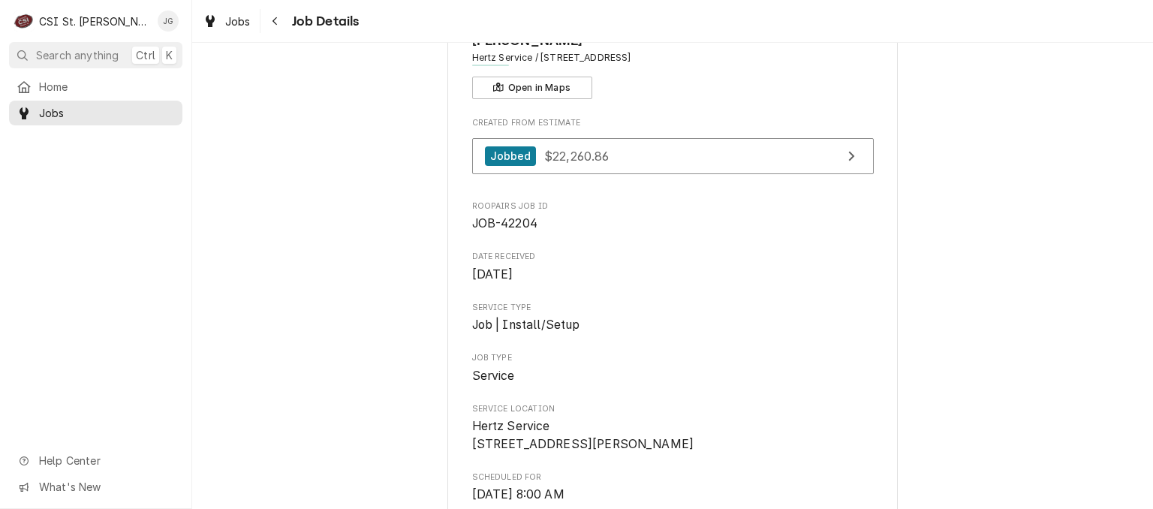
scroll to position [0, 0]
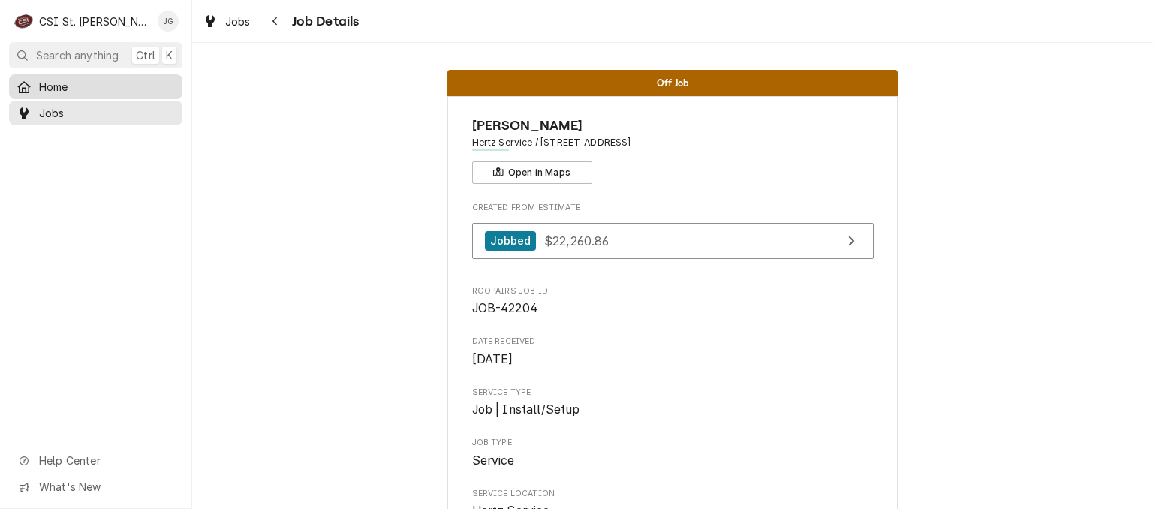
click at [51, 85] on span "Home" at bounding box center [107, 87] width 136 height 16
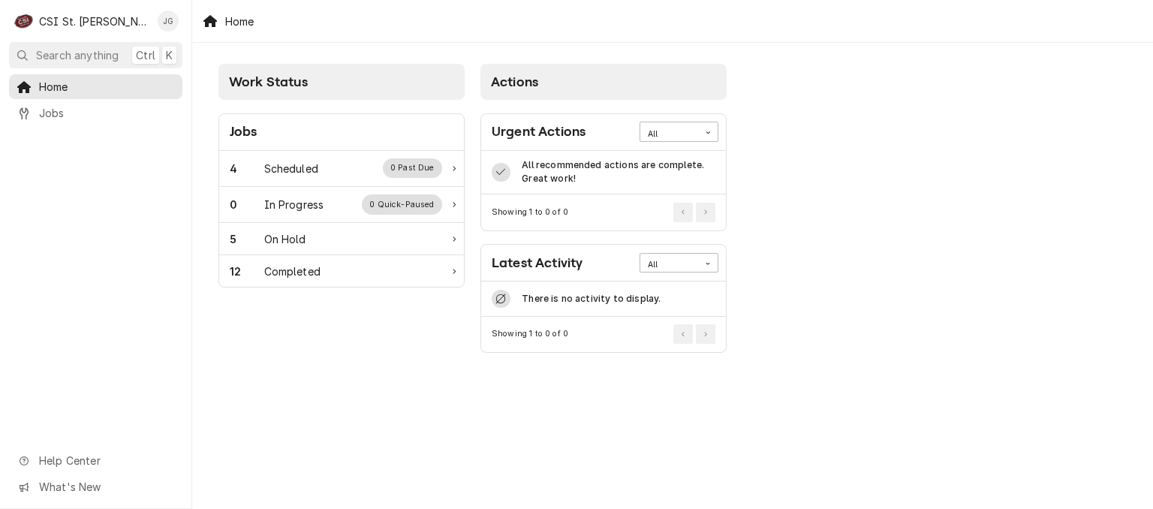
click at [1126, 212] on div "Work Status Jobs 4 Scheduled 0 Past Due 0 In Progress 0 Quick-Paused 5 On Hold …" at bounding box center [672, 211] width 961 height 336
